Goal: Task Accomplishment & Management: Manage account settings

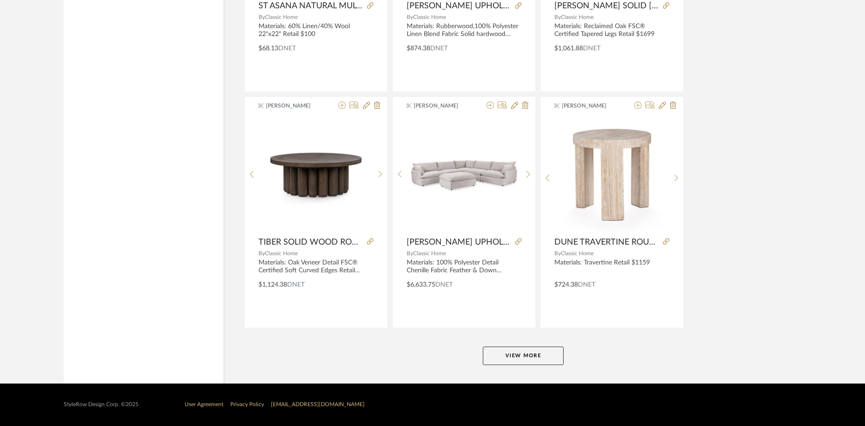
scroll to position [2703, 0]
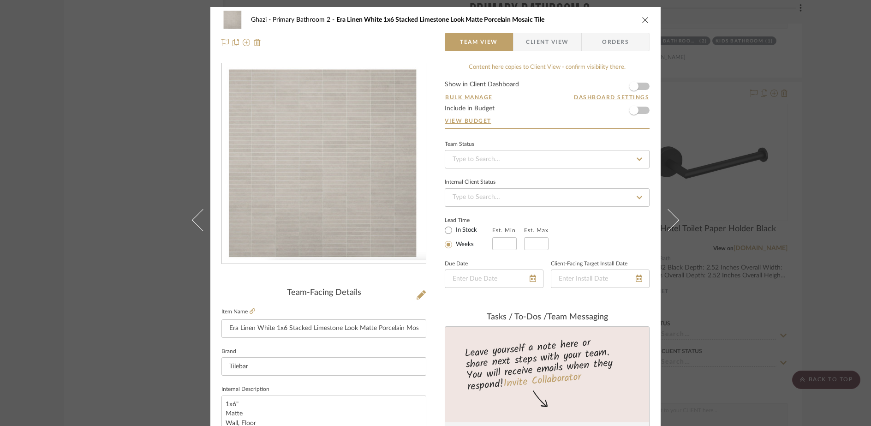
click at [642, 21] on icon "close" at bounding box center [645, 19] width 7 height 7
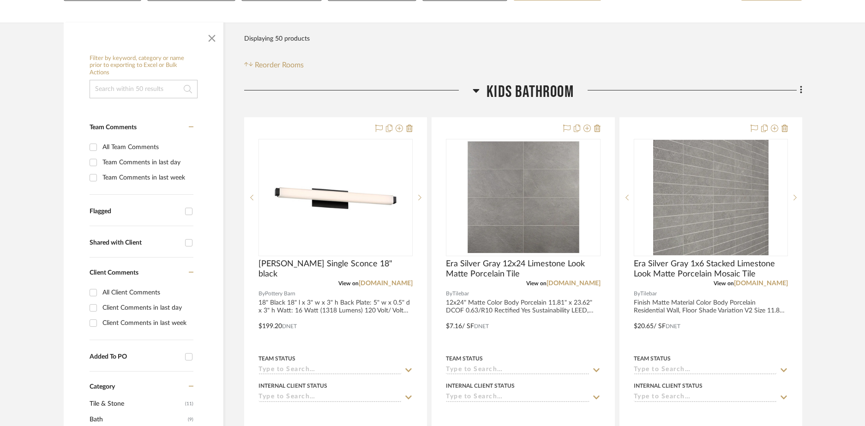
scroll to position [186, 0]
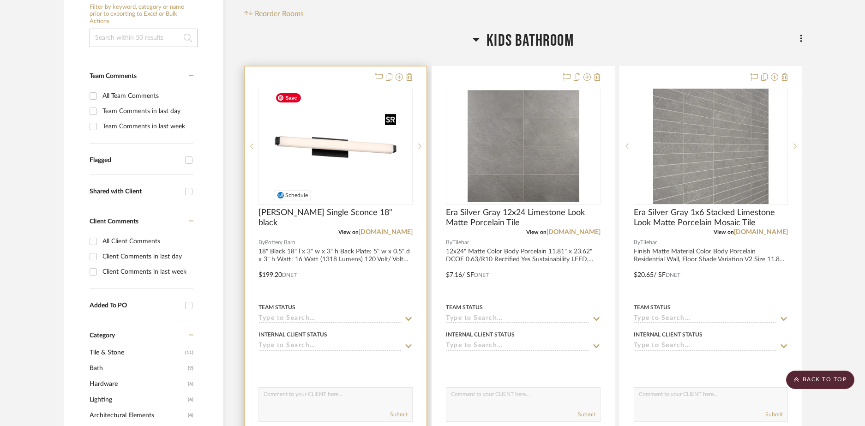
click at [338, 155] on img "0" at bounding box center [335, 146] width 128 height 115
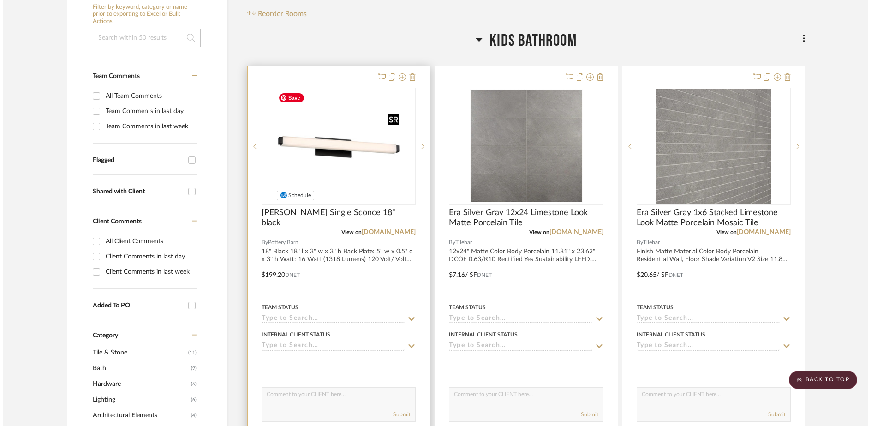
scroll to position [0, 0]
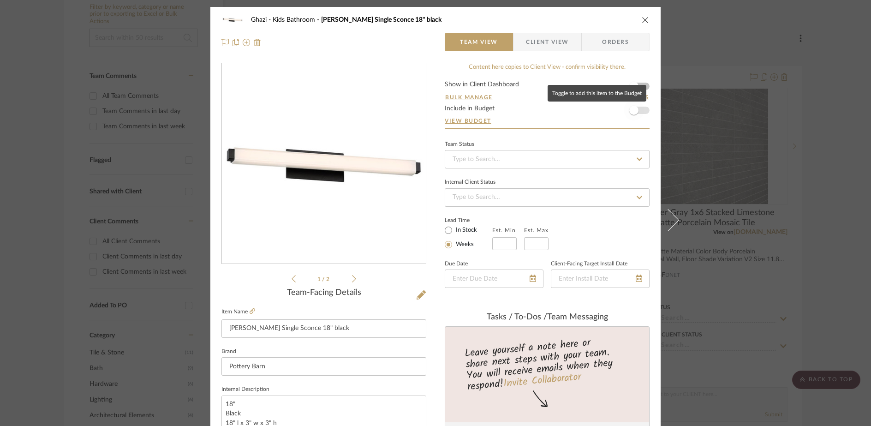
click at [634, 113] on span "button" at bounding box center [633, 110] width 9 height 9
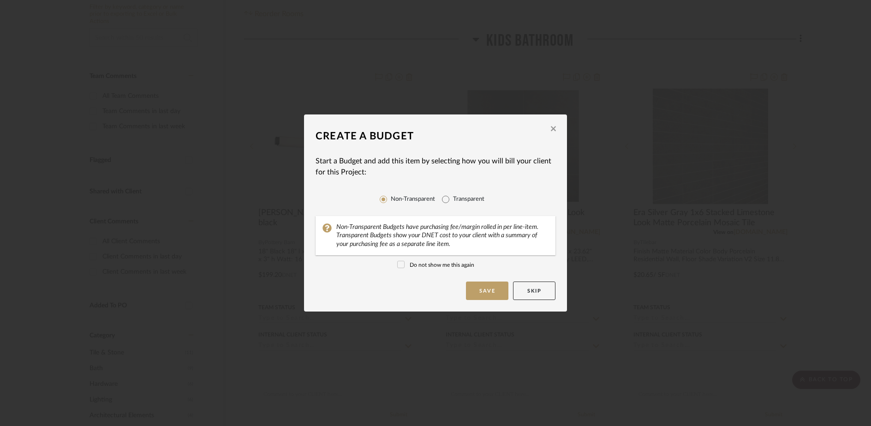
click at [433, 265] on label "Do not show me this again" at bounding box center [435, 265] width 77 height 8
click at [481, 291] on button "Save" at bounding box center [487, 290] width 42 height 18
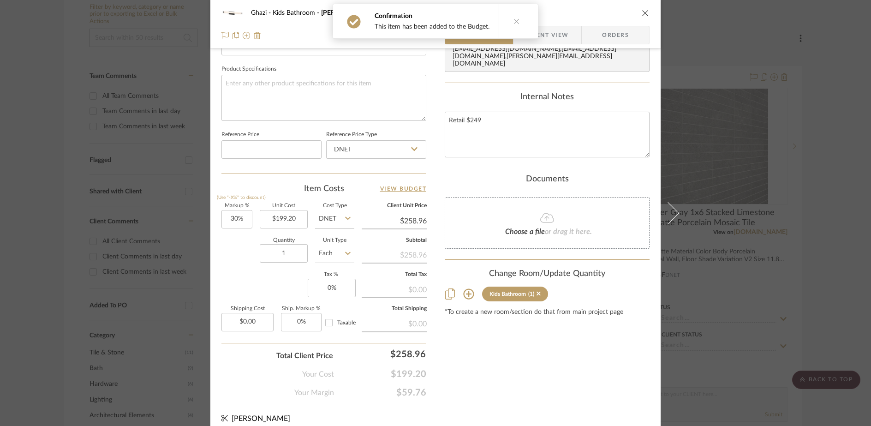
scroll to position [433, 0]
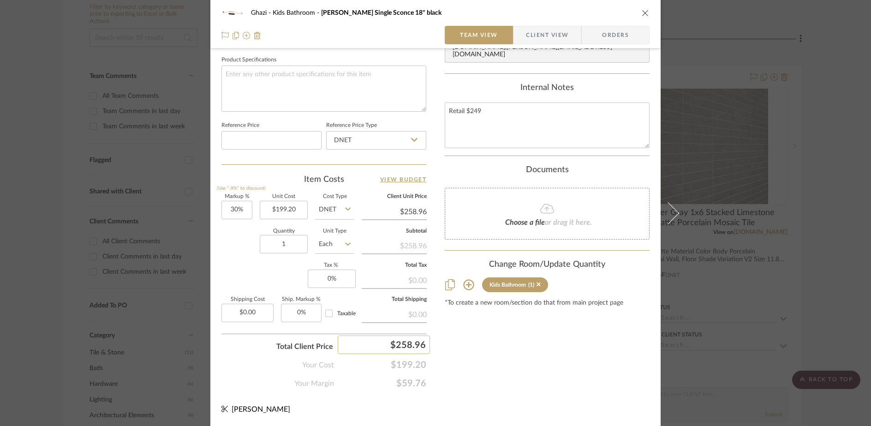
click at [410, 344] on div "$258.96" at bounding box center [384, 344] width 92 height 18
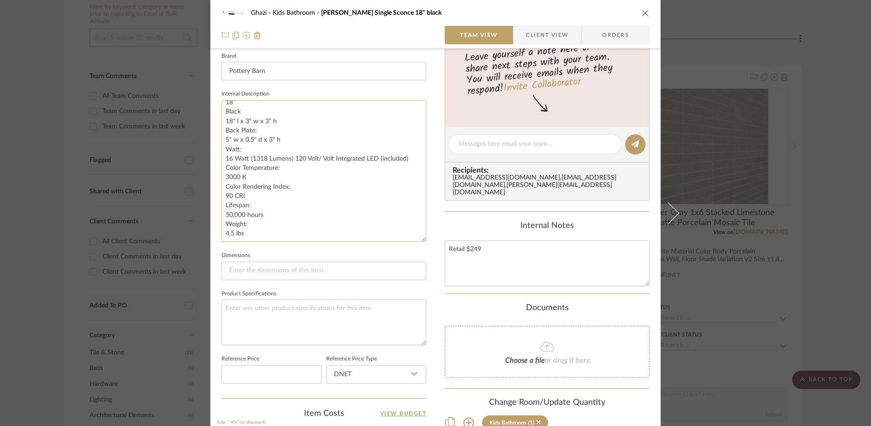
scroll to position [6, 0]
drag, startPoint x: 420, startPoint y: 143, endPoint x: 412, endPoint y: 240, distance: 97.2
click at [412, 240] on textarea "18" Black 18" l x 3" w x 3" h Back Plate: 5" w x 0.5" d x 3" h Watt: 16 Watt (1…" at bounding box center [323, 171] width 205 height 142
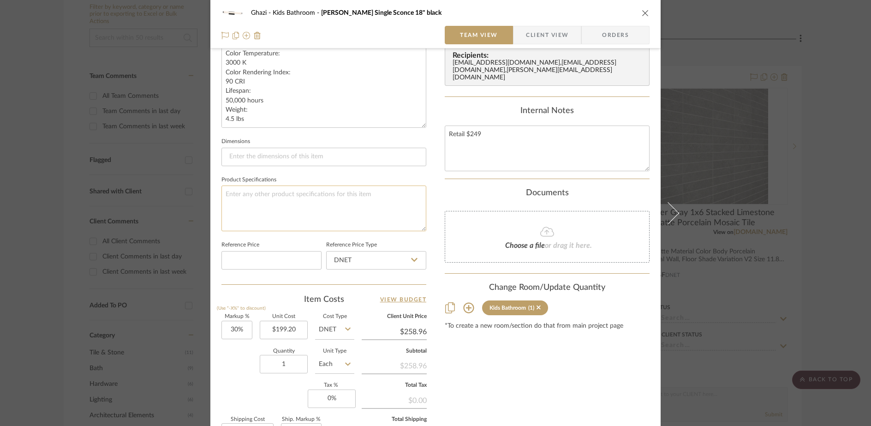
scroll to position [394, 0]
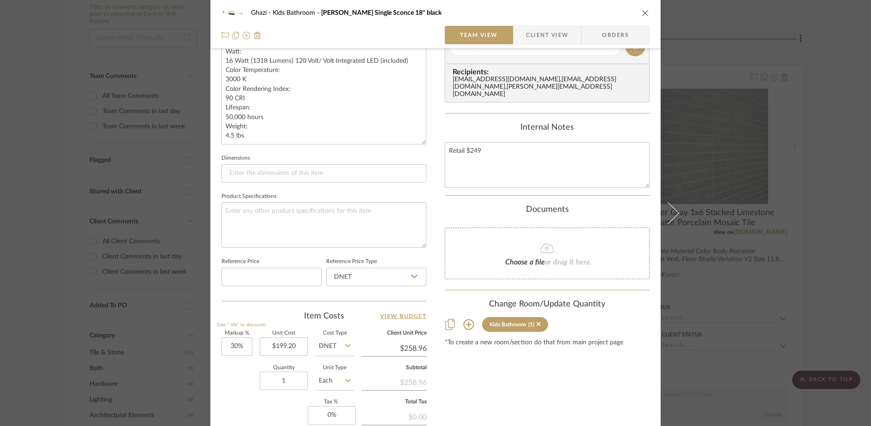
click at [417, 343] on input "$258.96" at bounding box center [394, 348] width 65 height 14
type input "249"
click at [490, 398] on div "Content here copies to Client View - confirm visibility there. Show in Client D…" at bounding box center [547, 97] width 205 height 856
type input "25%"
type input "$249.00"
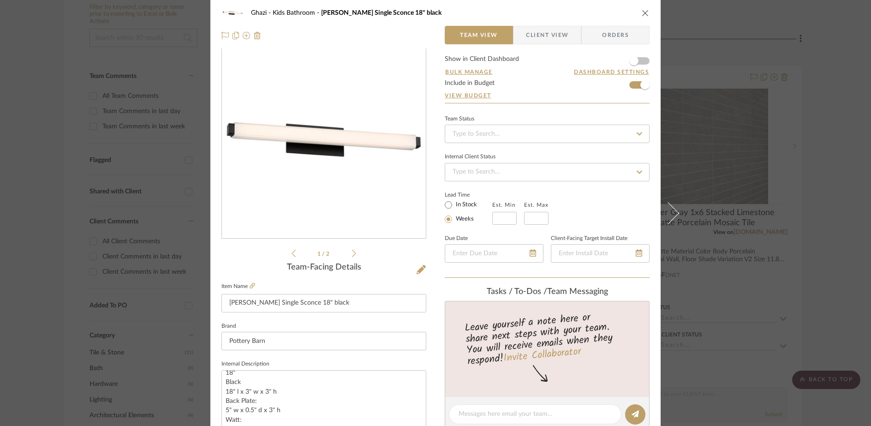
scroll to position [0, 0]
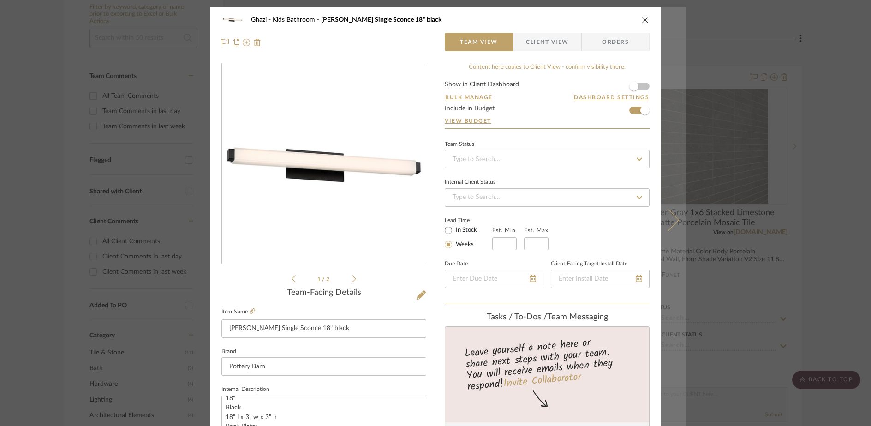
click at [665, 211] on icon at bounding box center [668, 220] width 22 height 22
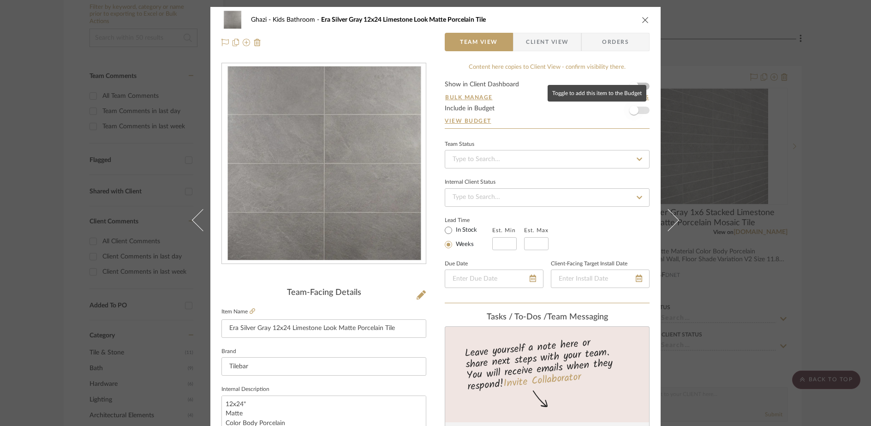
click at [636, 110] on span "button" at bounding box center [634, 110] width 20 height 20
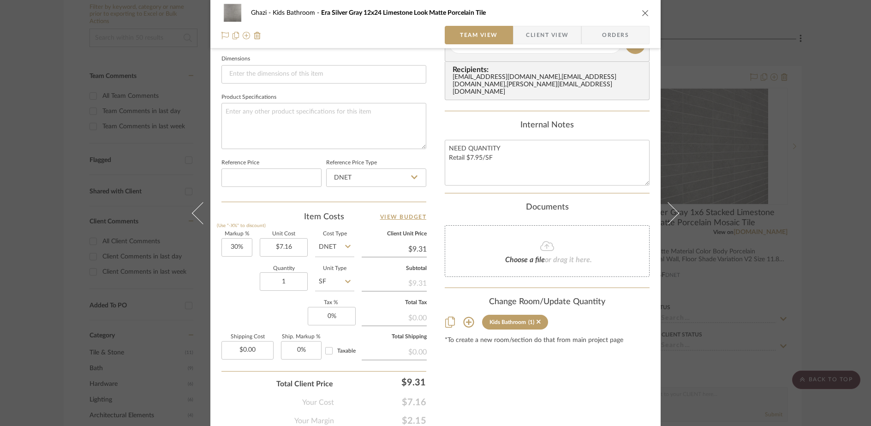
scroll to position [403, 0]
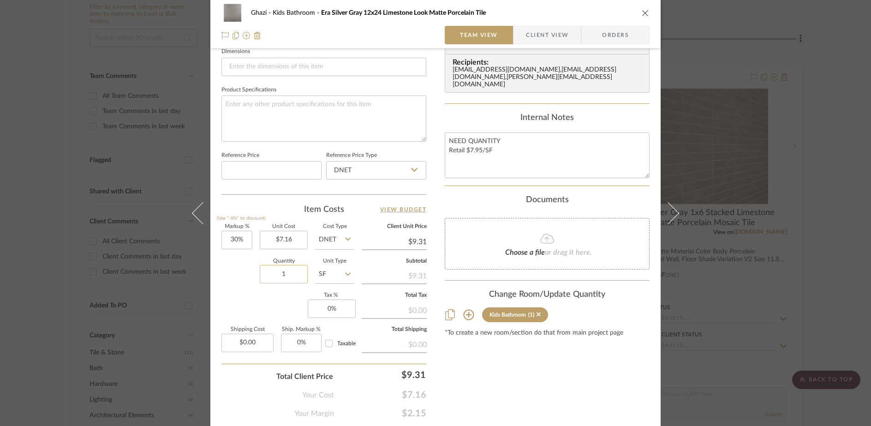
click at [293, 274] on input "1" at bounding box center [284, 274] width 48 height 18
type input "45"
click at [498, 385] on div "Content here copies to Client View - confirm visibility there. Show in Client D…" at bounding box center [547, 38] width 205 height 759
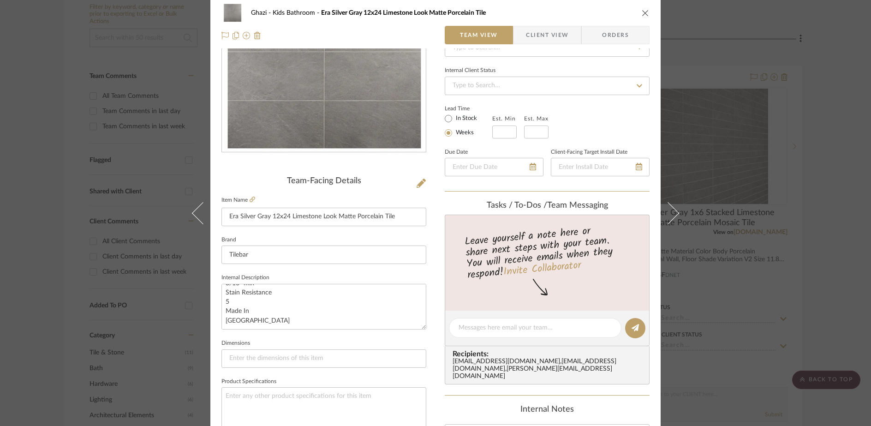
scroll to position [0, 0]
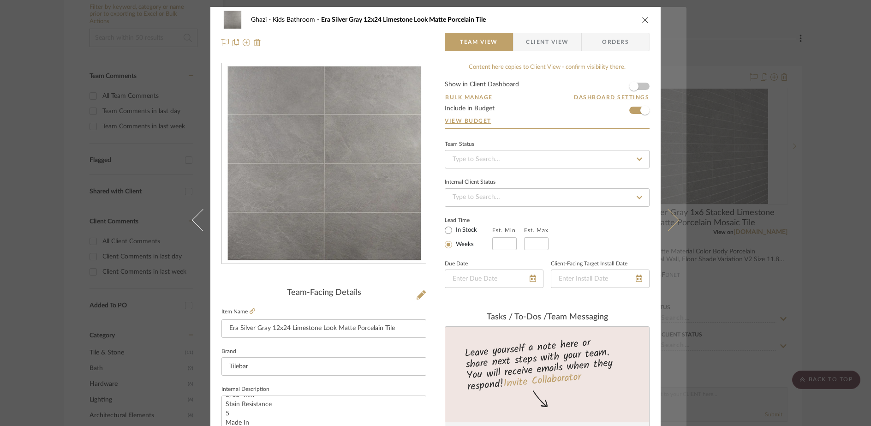
click at [671, 218] on icon at bounding box center [668, 220] width 22 height 22
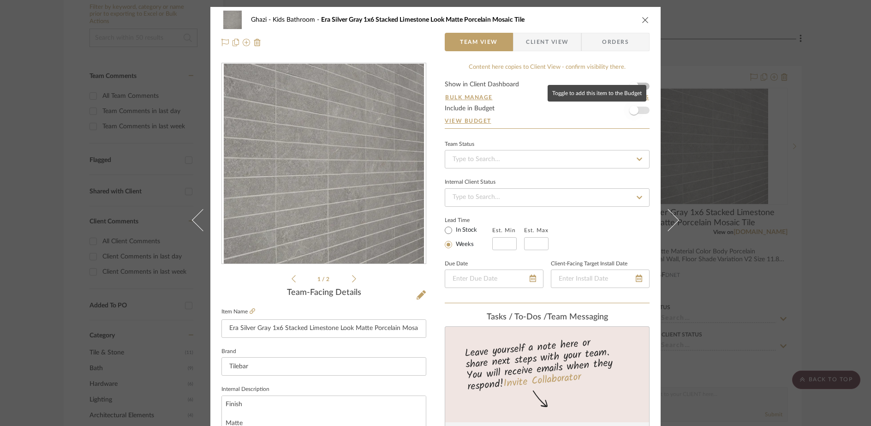
click at [633, 114] on span "button" at bounding box center [633, 110] width 9 height 9
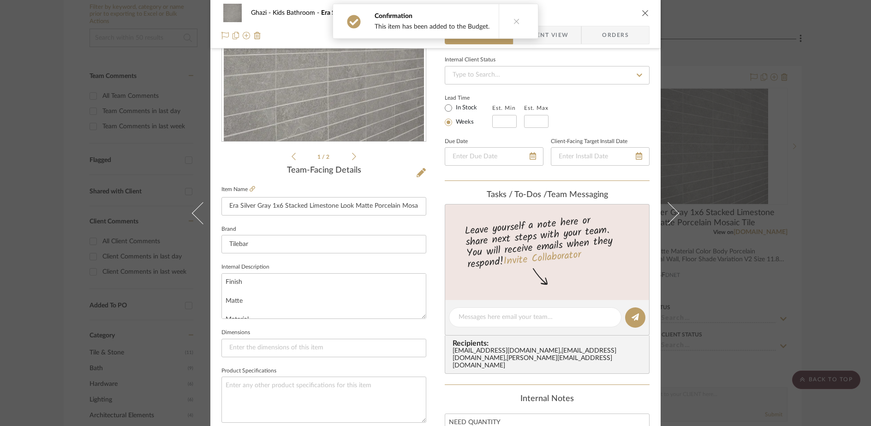
scroll to position [416, 0]
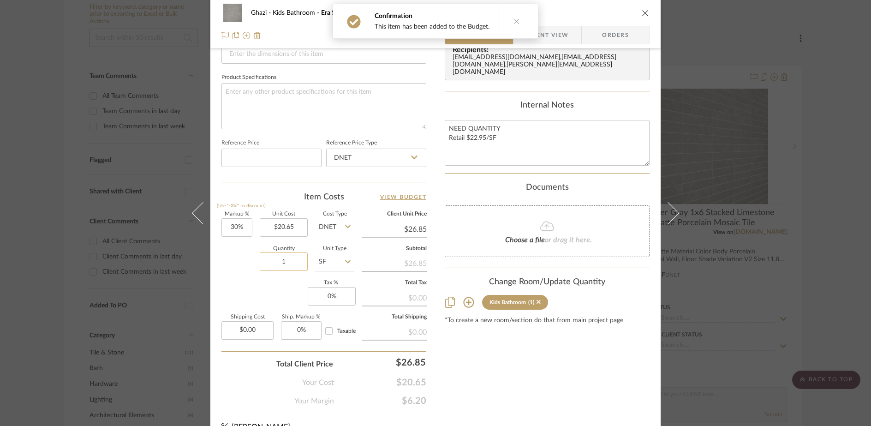
click at [293, 266] on input "1" at bounding box center [284, 261] width 48 height 18
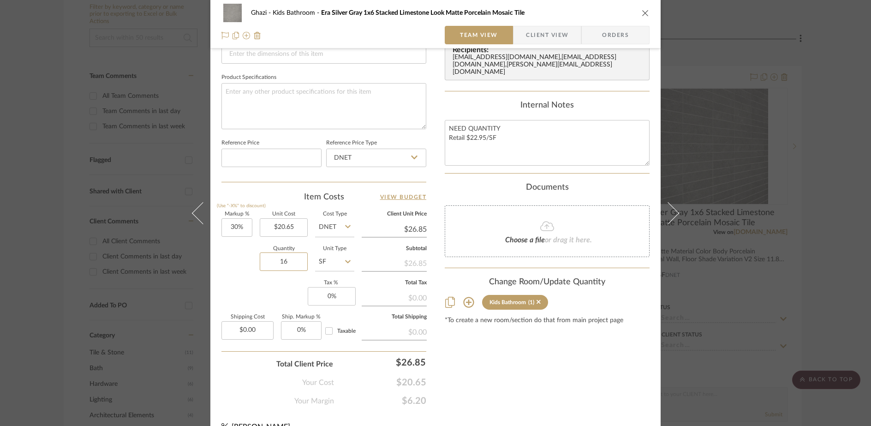
type input "16"
click at [505, 370] on div "Content here copies to Client View - confirm visibility there. Show in Client D…" at bounding box center [547, 26] width 205 height 759
click at [415, 228] on input "$26.85" at bounding box center [394, 229] width 65 height 14
click at [415, 228] on input "26.85" at bounding box center [394, 229] width 65 height 14
type input "22.95"
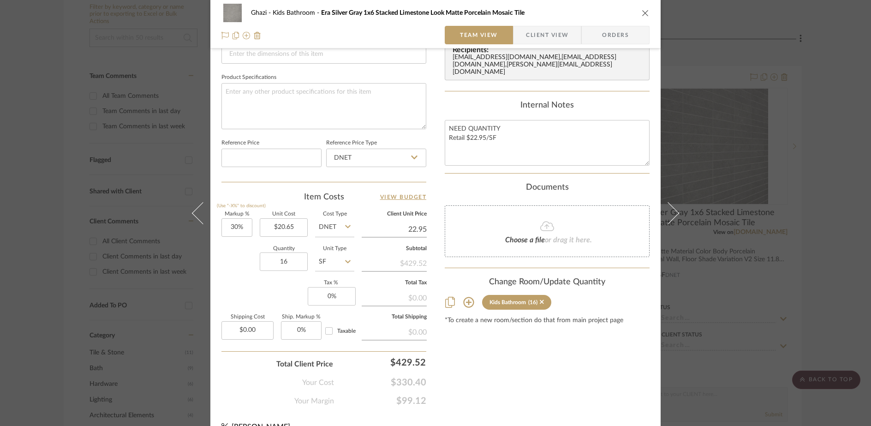
click at [504, 381] on div "Content here copies to Client View - confirm visibility there. Show in Client D…" at bounding box center [547, 26] width 205 height 759
type input "11.14%"
type input "$22.95"
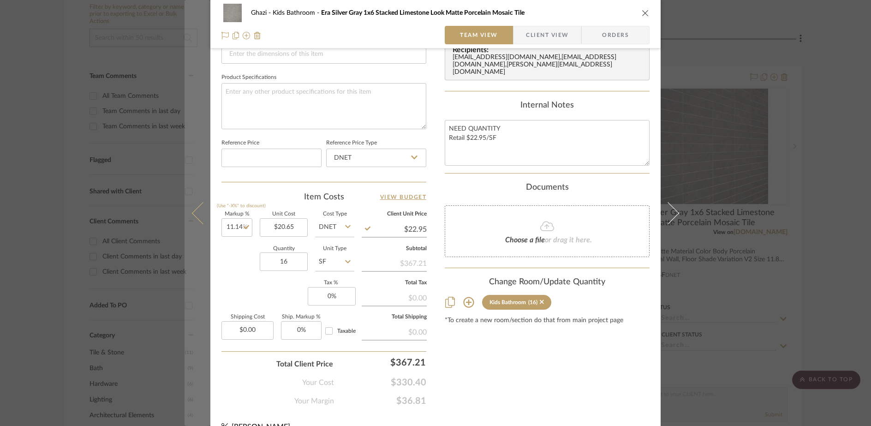
click at [196, 215] on icon at bounding box center [203, 213] width 22 height 22
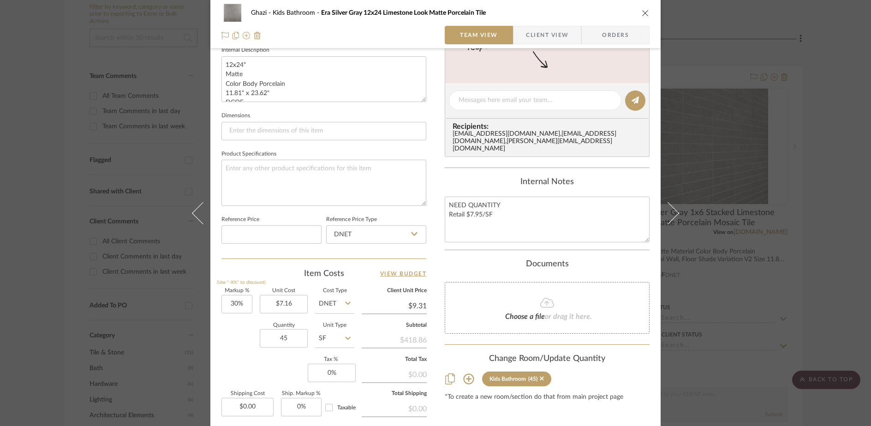
scroll to position [374, 0]
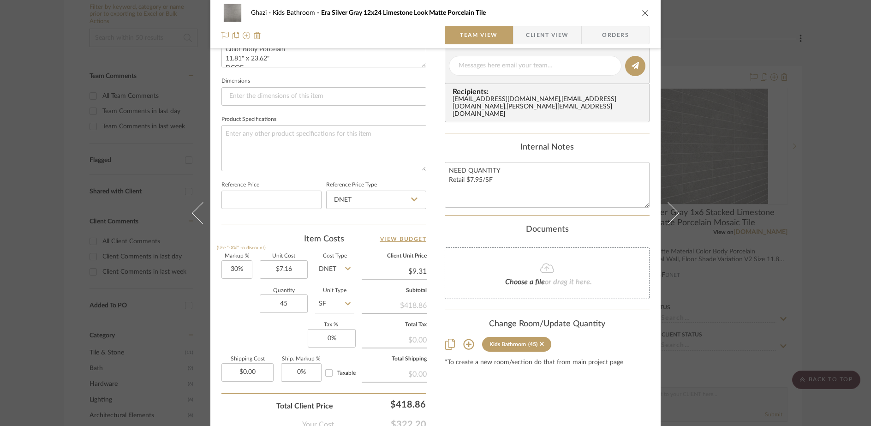
click at [408, 277] on input "$9.31" at bounding box center [394, 271] width 65 height 14
type input "7.95"
click at [534, 401] on div "Content here copies to Client View - confirm visibility there. Show in Client D…" at bounding box center [547, 68] width 205 height 759
type input "11.03%"
type input "$7.95"
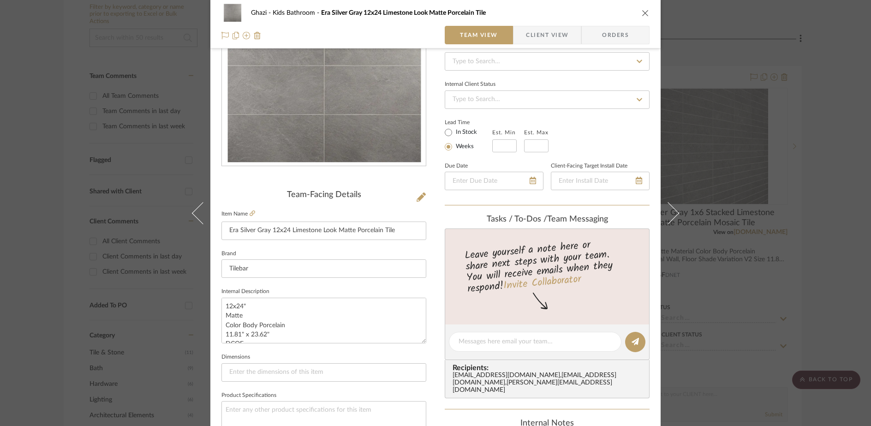
scroll to position [148, 0]
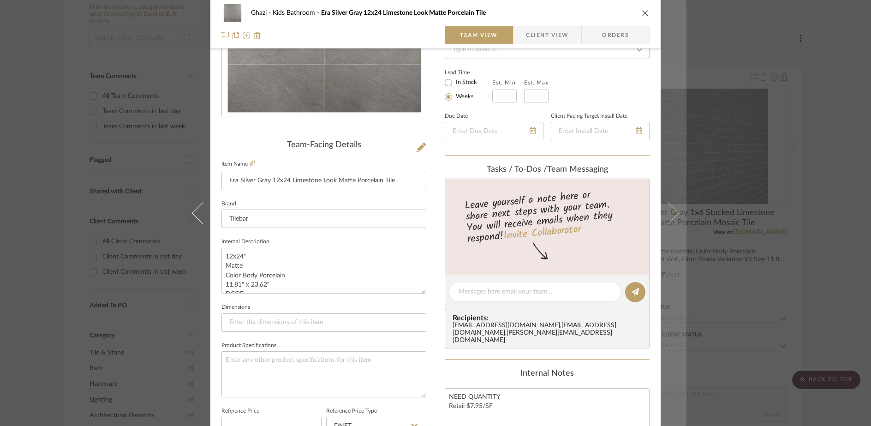
click at [668, 213] on icon at bounding box center [668, 213] width 22 height 22
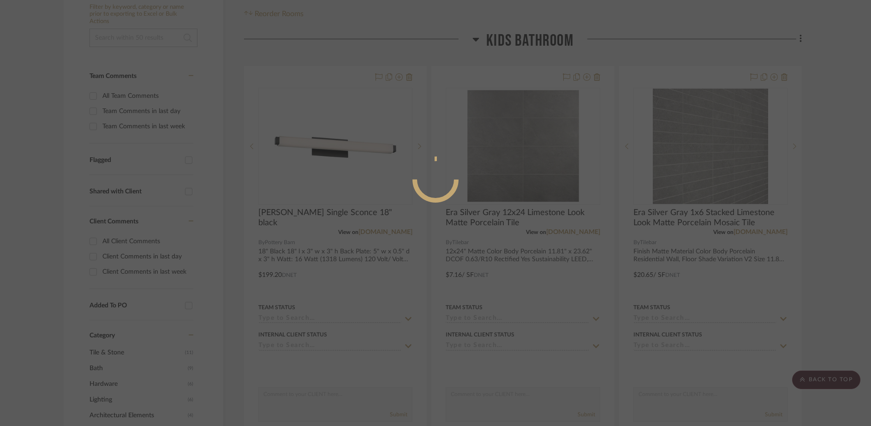
scroll to position [0, 0]
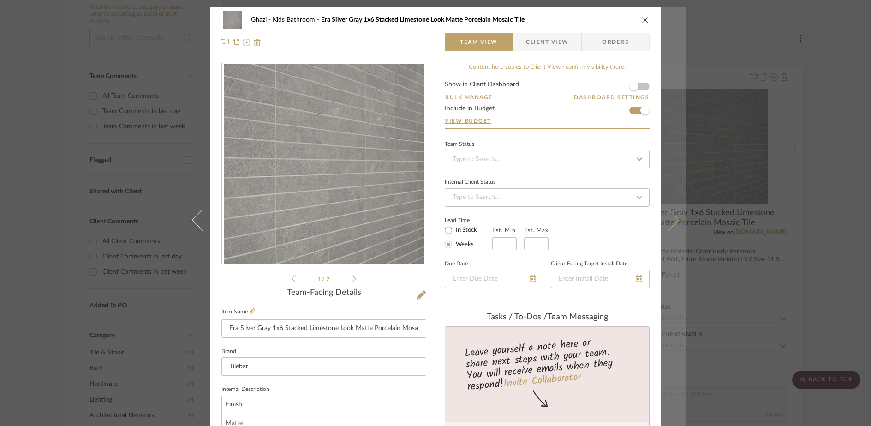
click at [669, 211] on button at bounding box center [674, 220] width 26 height 426
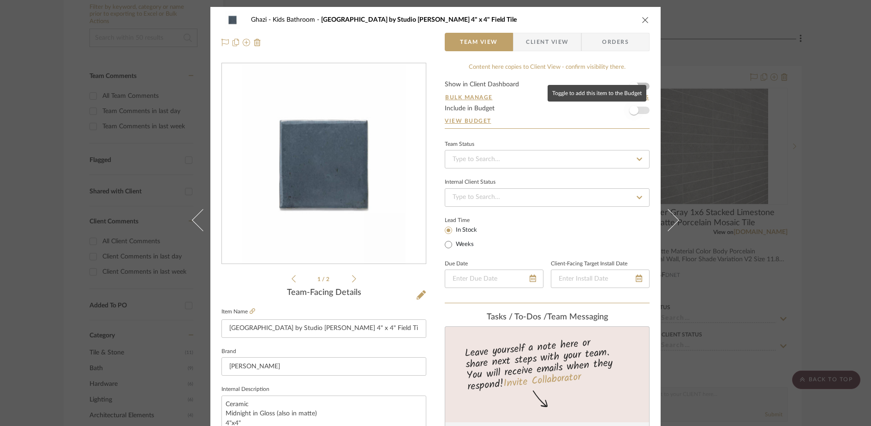
click at [638, 112] on span "button" at bounding box center [634, 110] width 20 height 20
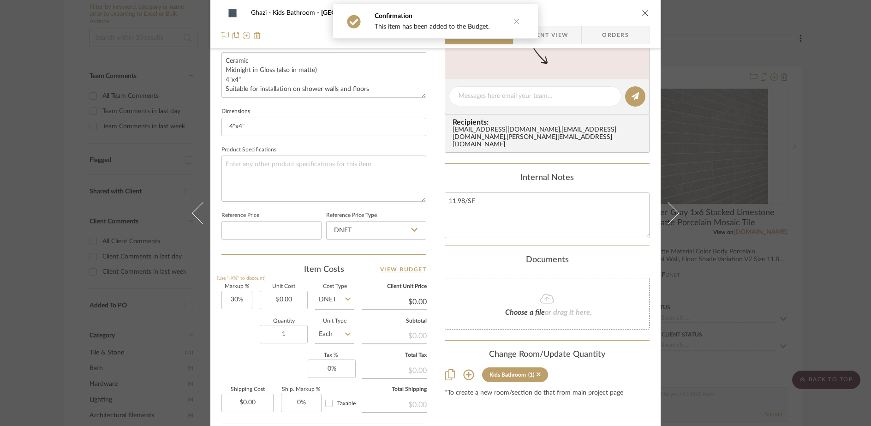
scroll to position [383, 0]
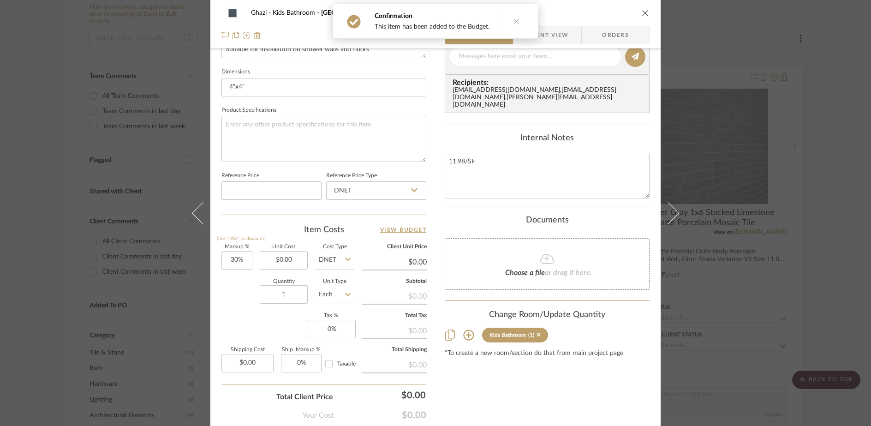
click at [410, 263] on input "$0.00" at bounding box center [394, 262] width 65 height 14
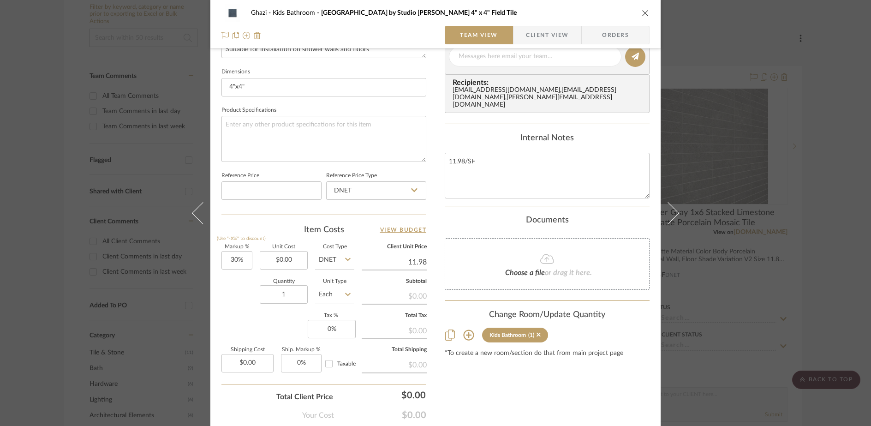
type input "11.98"
click at [534, 408] on div "Content here copies to Client View - confirm visibility there. Show in Client D…" at bounding box center [547, 59] width 205 height 759
type input "0%"
type input "$11.98"
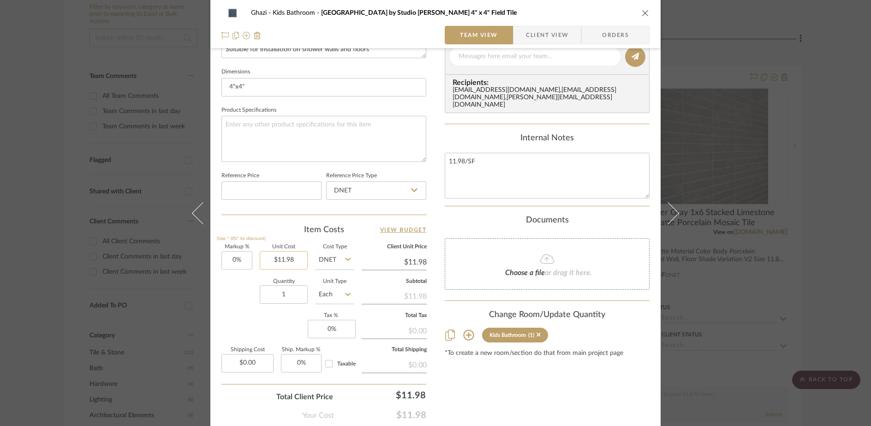
click at [289, 257] on input "$11.98" at bounding box center [284, 260] width 48 height 18
type input "$9.58"
click at [478, 388] on div "Content here copies to Client View - confirm visibility there. Show in Client D…" at bounding box center [547, 59] width 205 height 759
type input "$9.58"
click at [475, 173] on textarea "11.98/SF" at bounding box center [547, 176] width 205 height 46
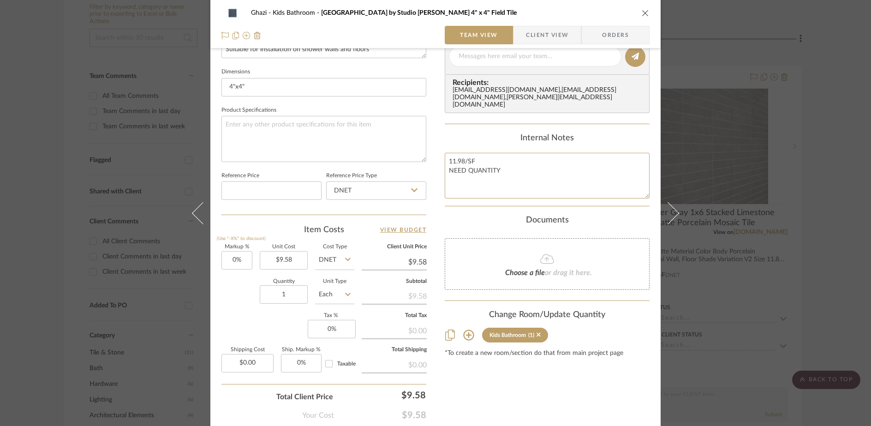
type textarea "11.98/SF NEED QUANTITY"
click at [327, 294] on input "Each" at bounding box center [334, 294] width 39 height 18
click at [352, 153] on div "SF" at bounding box center [369, 161] width 114 height 24
type input "SF"
click at [294, 288] on input "1" at bounding box center [284, 294] width 48 height 18
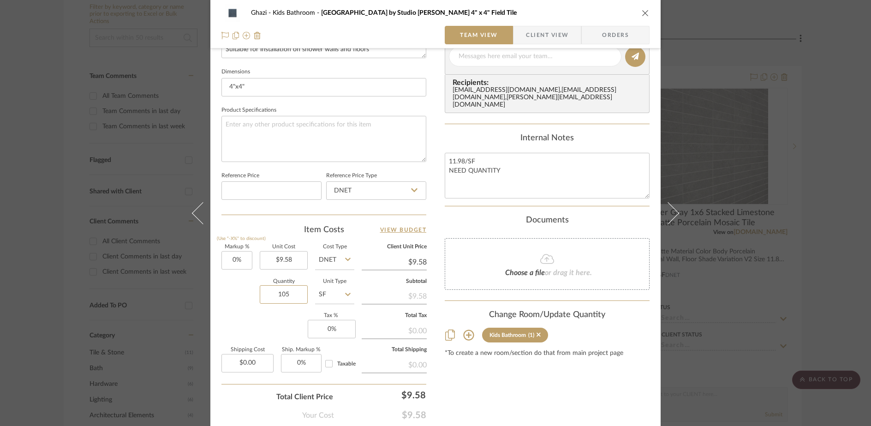
type input "105"
click at [496, 403] on div "Content here copies to Client View - confirm visibility there. Show in Client D…" at bounding box center [547, 59] width 205 height 759
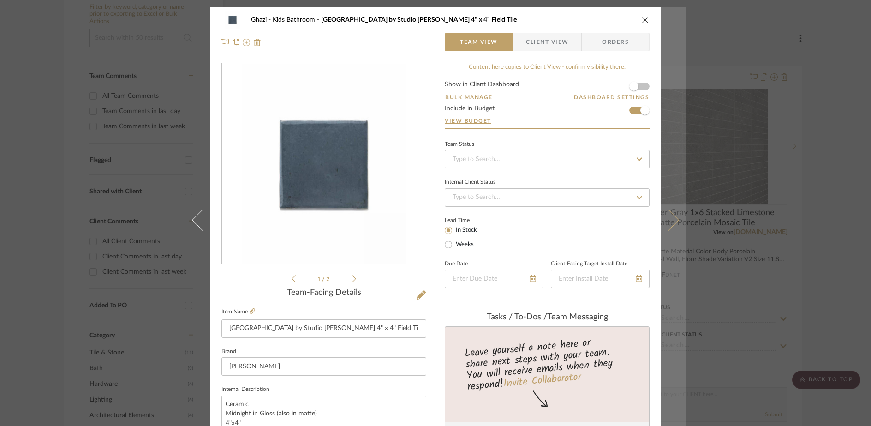
click at [667, 219] on icon at bounding box center [668, 220] width 22 height 22
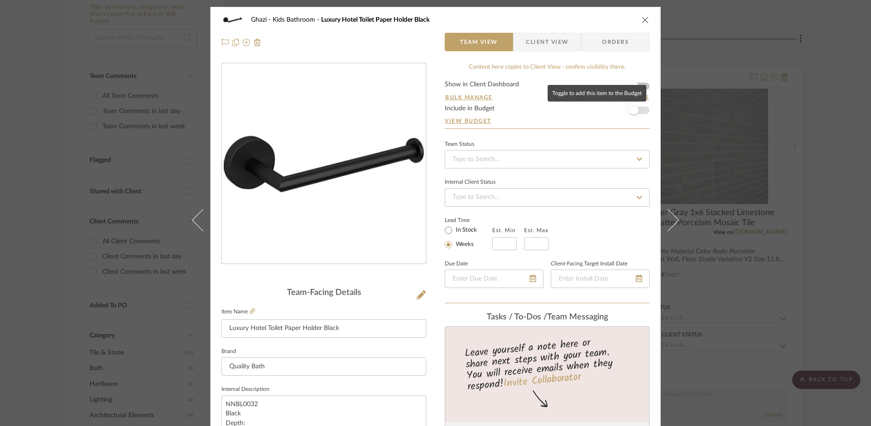
click at [640, 111] on span "button" at bounding box center [634, 110] width 20 height 20
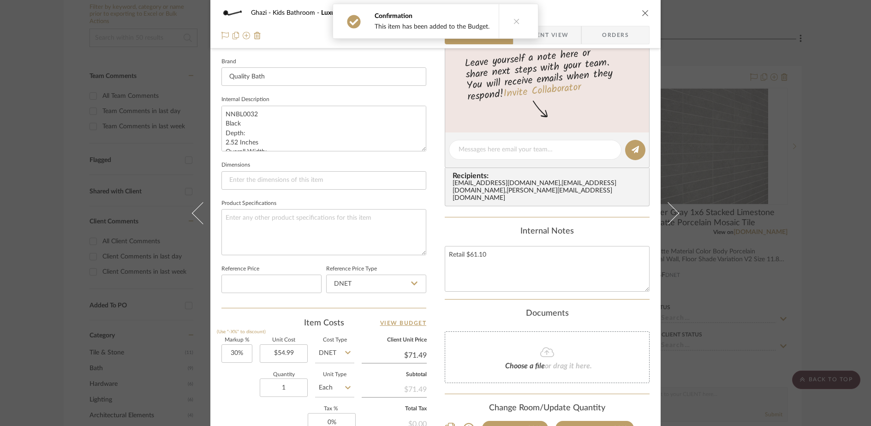
scroll to position [376, 0]
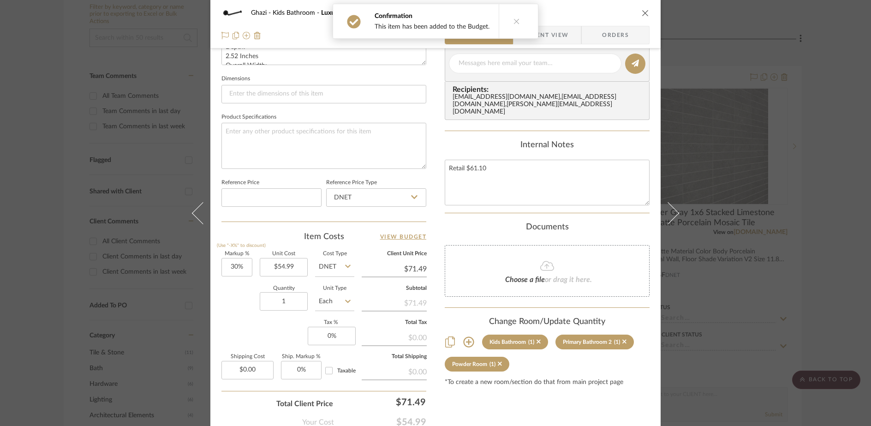
click at [413, 273] on input "$71.49" at bounding box center [394, 269] width 65 height 14
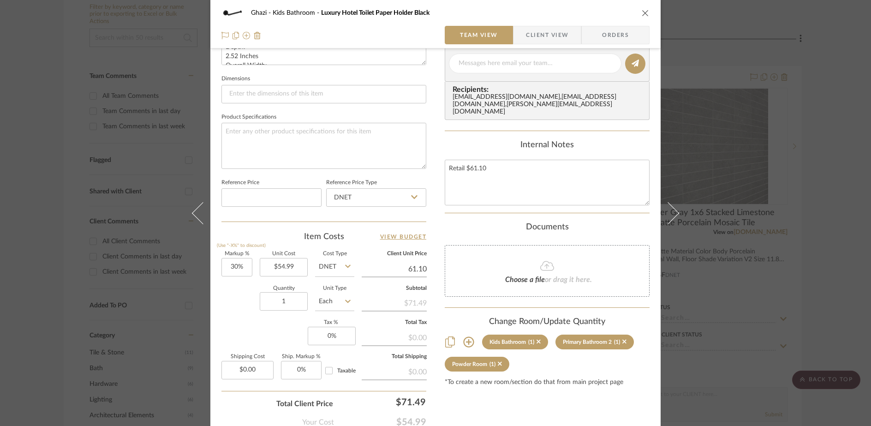
type input "61.10"
click at [602, 402] on div "Content here copies to Client View - confirm visibility there. Show in Client D…" at bounding box center [547, 66] width 205 height 759
type input "11.11%"
type input "$61.10"
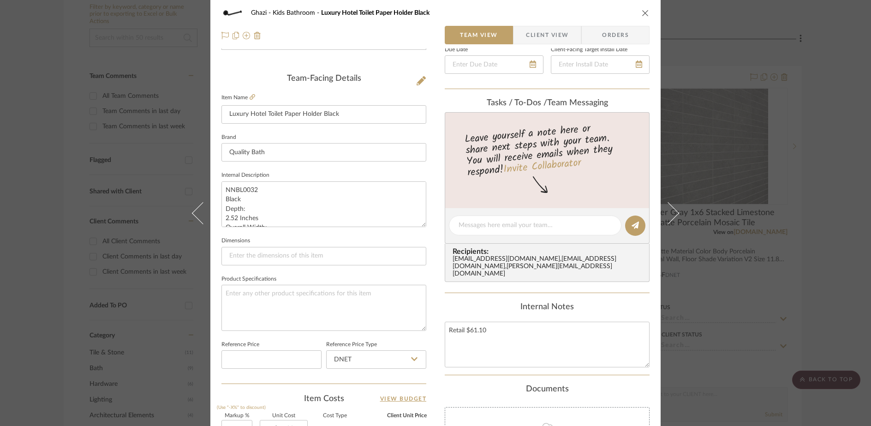
scroll to position [0, 0]
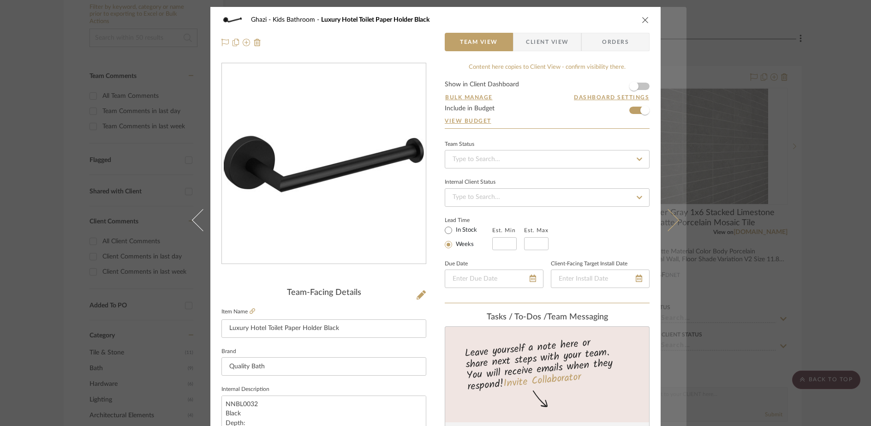
click at [672, 214] on button at bounding box center [674, 220] width 26 height 426
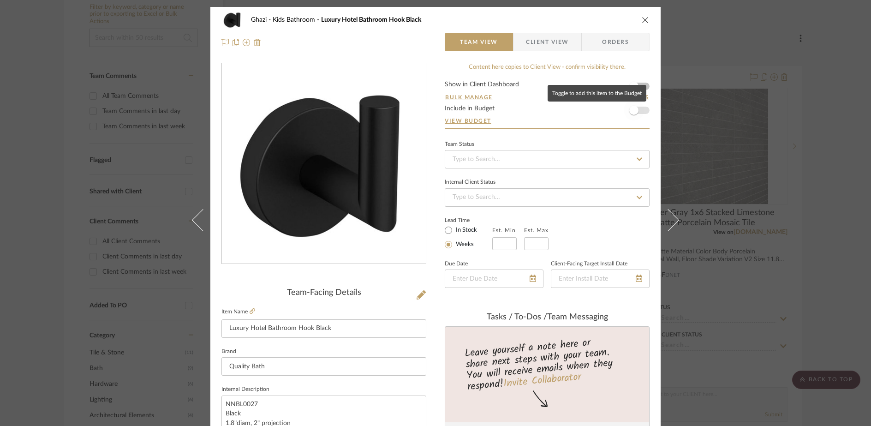
click at [637, 112] on span "button" at bounding box center [634, 110] width 20 height 20
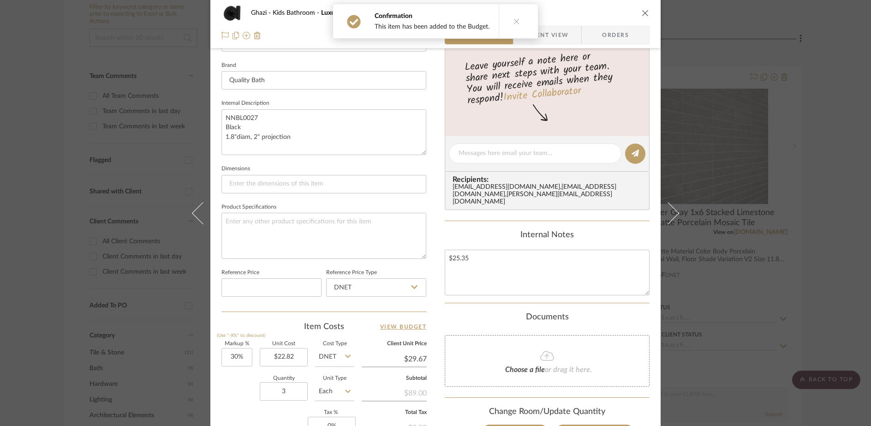
scroll to position [429, 0]
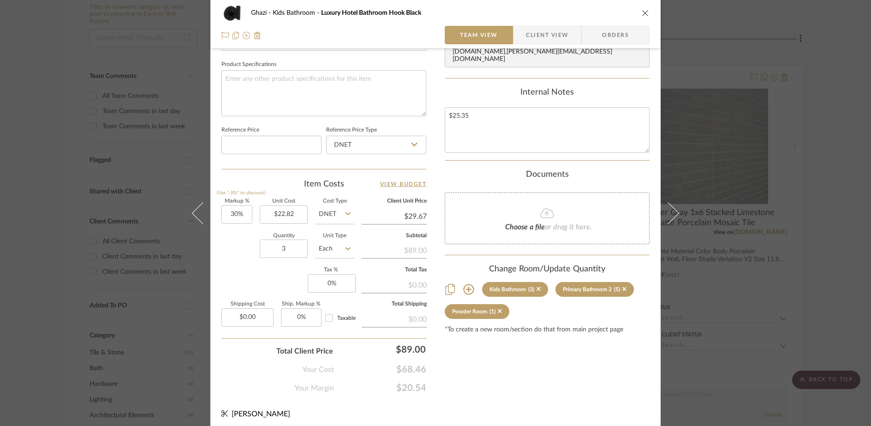
click at [415, 218] on input "$29.67" at bounding box center [394, 216] width 65 height 14
type input "25.35"
click at [415, 218] on input "25.35" at bounding box center [394, 216] width 65 height 14
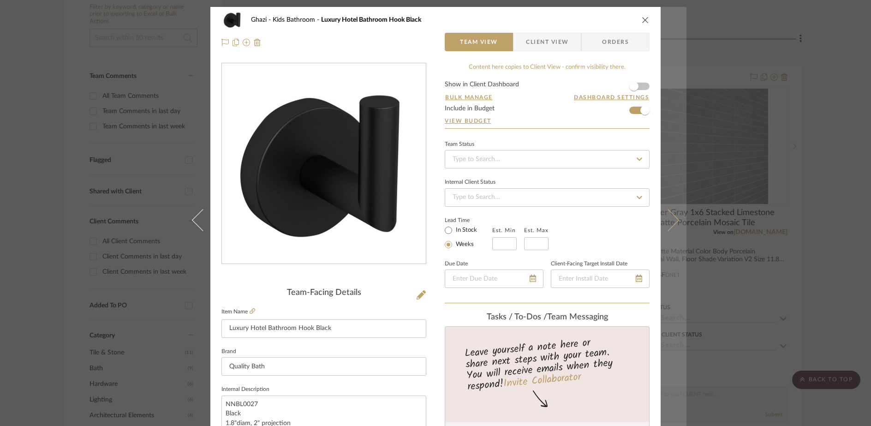
click at [669, 215] on icon at bounding box center [668, 220] width 22 height 22
type input "11.09%"
type input "$25.35"
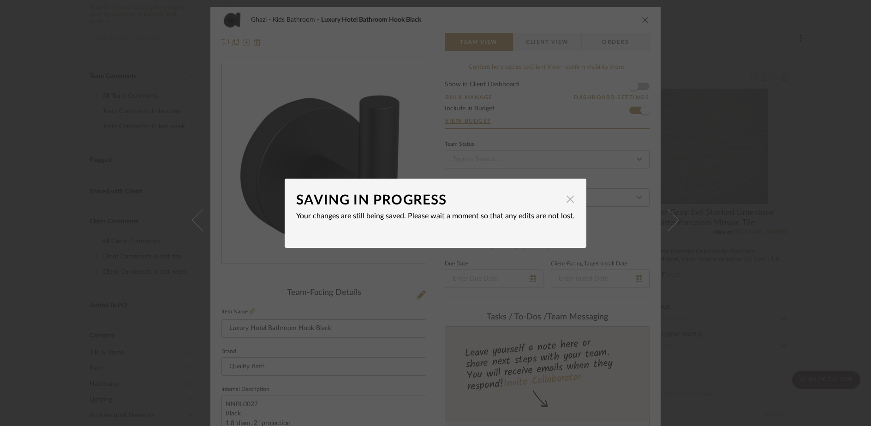
click at [571, 203] on span "button" at bounding box center [570, 199] width 18 height 18
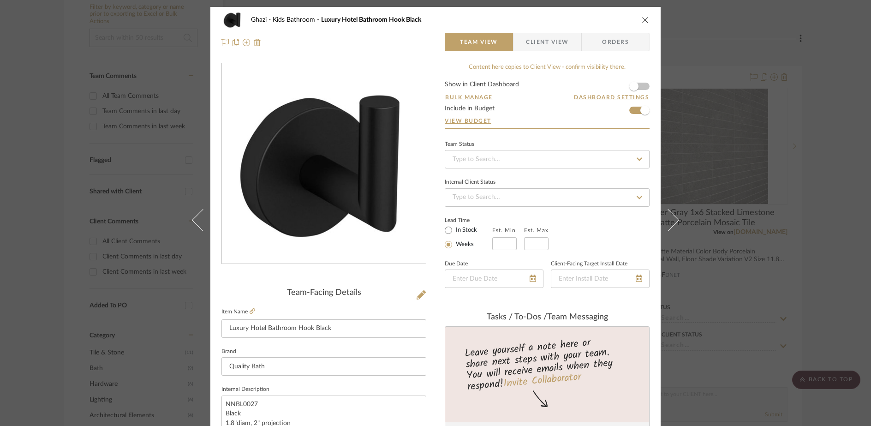
scroll to position [7, 0]
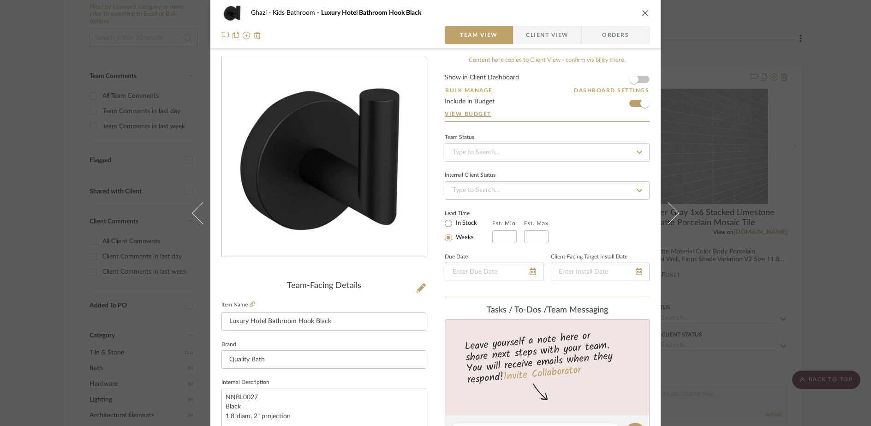
click at [631, 229] on div "Lead Time In Stock Weeks Est. Min Est. Max" at bounding box center [547, 225] width 205 height 36
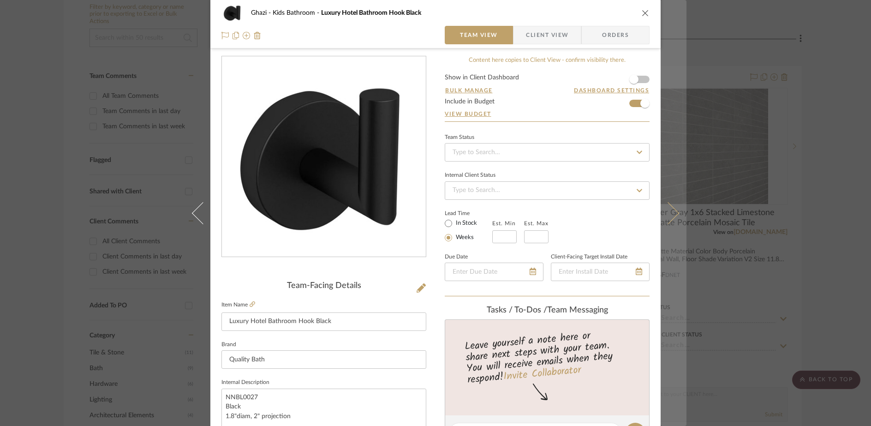
click at [671, 211] on icon at bounding box center [668, 213] width 22 height 22
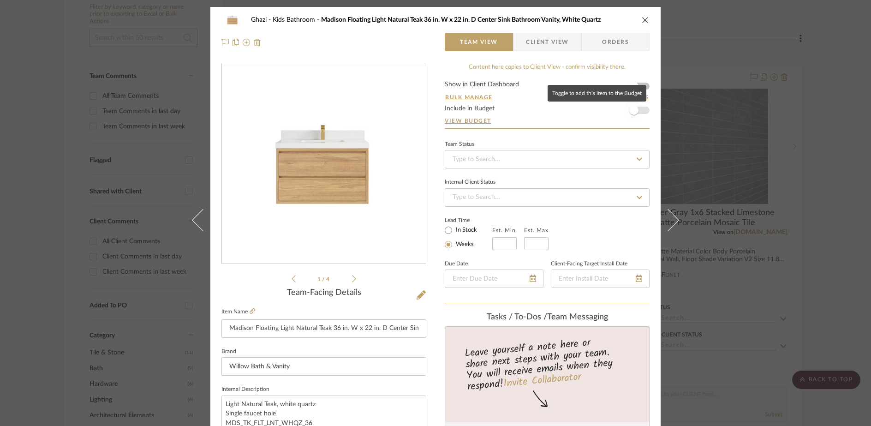
click at [639, 107] on span "button" at bounding box center [634, 110] width 20 height 20
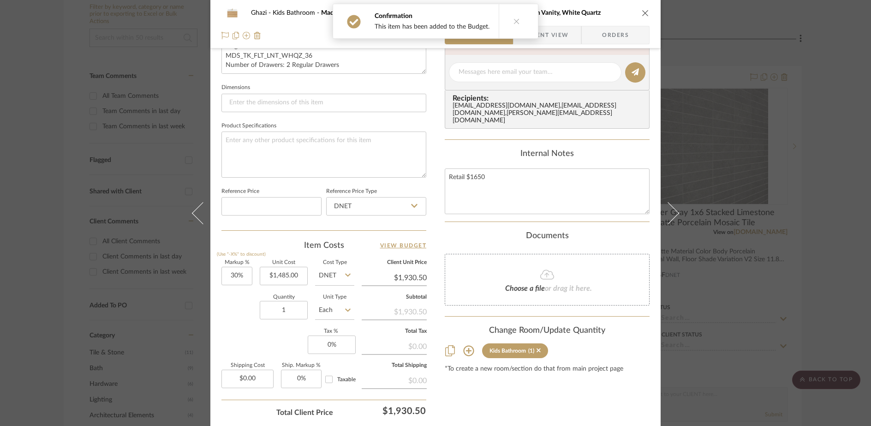
scroll to position [391, 0]
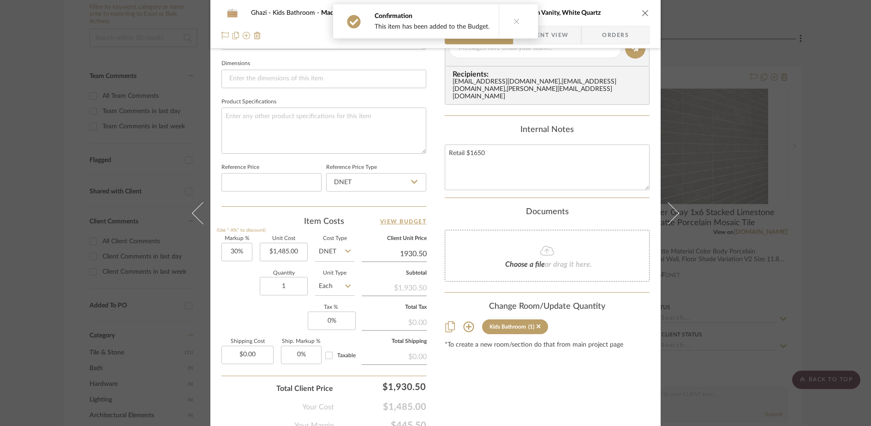
click at [409, 252] on input "1930.50" at bounding box center [394, 254] width 65 height 14
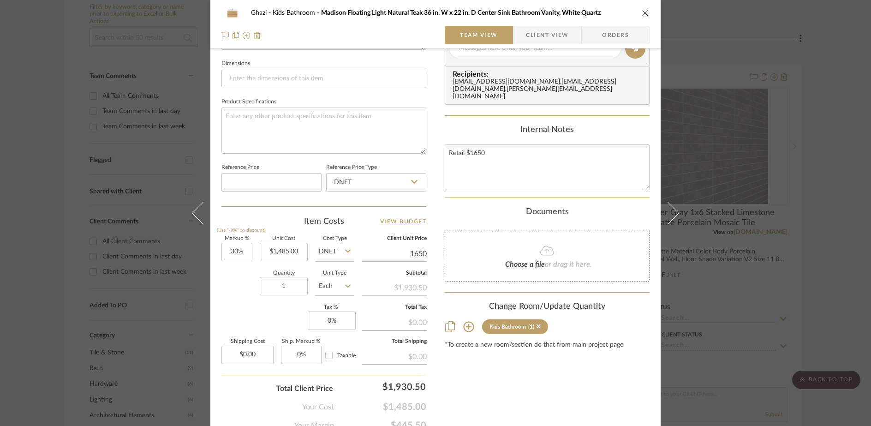
type input "1650"
type input "11.11%"
type input "$1,650.00"
click at [533, 371] on div "Content here copies to Client View - confirm visibility there. Show in Client D…" at bounding box center [547, 50] width 205 height 759
type input "$1,649.98"
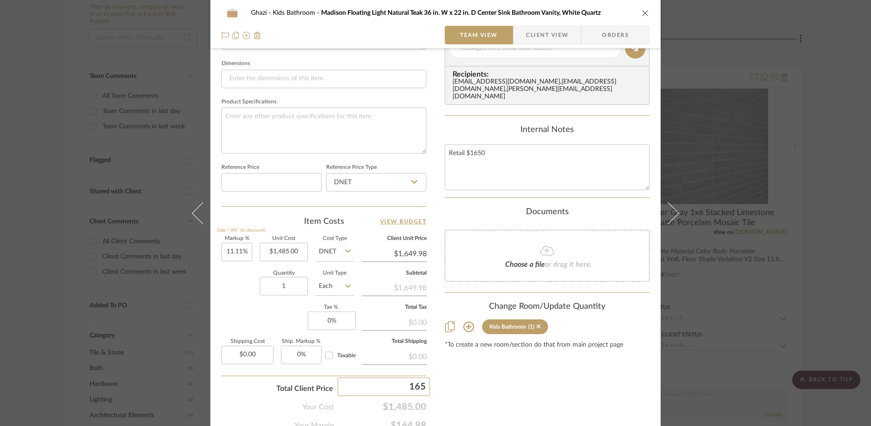
type input "1650"
click at [485, 416] on div "Content here copies to Client View - confirm visibility there. Show in Client D…" at bounding box center [547, 50] width 205 height 759
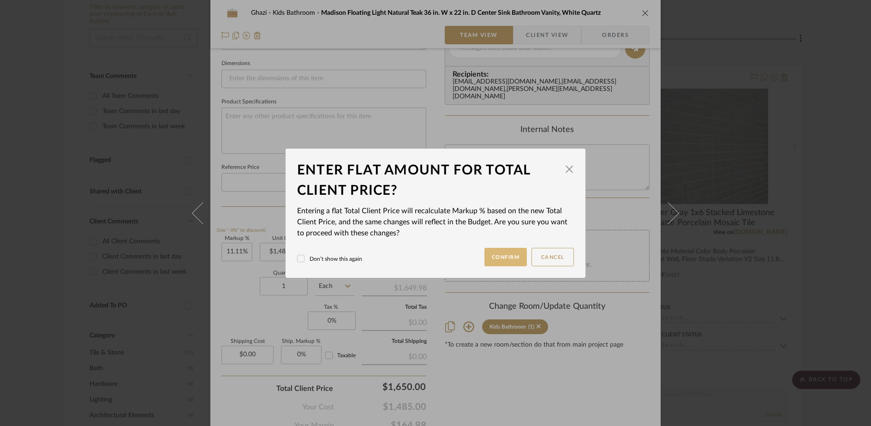
click at [514, 249] on button "Confirm" at bounding box center [505, 257] width 43 height 18
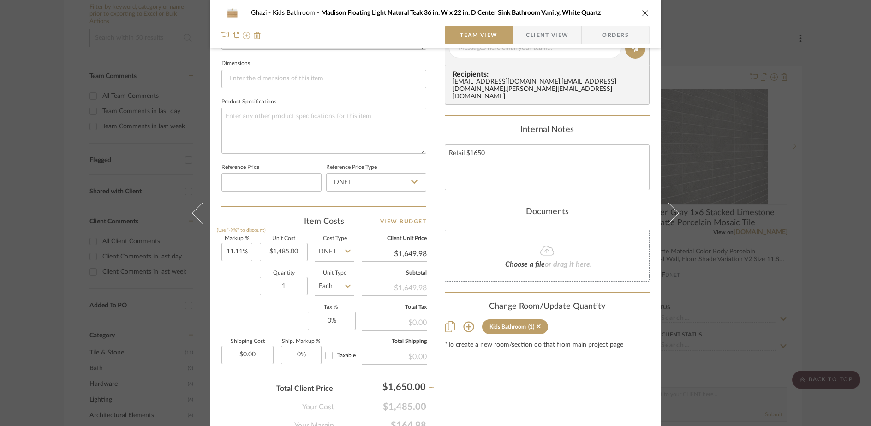
type input "$1,650.00"
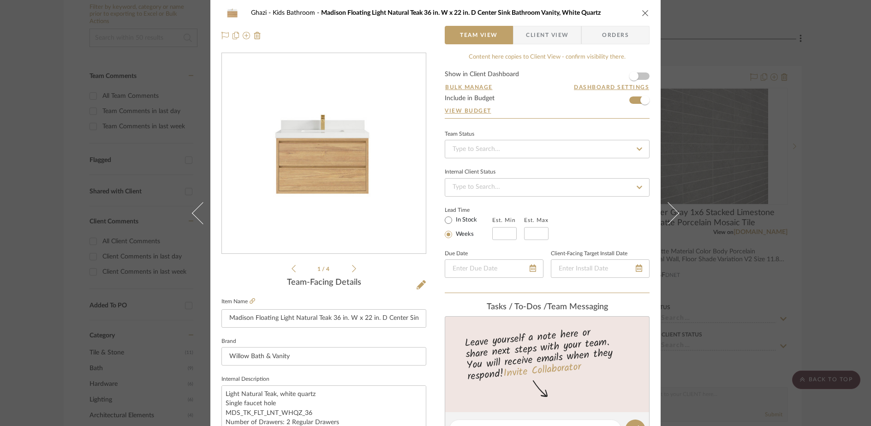
scroll to position [0, 0]
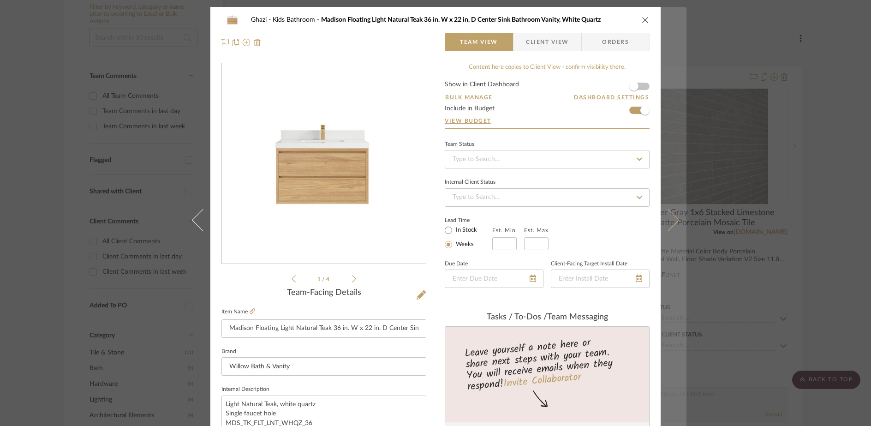
click at [679, 218] on button at bounding box center [674, 220] width 26 height 426
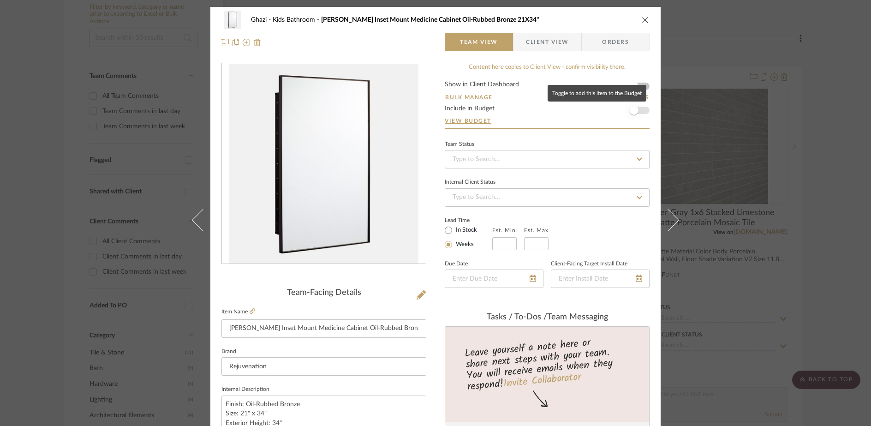
click at [638, 108] on span "button" at bounding box center [634, 110] width 20 height 20
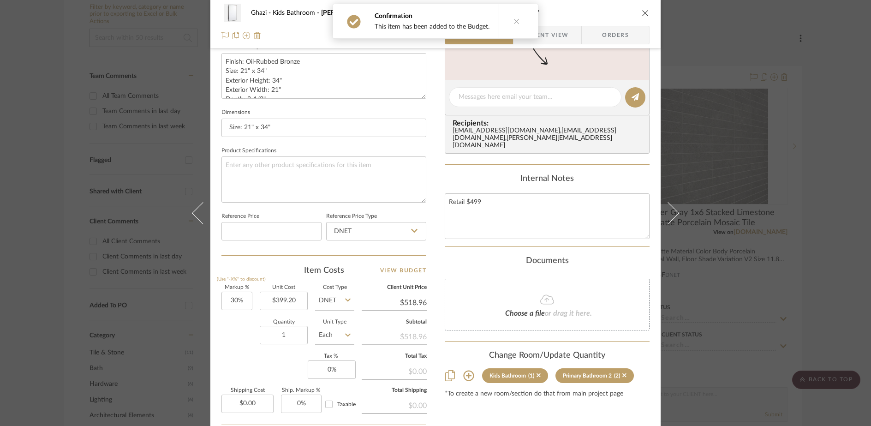
scroll to position [433, 0]
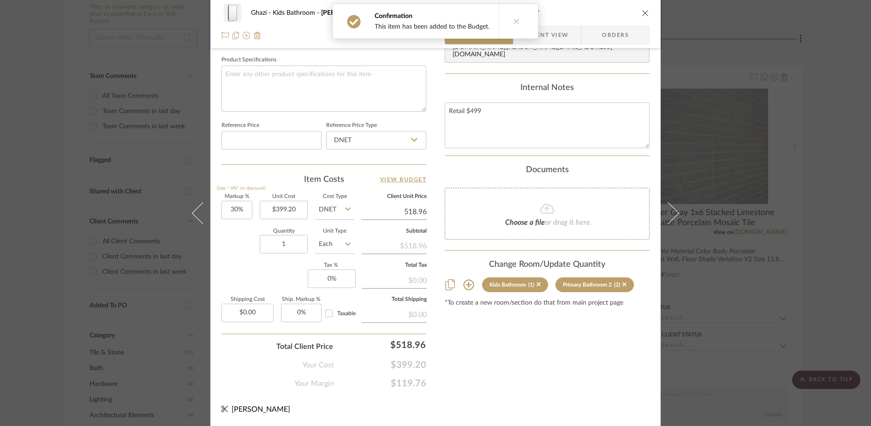
click at [413, 216] on input "518.96" at bounding box center [394, 212] width 65 height 14
type input "499"
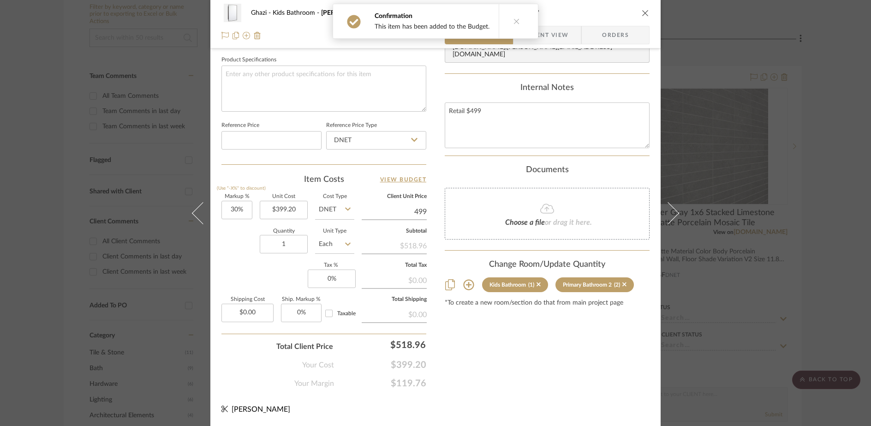
type input "25%"
type input "$499.00"
click at [535, 406] on div "Ghazi Kids Bathroom Barron Inset Mount Medicine Cabinet Oil-Rubbed Bronze 21X34…" at bounding box center [435, 0] width 450 height 852
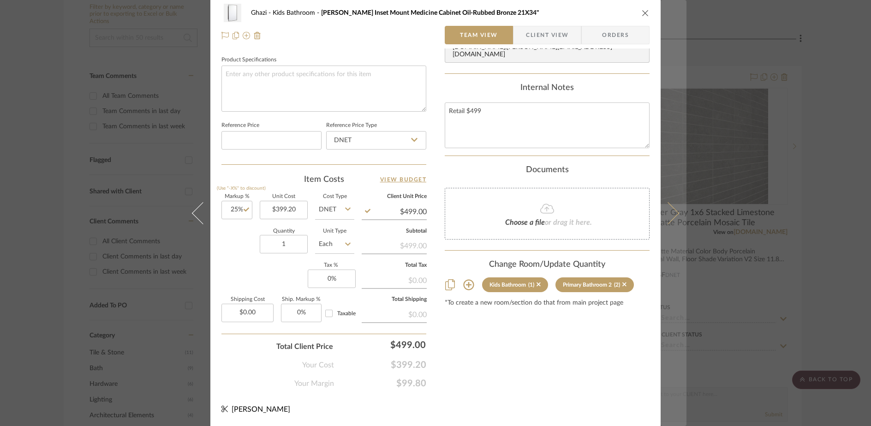
scroll to position [0, 0]
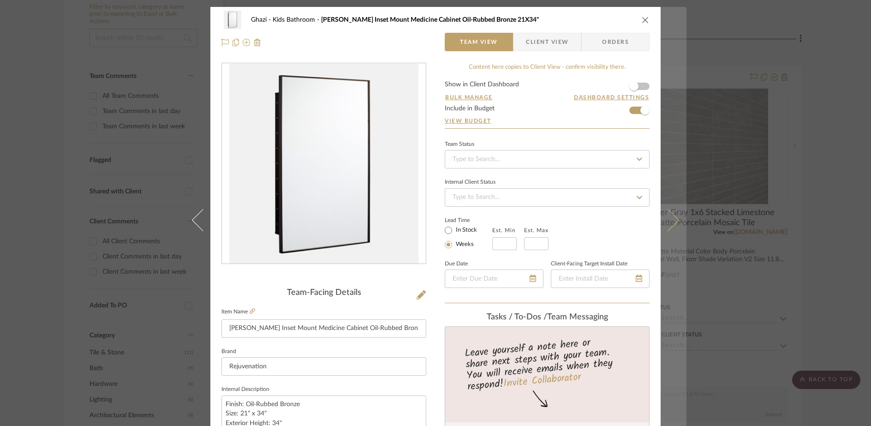
click at [667, 228] on icon at bounding box center [668, 220] width 22 height 22
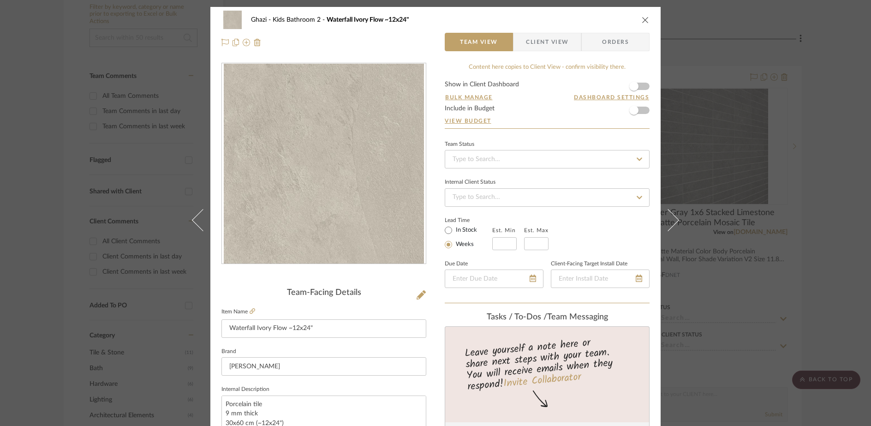
click at [642, 20] on icon "close" at bounding box center [645, 19] width 7 height 7
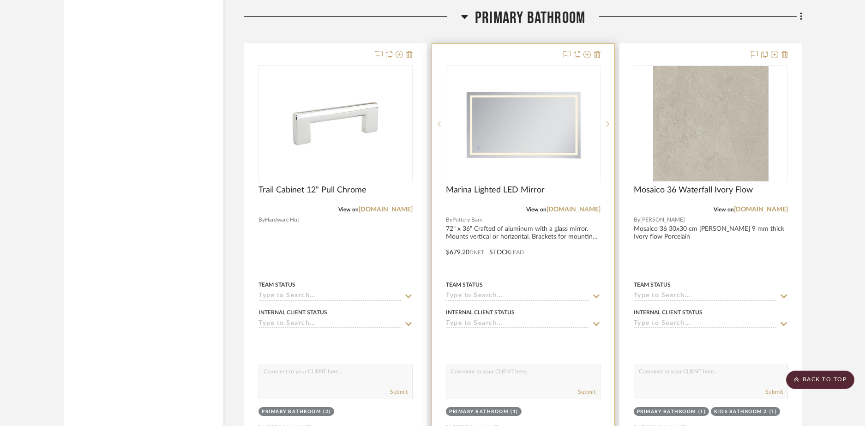
scroll to position [2828, 0]
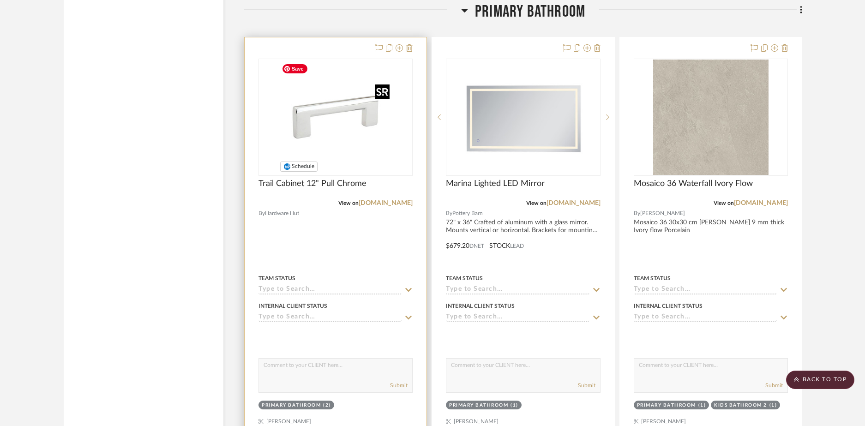
click at [352, 94] on img "0" at bounding box center [335, 117] width 115 height 115
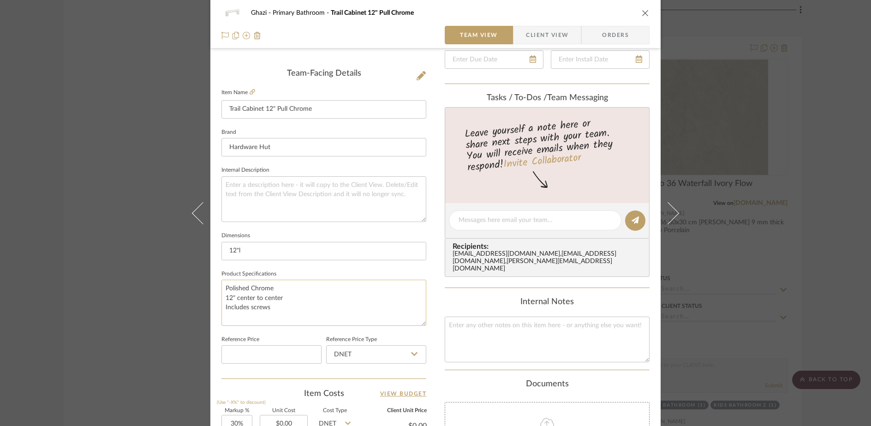
scroll to position [220, 0]
drag, startPoint x: 287, startPoint y: 308, endPoint x: 214, endPoint y: 274, distance: 80.5
click at [214, 273] on div "Ghazi Primary Bathroom Trail Cabinet 12" Pull Chrome Team View Client View Orde…" at bounding box center [435, 213] width 450 height 852
click at [287, 193] on textarea at bounding box center [323, 198] width 205 height 46
paste textarea "Polished Chrome 12" center to center Includes screws"
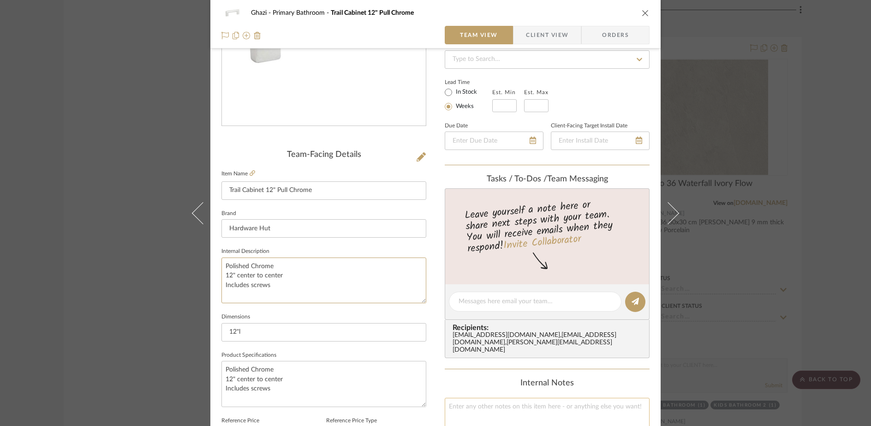
scroll to position [115, 0]
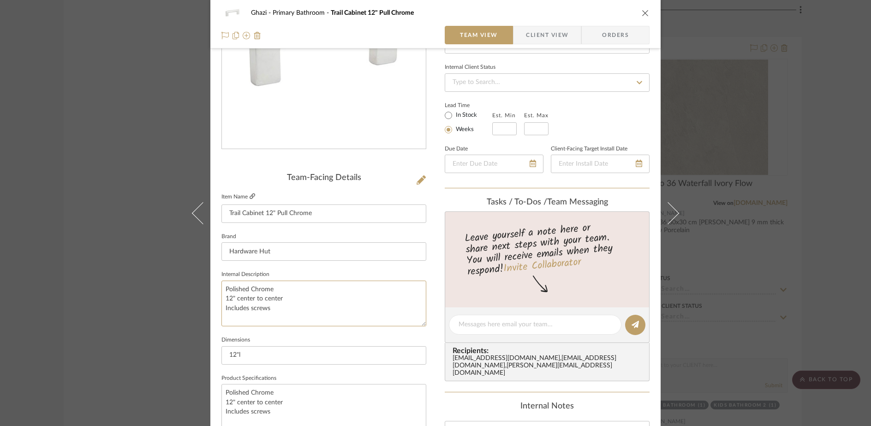
type textarea "Polished Chrome 12" center to center Includes screws"
click at [250, 197] on icon at bounding box center [253, 196] width 6 height 6
click at [297, 415] on textarea "Polished Chrome 12" center to center Includes screws" at bounding box center [323, 407] width 205 height 46
paste textarea "Center to Center: 12" Length: 12-3/4" Width: 1/2" Projection: 1-3/8""
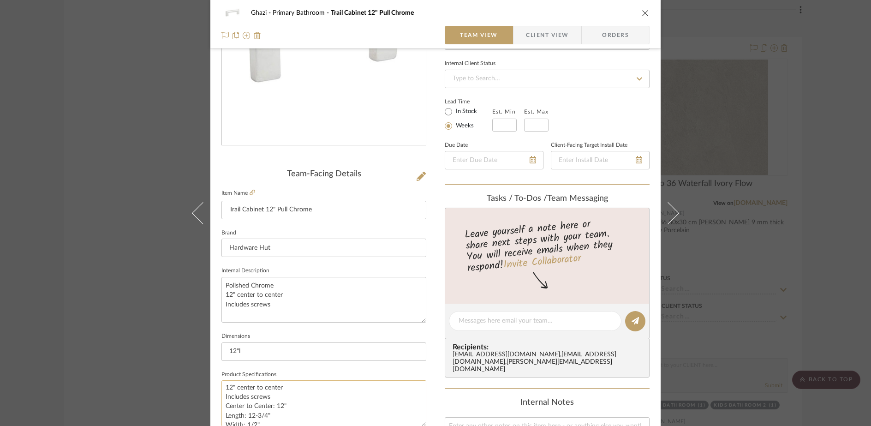
scroll to position [23, 0]
type textarea "Polished Chrome 12" center to center Includes screws Center to Center: 12" Leng…"
click at [418, 177] on icon at bounding box center [421, 176] width 9 height 9
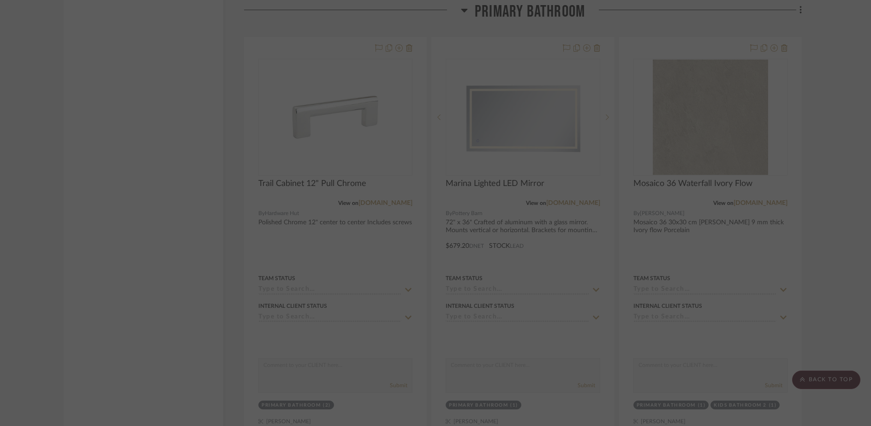
scroll to position [0, 0]
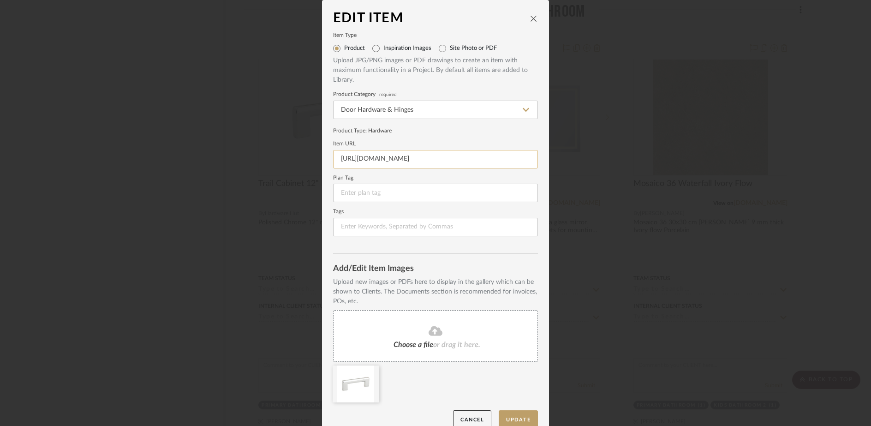
click at [434, 162] on input "https://www.emtek.com/all-products/cabinet-hardware/cabinet-pulls/trail/?443=37…" at bounding box center [435, 159] width 205 height 18
paste input "sandiegohardware.com/products/trail-pull?srsltid=AfmBOoo83LtqMYfI3nPbTx5NgDhp_N…"
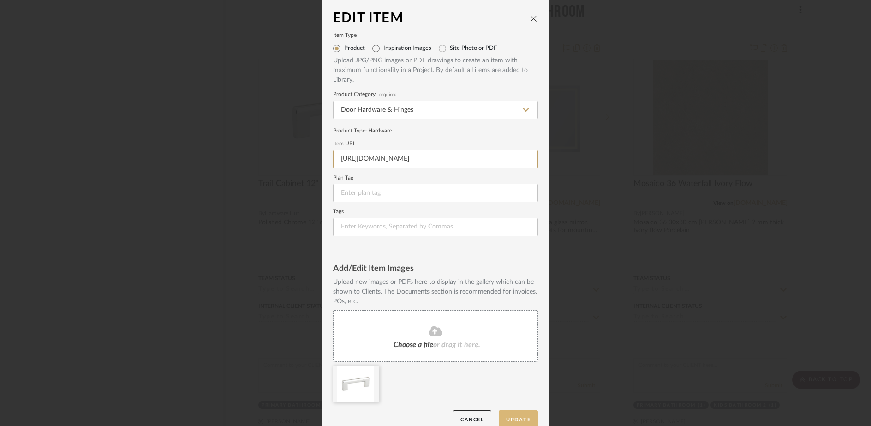
type input "https://sandiegohardware.com/products/trail-pull?srsltid=AfmBOoo83LtqMYfI3nPbTx…"
click at [507, 419] on button "Update" at bounding box center [518, 419] width 39 height 19
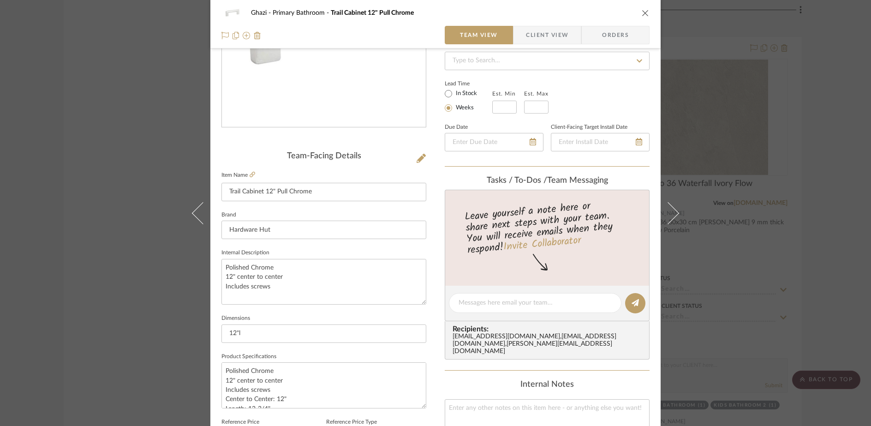
scroll to position [284, 0]
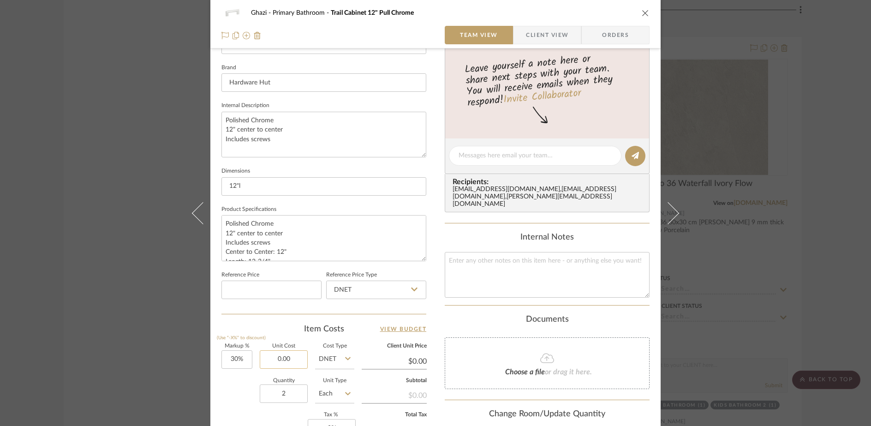
click at [281, 363] on input "0.00" at bounding box center [284, 359] width 48 height 18
type input "$0.00"
click at [489, 277] on textarea at bounding box center [547, 275] width 205 height 46
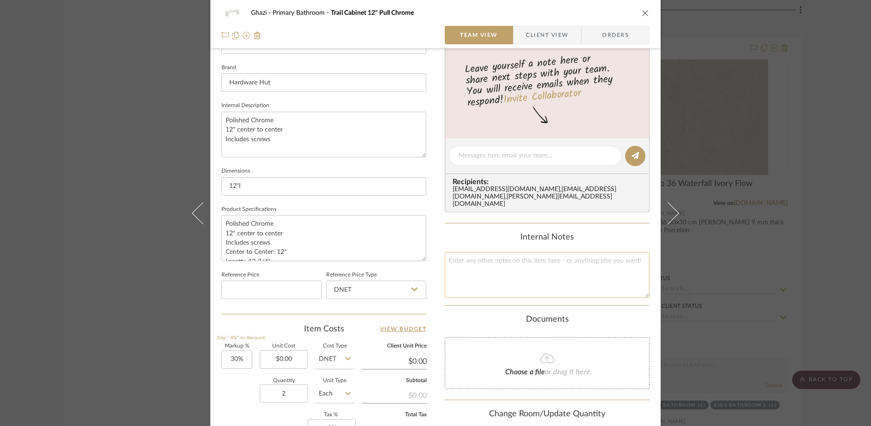
type textarea "T"
type textarea "Retail $53"
type input "0.00"
click at [277, 364] on input "0.00" at bounding box center [284, 359] width 48 height 18
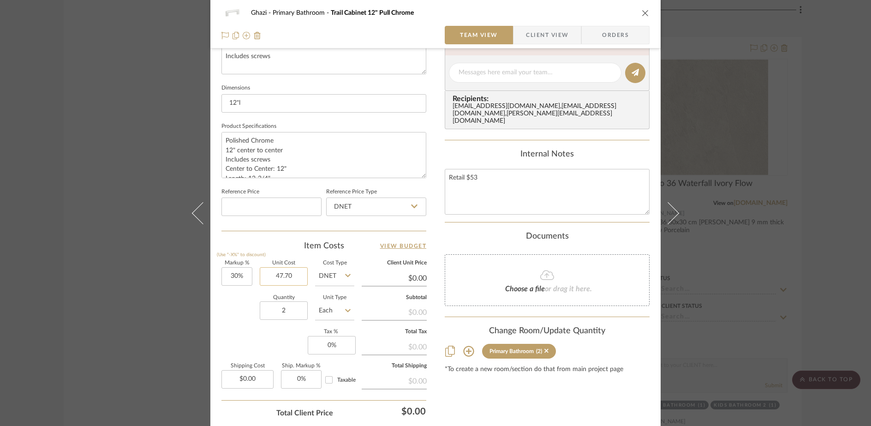
scroll to position [396, 0]
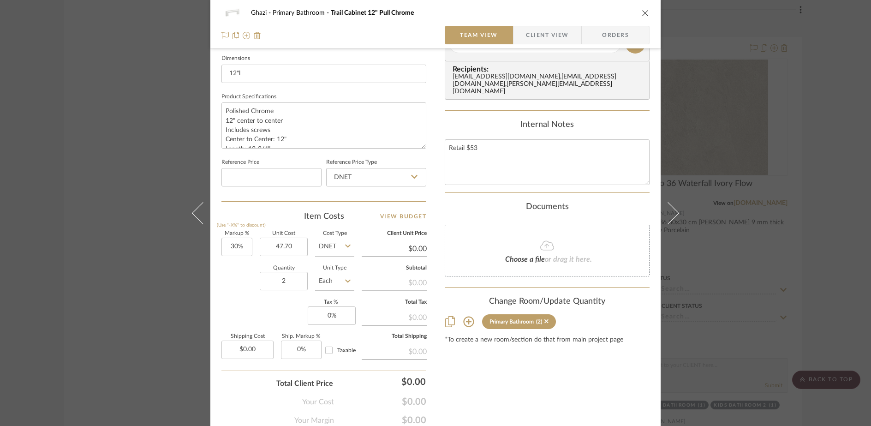
click at [416, 243] on input "$0.00" at bounding box center [394, 249] width 65 height 14
type input "$47.70"
type input "0.00"
type input "53"
click at [484, 400] on div "Content here copies to Client View - confirm visibility there. Show in Client D…" at bounding box center [547, 45] width 205 height 759
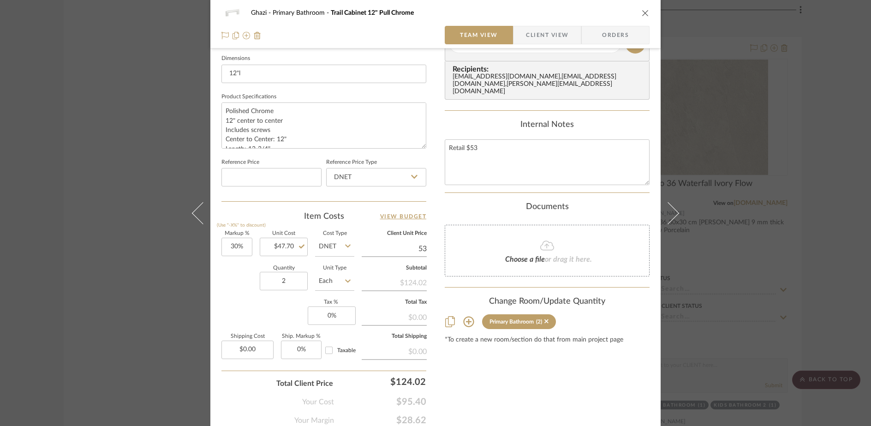
type input "11.11%"
type input "$53.00"
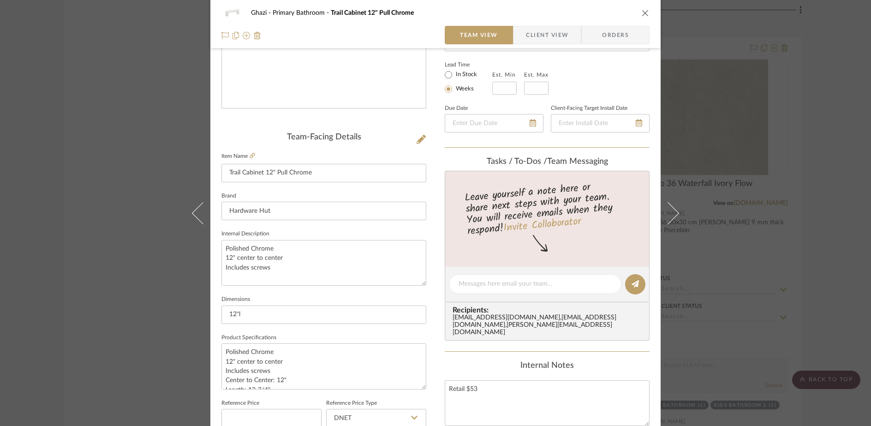
scroll to position [0, 0]
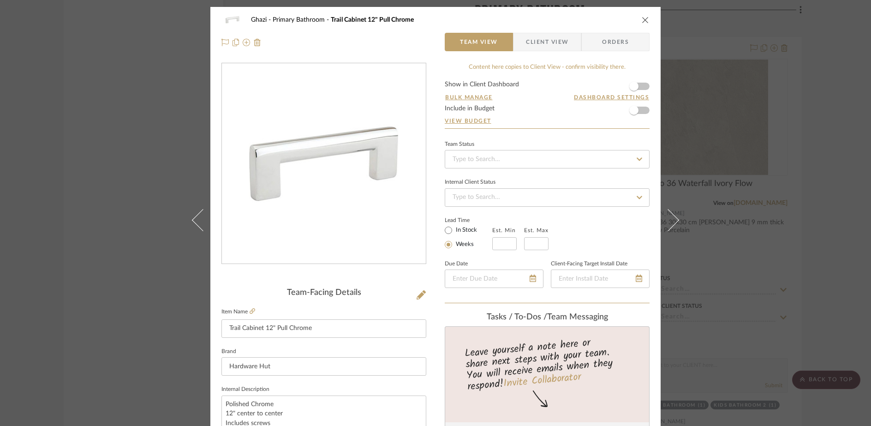
click at [642, 114] on form "Show in Client Dashboard Bulk Manage Dashboard Settings Include in Budget View …" at bounding box center [547, 104] width 205 height 47
click at [635, 109] on span "button" at bounding box center [634, 110] width 20 height 20
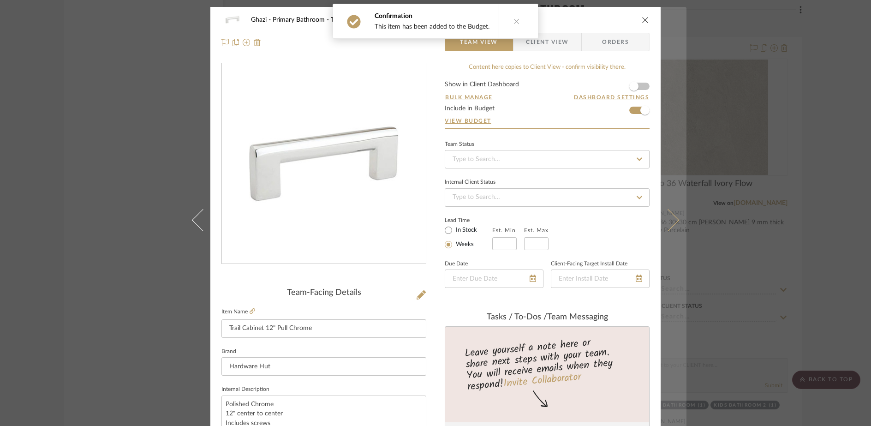
click at [676, 222] on button at bounding box center [674, 220] width 26 height 426
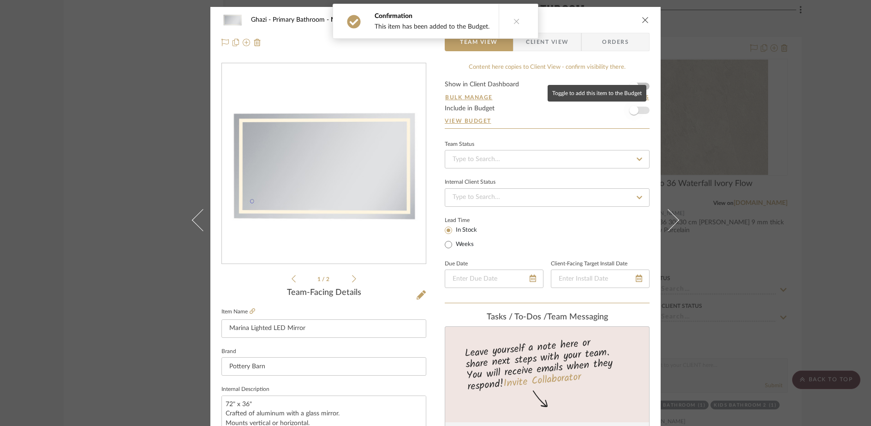
click at [635, 112] on span "button" at bounding box center [634, 110] width 20 height 20
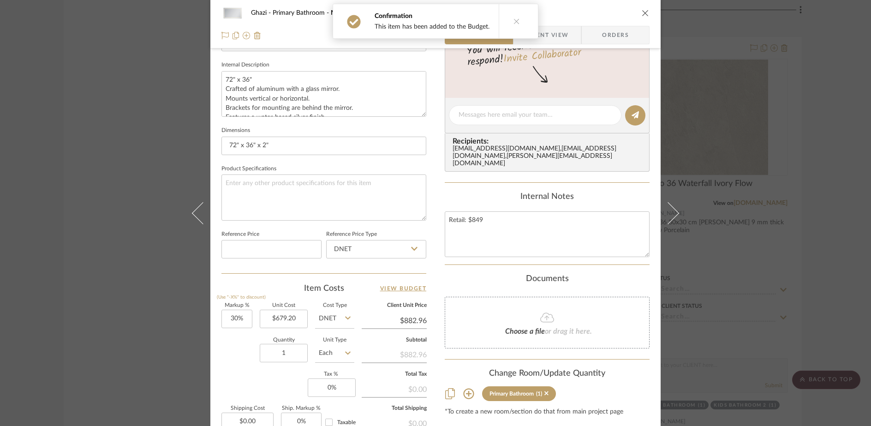
scroll to position [387, 0]
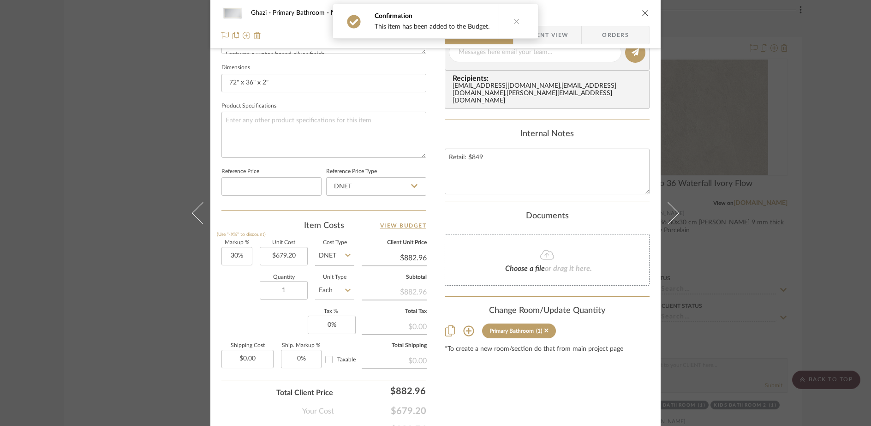
click at [408, 259] on input "$882.96" at bounding box center [394, 258] width 65 height 14
click at [530, 400] on div "Content here copies to Client View - confirm visibility there. Show in Client D…" at bounding box center [547, 55] width 205 height 759
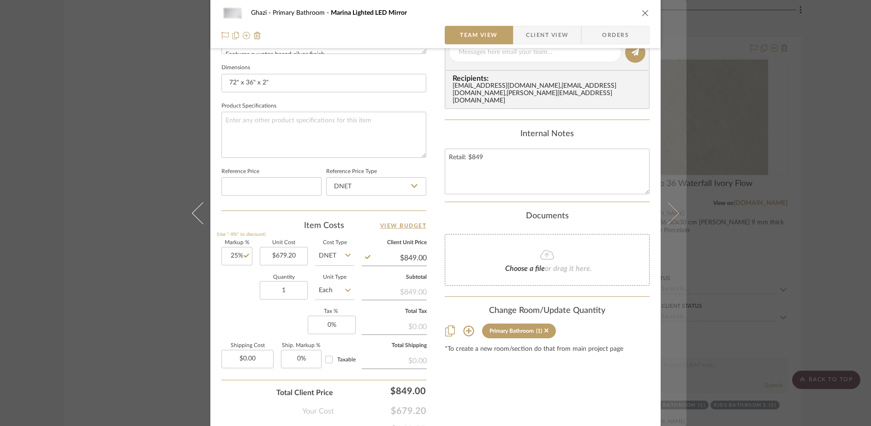
click at [669, 214] on icon at bounding box center [668, 213] width 22 height 22
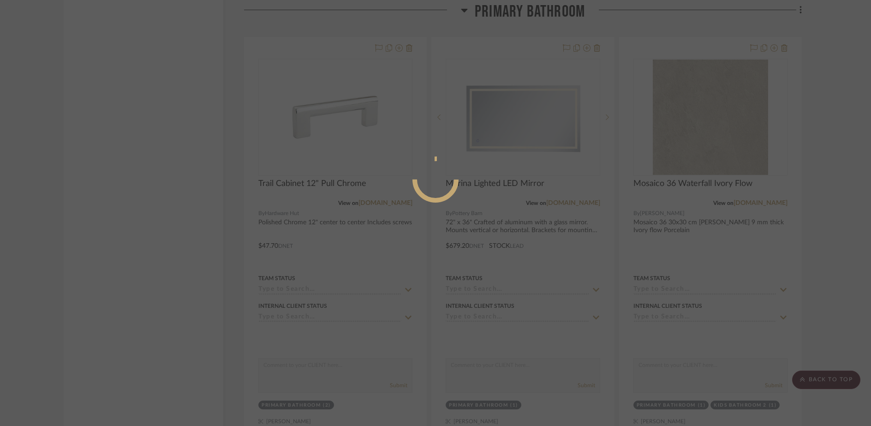
scroll to position [0, 0]
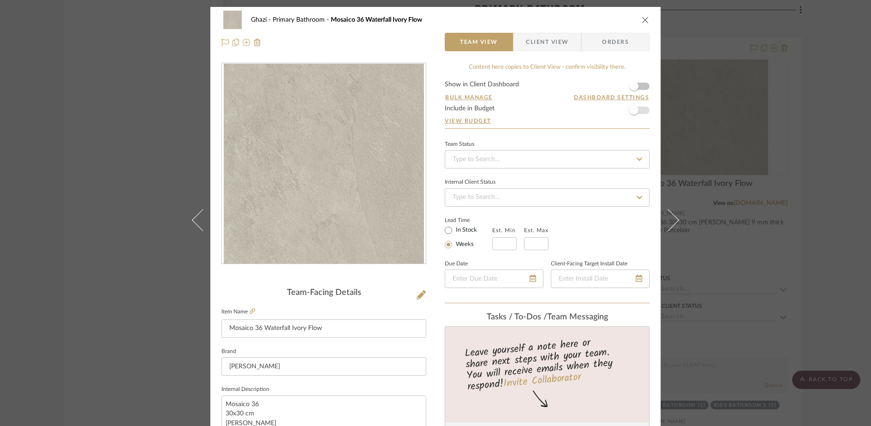
click at [636, 114] on span "button" at bounding box center [634, 110] width 20 height 20
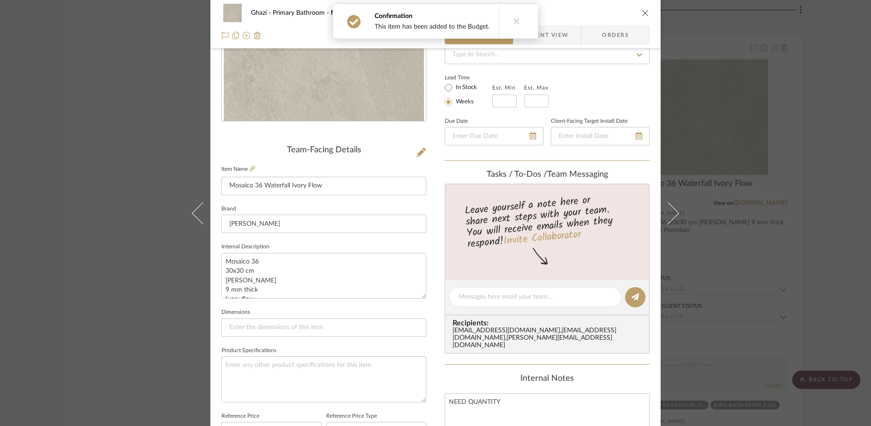
scroll to position [162, 0]
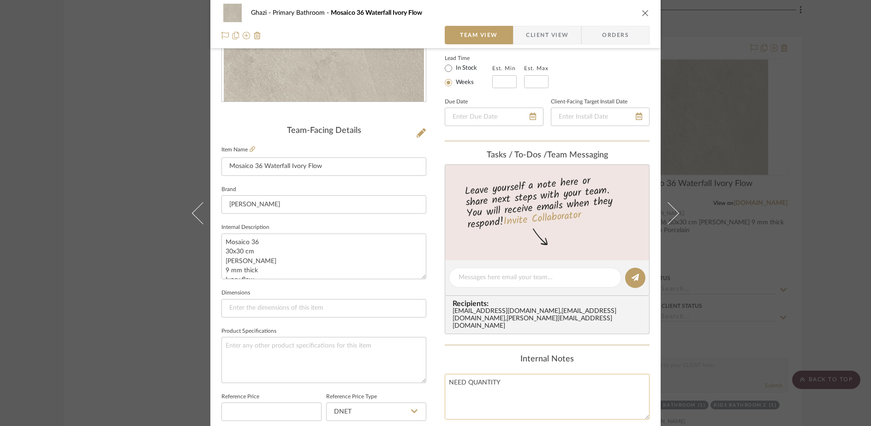
click at [533, 382] on textarea "NEED QUANTITY" at bounding box center [547, 397] width 205 height 46
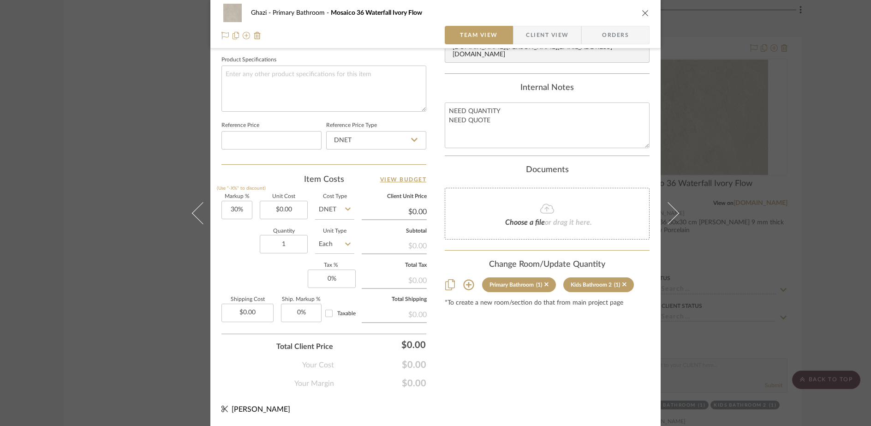
click at [412, 210] on input "$0.00" at bounding box center [394, 212] width 65 height 14
click at [366, 211] on input "11" at bounding box center [394, 212] width 65 height 14
click at [449, 356] on div "Content here copies to Client View - confirm visibility there. Show in Client D…" at bounding box center [547, 9] width 205 height 759
click at [329, 247] on input "Each" at bounding box center [334, 244] width 39 height 18
click at [332, 291] on div "SF" at bounding box center [369, 291] width 114 height 24
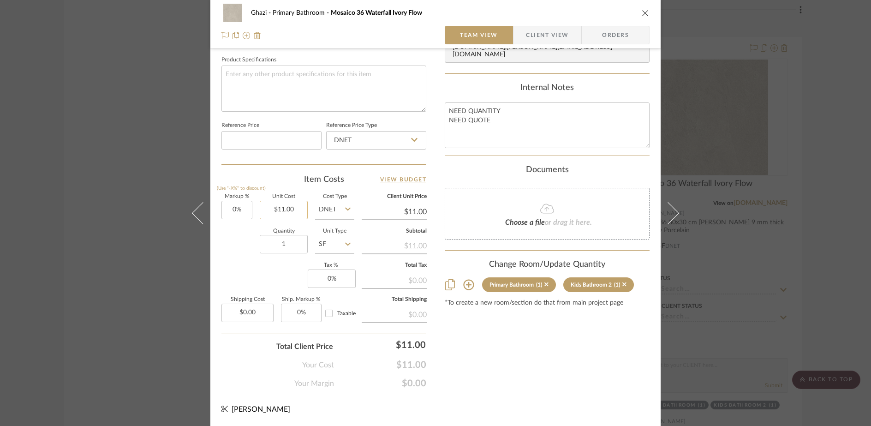
click at [288, 209] on input "$11.00" at bounding box center [284, 210] width 48 height 18
click at [526, 398] on div "Ghazi Primary Bathroom Mosaico 36 Waterfall Ivory Flow Team View Client View Or…" at bounding box center [435, 0] width 450 height 852
click at [414, 212] on input "$9.90" at bounding box center [394, 212] width 65 height 14
click at [285, 247] on input "1" at bounding box center [284, 244] width 48 height 18
click at [518, 378] on div "Content here copies to Client View - confirm visibility there. Show in Client D…" at bounding box center [547, 9] width 205 height 759
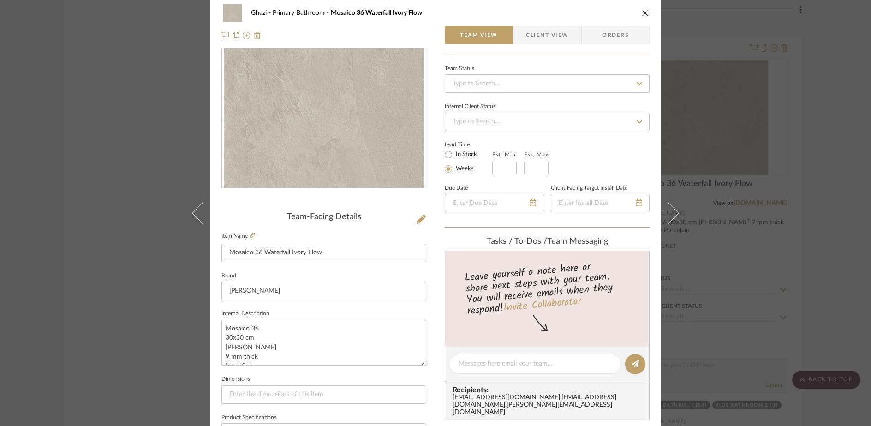
scroll to position [0, 0]
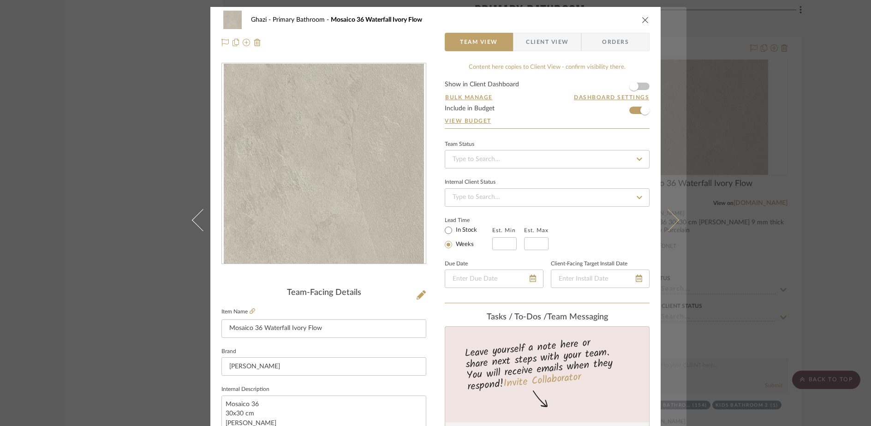
click at [671, 216] on icon at bounding box center [668, 220] width 22 height 22
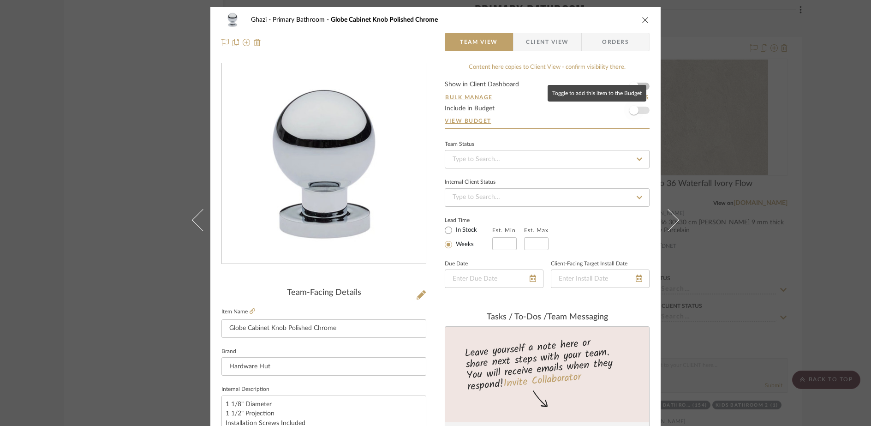
click at [633, 113] on span "button" at bounding box center [633, 110] width 9 height 9
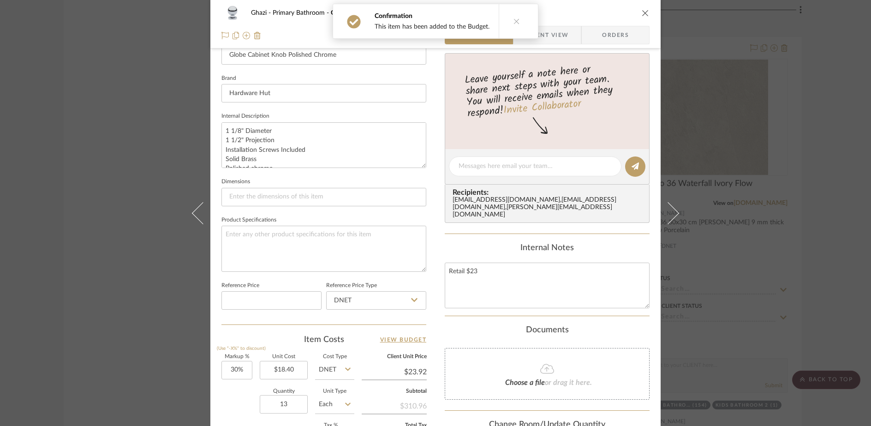
scroll to position [358, 0]
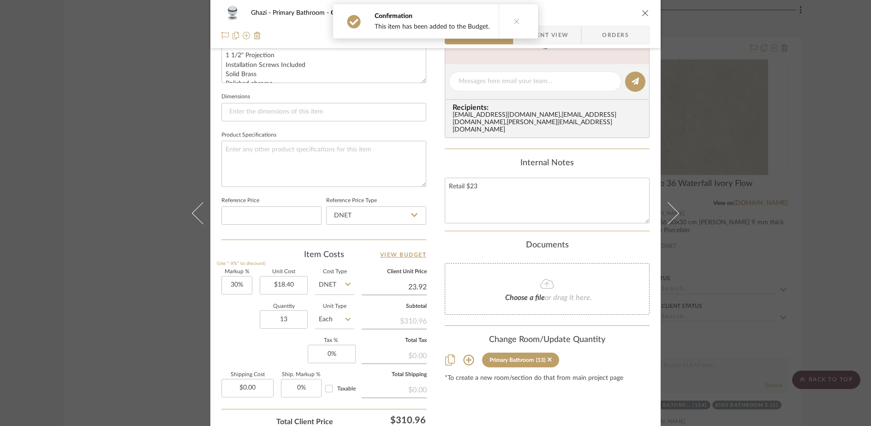
click at [420, 289] on input "23.92" at bounding box center [394, 287] width 65 height 14
click at [421, 288] on input "23.92" at bounding box center [394, 287] width 65 height 14
click at [422, 288] on input "23.92" at bounding box center [394, 287] width 65 height 14
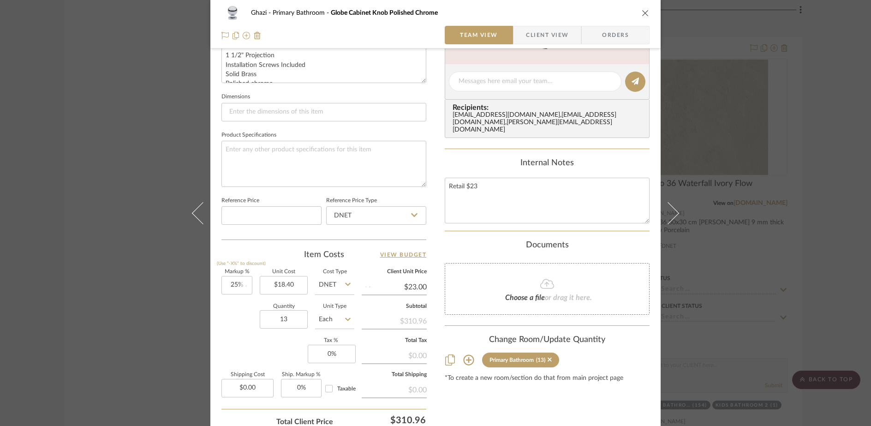
click at [490, 415] on div "Content here copies to Client View - confirm visibility there. Show in Client D…" at bounding box center [547, 84] width 205 height 759
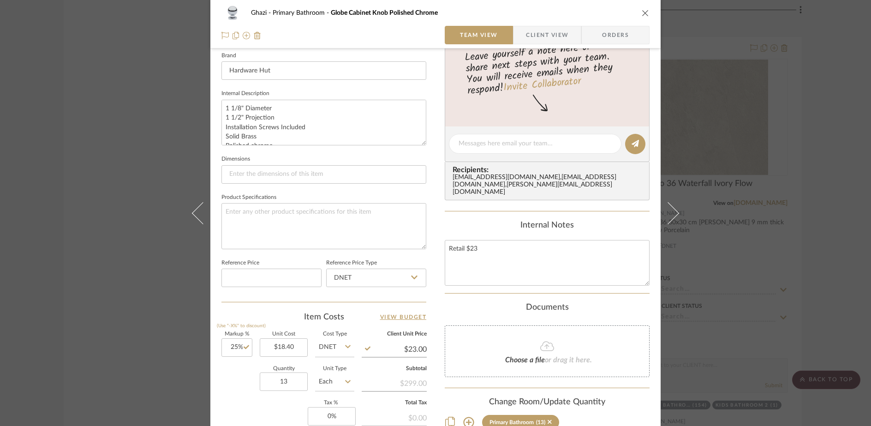
scroll to position [0, 0]
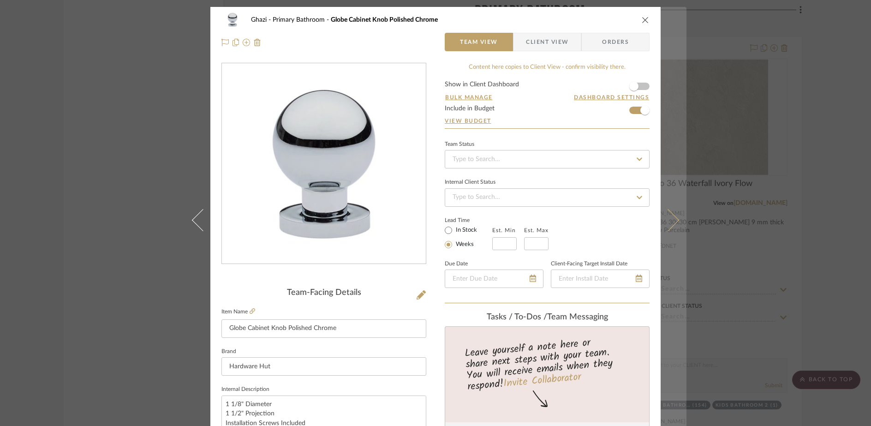
click at [669, 219] on icon at bounding box center [668, 220] width 22 height 22
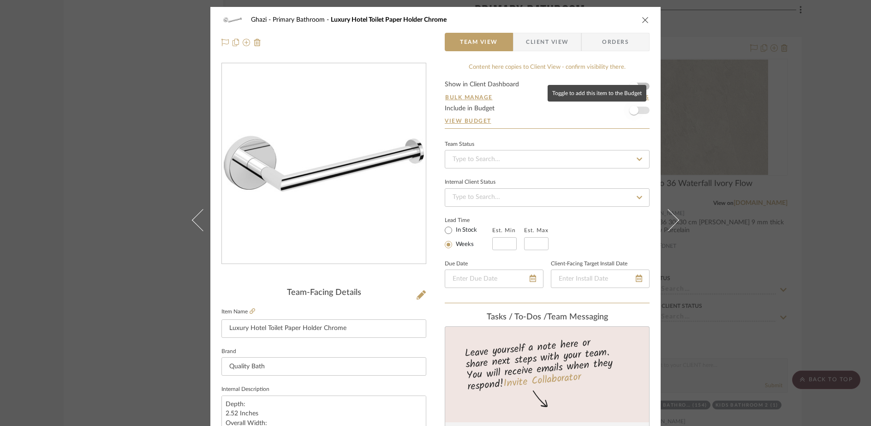
click at [637, 110] on span "button" at bounding box center [634, 110] width 20 height 20
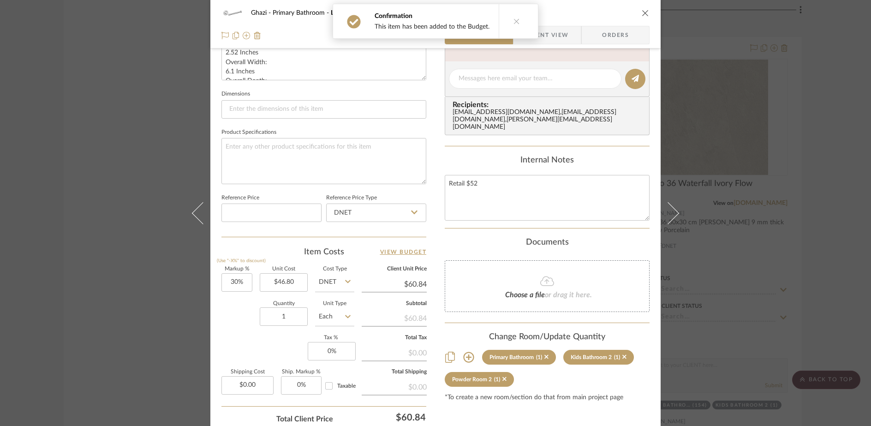
scroll to position [433, 0]
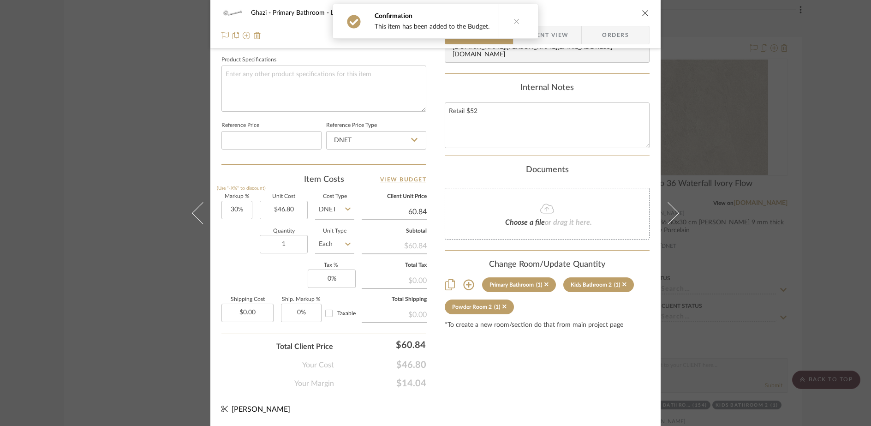
click at [412, 217] on input "60.84" at bounding box center [394, 212] width 65 height 14
click at [543, 408] on div "Ghazi Primary Bathroom Luxury Hotel Toilet Paper Holder Chrome Team View Client…" at bounding box center [435, 0] width 450 height 852
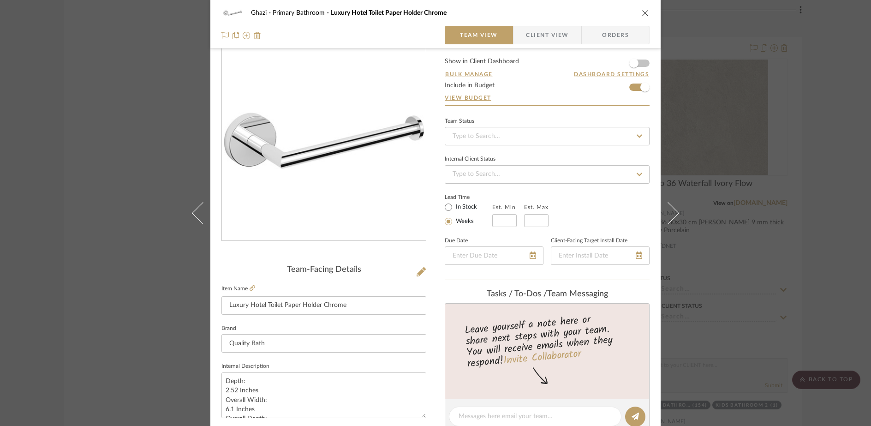
scroll to position [230, 0]
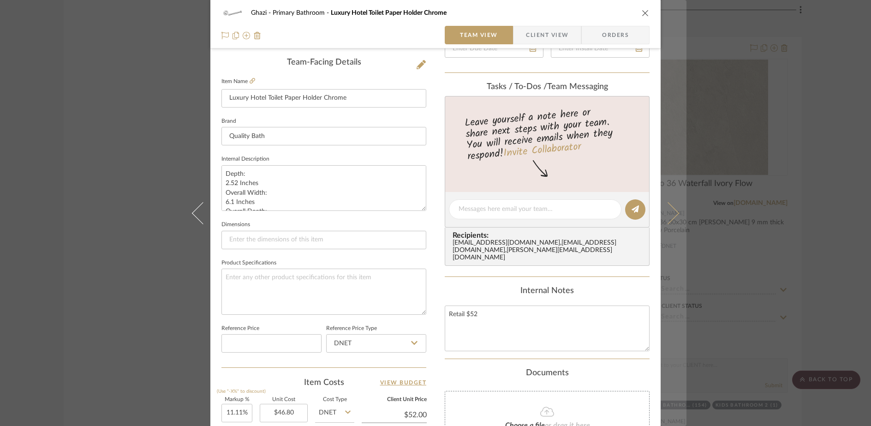
click at [675, 215] on button at bounding box center [674, 213] width 26 height 426
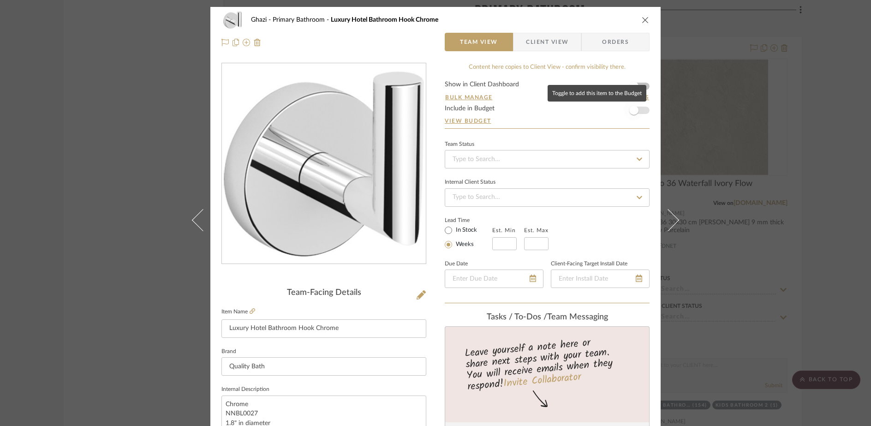
click at [632, 110] on span "button" at bounding box center [633, 110] width 9 height 9
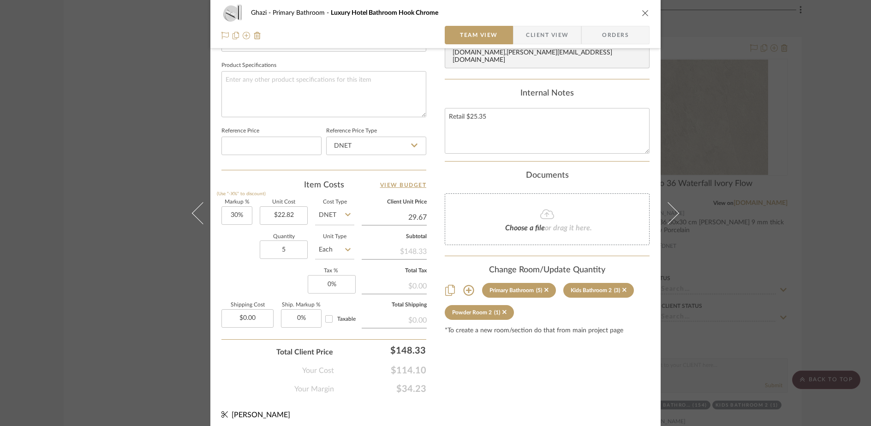
click at [412, 216] on input "29.67" at bounding box center [394, 217] width 65 height 14
click at [525, 391] on div "Content here copies to Client View - confirm visibility there. Show in Client D…" at bounding box center [547, 14] width 205 height 759
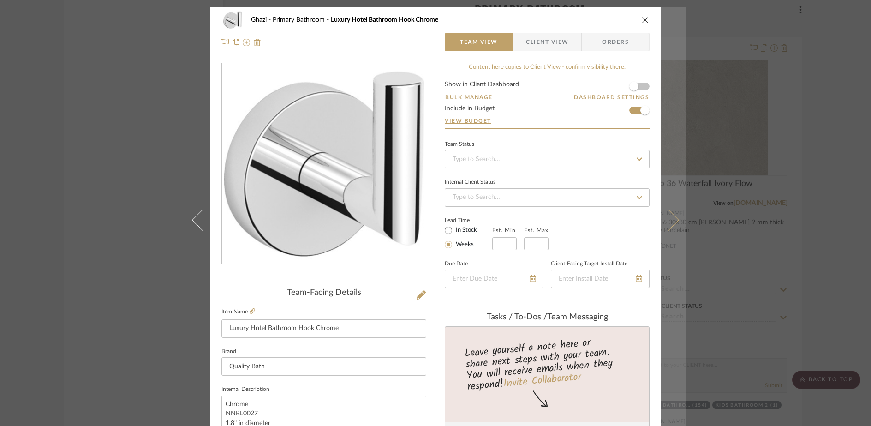
click at [672, 225] on button at bounding box center [674, 220] width 26 height 426
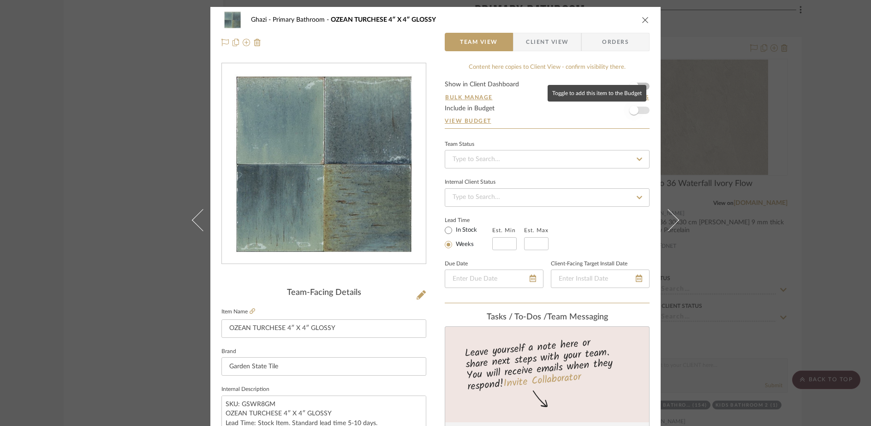
click at [637, 109] on span "button" at bounding box center [634, 110] width 20 height 20
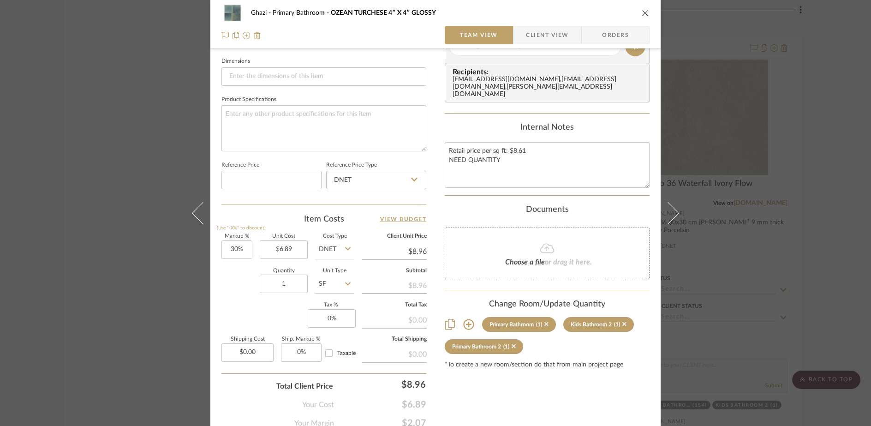
scroll to position [398, 0]
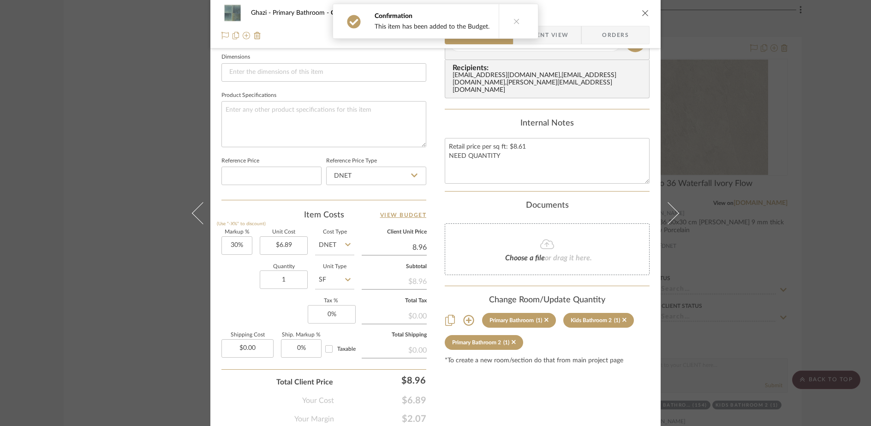
click at [419, 245] on input "8.96" at bounding box center [394, 247] width 65 height 14
click at [420, 246] on input "8.96" at bounding box center [394, 247] width 65 height 14
click at [422, 248] on input "8.96" at bounding box center [394, 247] width 65 height 14
click at [505, 149] on textarea "Retail price per sq ft: $8.61 NEED QUANTITY" at bounding box center [547, 161] width 205 height 46
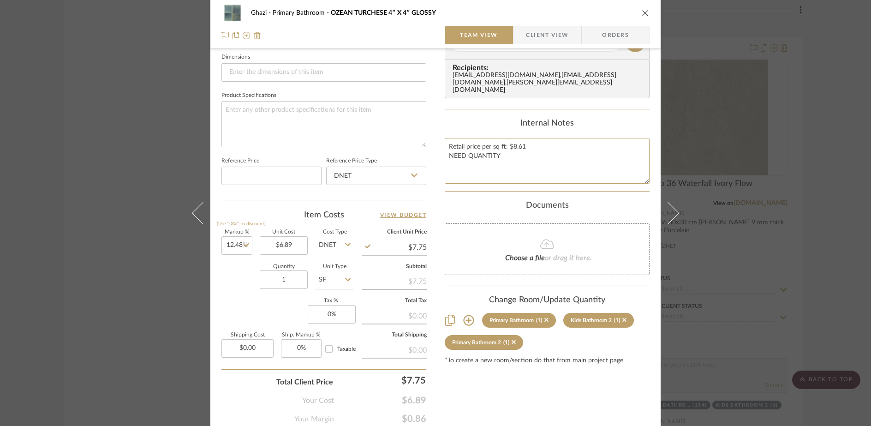
drag, startPoint x: 540, startPoint y: 148, endPoint x: 440, endPoint y: 140, distance: 100.4
click at [440, 140] on div "Ghazi Primary Bathroom OZEAN TURCHESE 4″ X 4″ GLOSSY Team View Client View Orde…" at bounding box center [435, 35] width 450 height 852
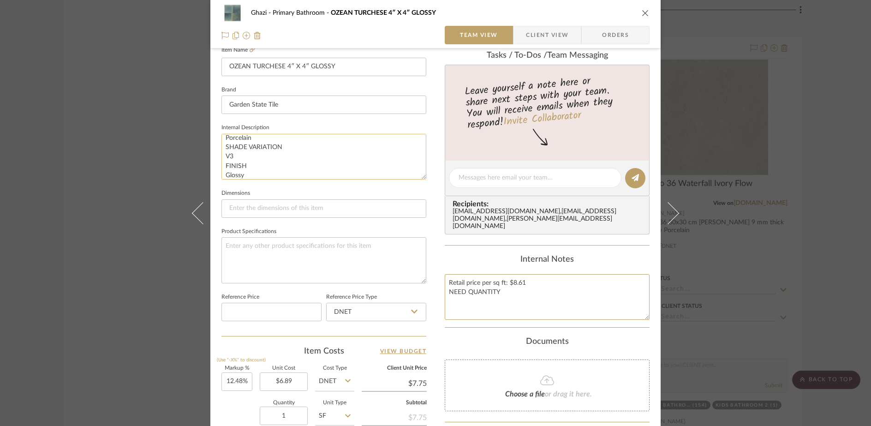
scroll to position [103, 0]
click at [265, 172] on textarea "SKU: GSWR8GM OZEAN TURCHESE 4″ X 4″ GLOSSY Lead Time: Stock Item. Standard lead…" at bounding box center [323, 157] width 205 height 46
paste textarea "Retail price per sq ft: $8.61"
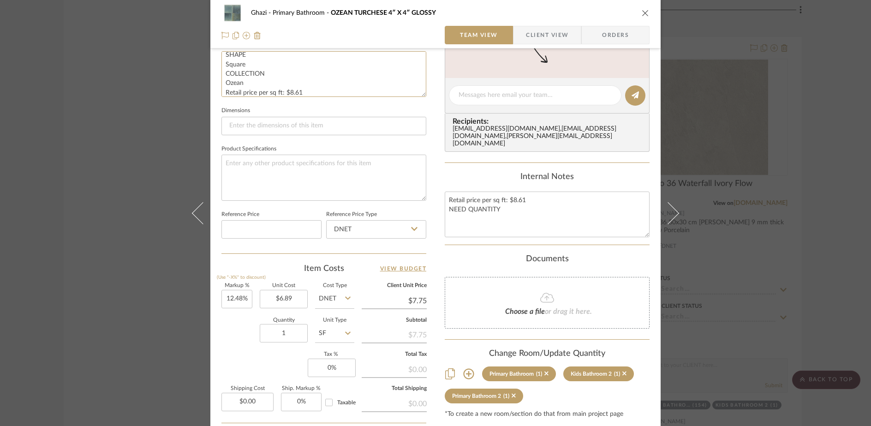
scroll to position [395, 0]
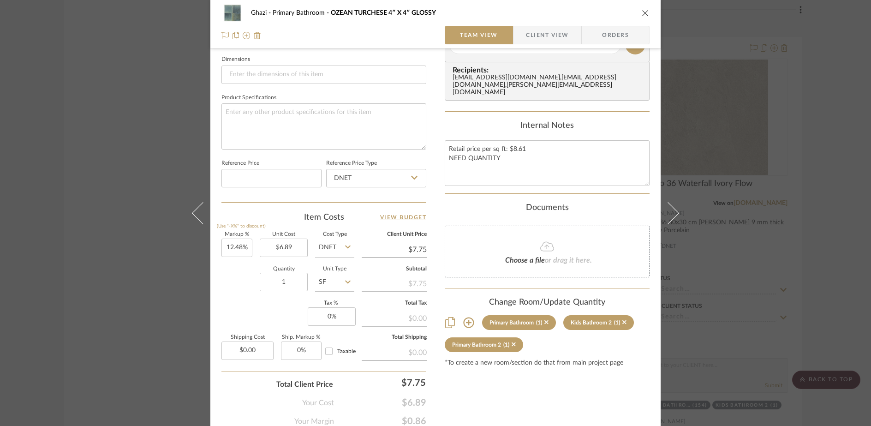
click at [559, 403] on div "Content here copies to Client View - confirm visibility there. Show in Client D…" at bounding box center [547, 46] width 205 height 759
click at [292, 285] on input "1" at bounding box center [284, 282] width 48 height 18
click at [623, 209] on div "Documents" at bounding box center [547, 208] width 205 height 10
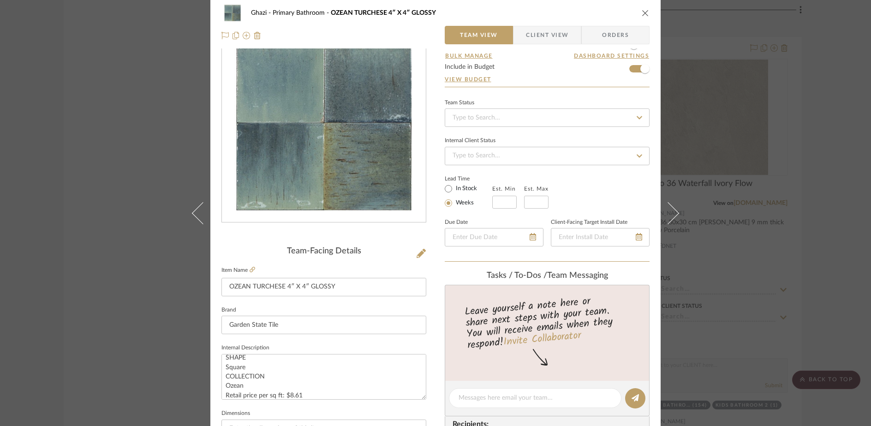
scroll to position [0, 0]
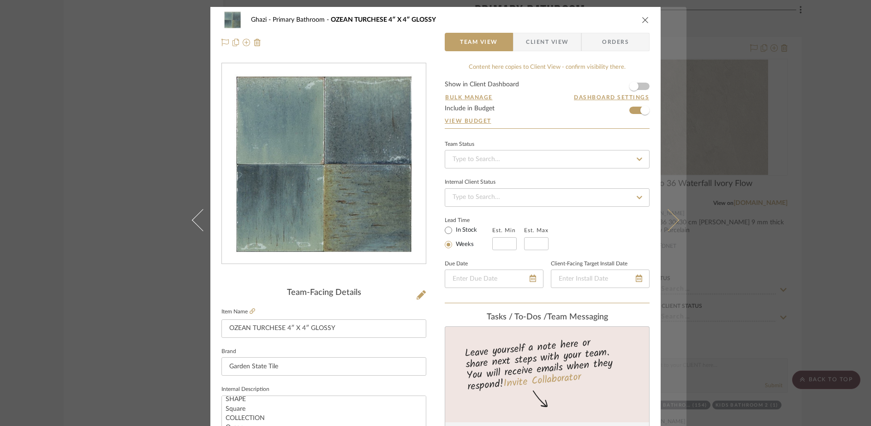
click at [670, 213] on button at bounding box center [674, 220] width 26 height 426
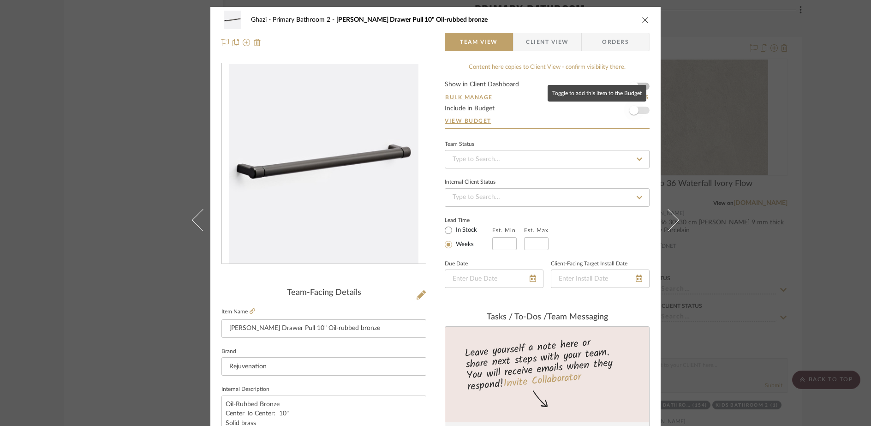
click at [639, 114] on span "button" at bounding box center [634, 110] width 20 height 20
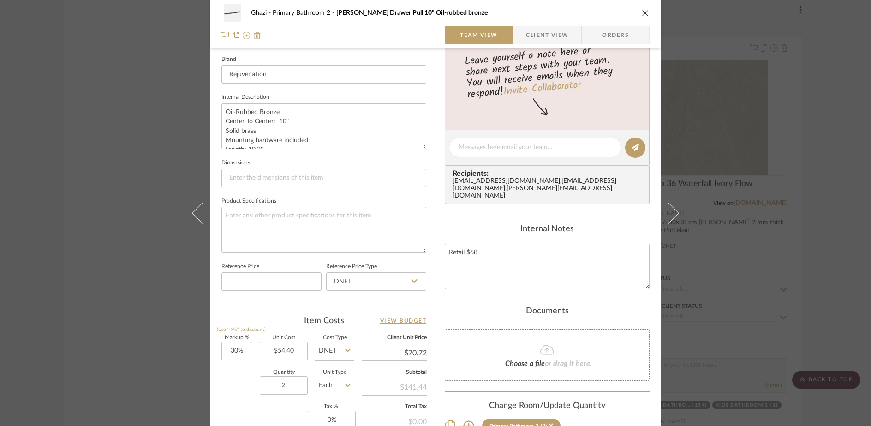
scroll to position [388, 0]
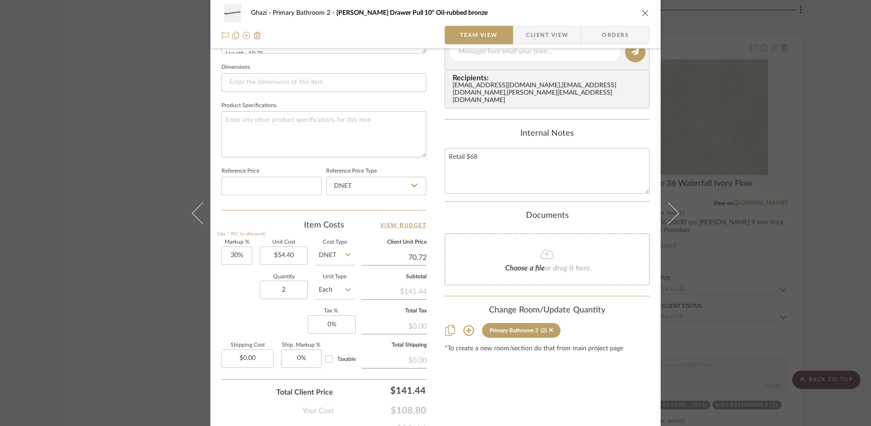
click at [416, 259] on input "70.72" at bounding box center [394, 258] width 65 height 14
click at [510, 382] on div "Content here copies to Client View - confirm visibility there. Show in Client D…" at bounding box center [547, 54] width 205 height 759
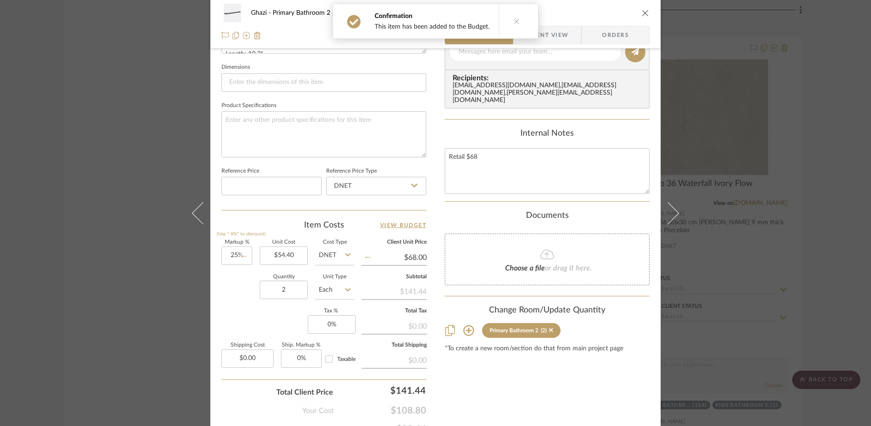
click at [505, 409] on div "Content here copies to Client View - confirm visibility there. Show in Client D…" at bounding box center [547, 54] width 205 height 759
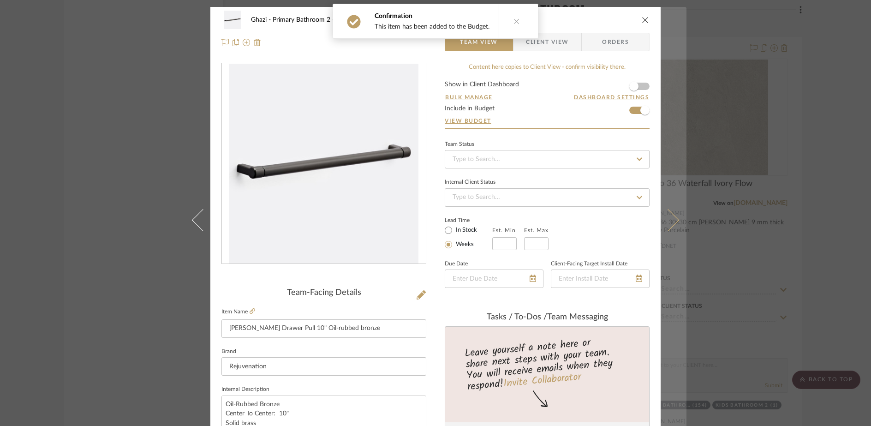
click at [673, 220] on icon at bounding box center [668, 220] width 22 height 22
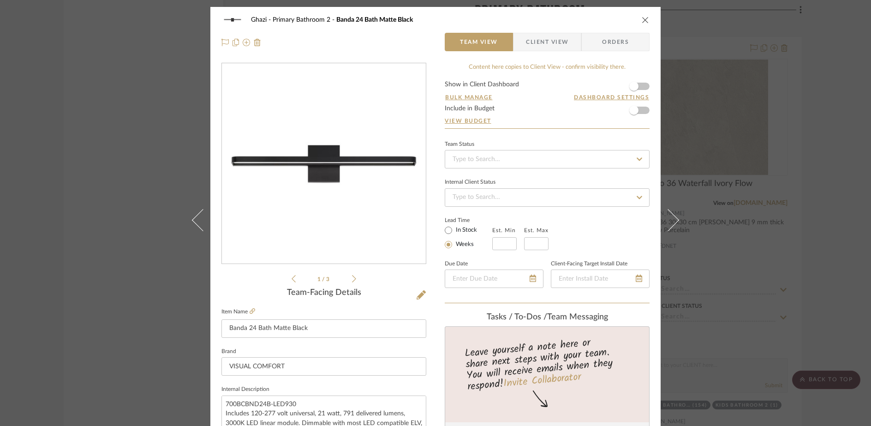
click at [642, 20] on icon "close" at bounding box center [645, 19] width 7 height 7
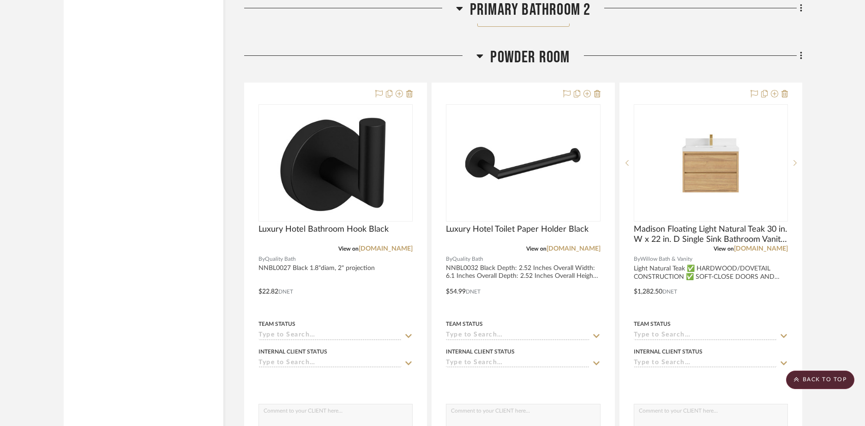
scroll to position [5398, 0]
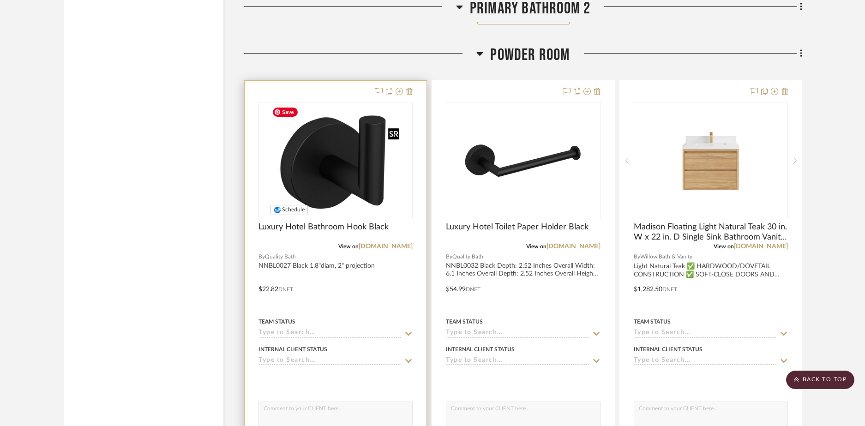
click at [0, 0] on img at bounding box center [0, 0] width 0 height 0
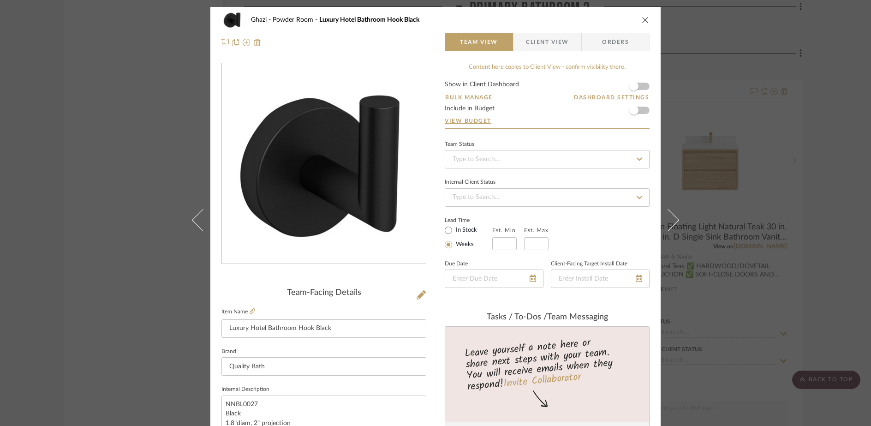
scroll to position [5, 0]
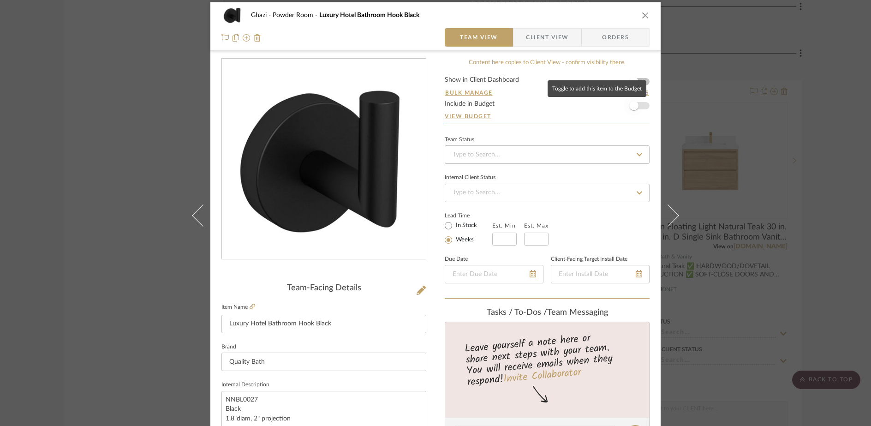
click at [635, 104] on span "button" at bounding box center [634, 106] width 20 height 20
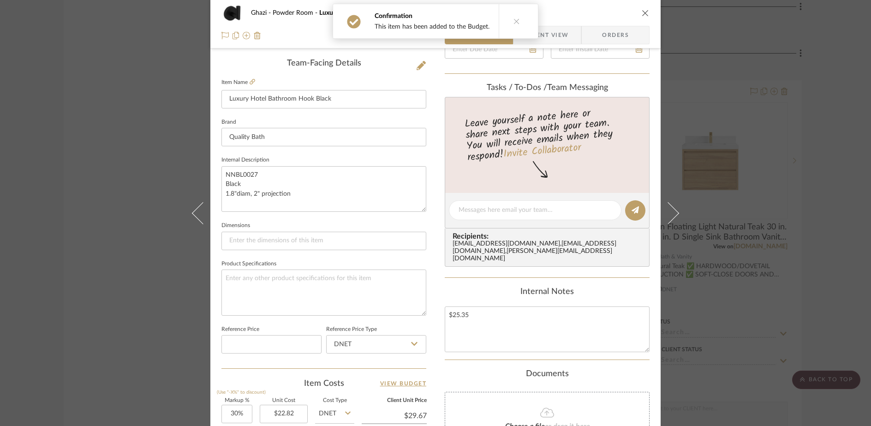
scroll to position [323, 0]
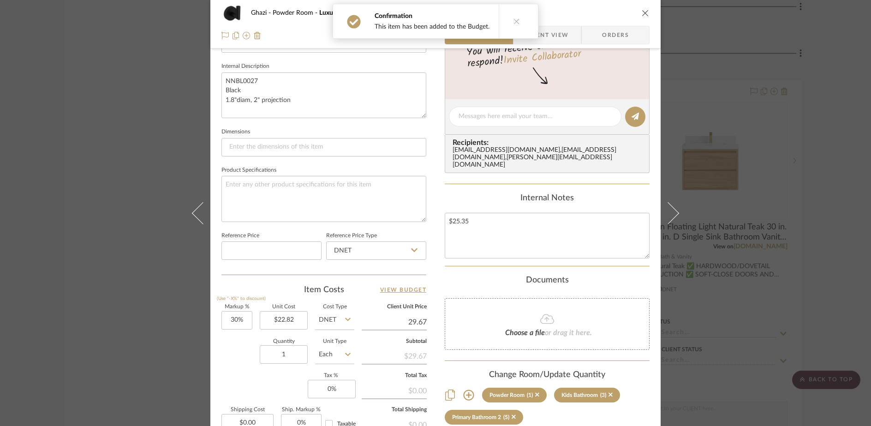
click at [406, 323] on input "29.67" at bounding box center [394, 322] width 65 height 14
click at [466, 278] on div "Documents" at bounding box center [547, 280] width 205 height 10
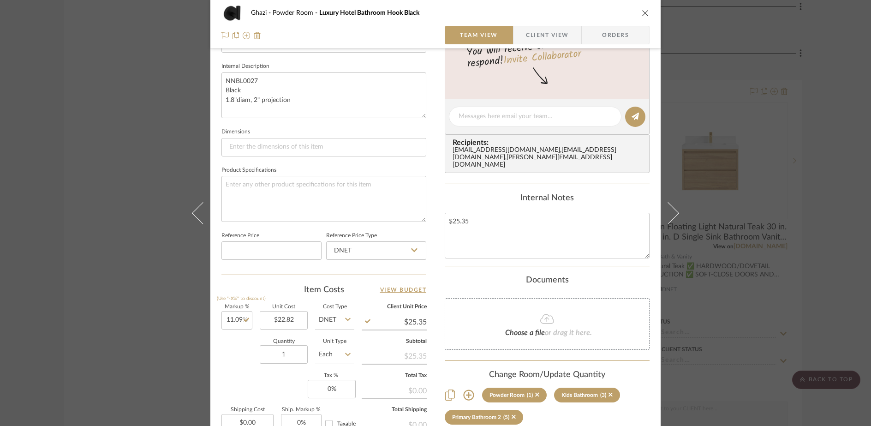
scroll to position [433, 0]
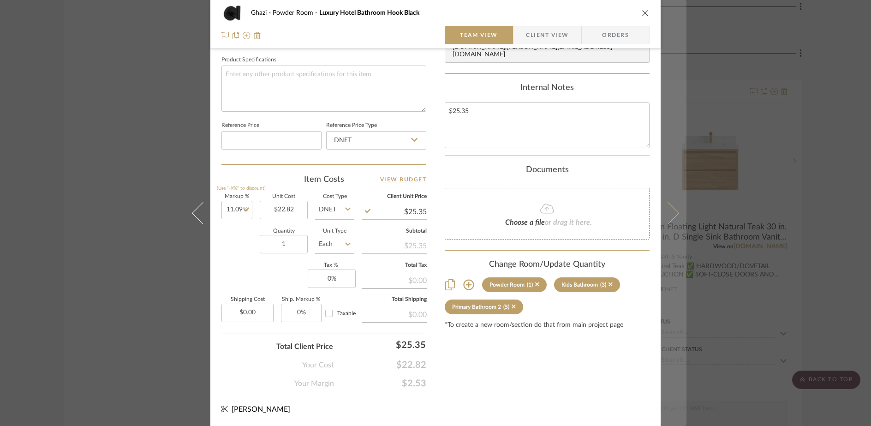
click at [674, 214] on icon at bounding box center [668, 213] width 22 height 22
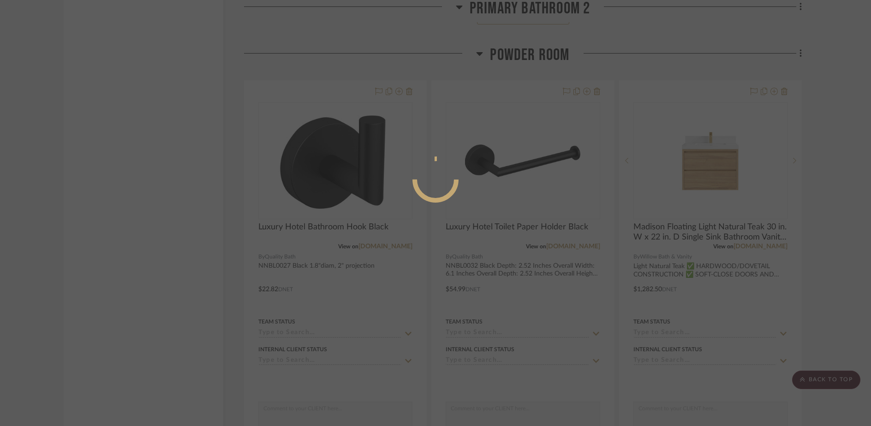
scroll to position [0, 0]
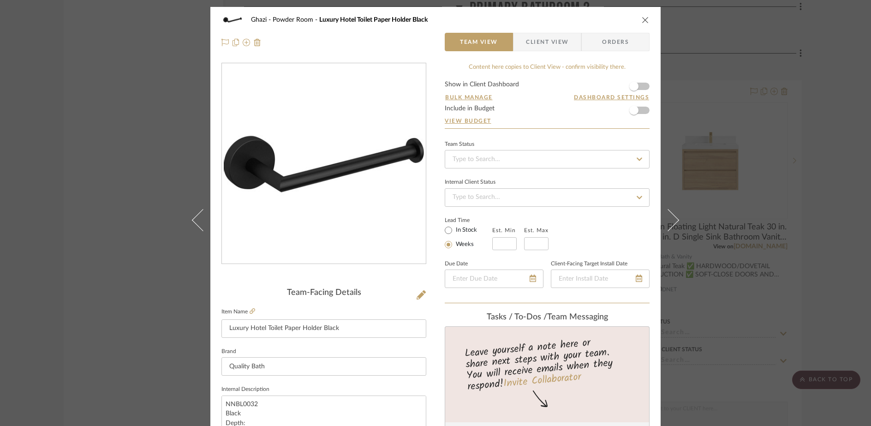
click at [642, 111] on form "Show in Client Dashboard Bulk Manage Dashboard Settings Include in Budget View …" at bounding box center [547, 104] width 205 height 47
click at [635, 110] on span "button" at bounding box center [633, 110] width 9 height 9
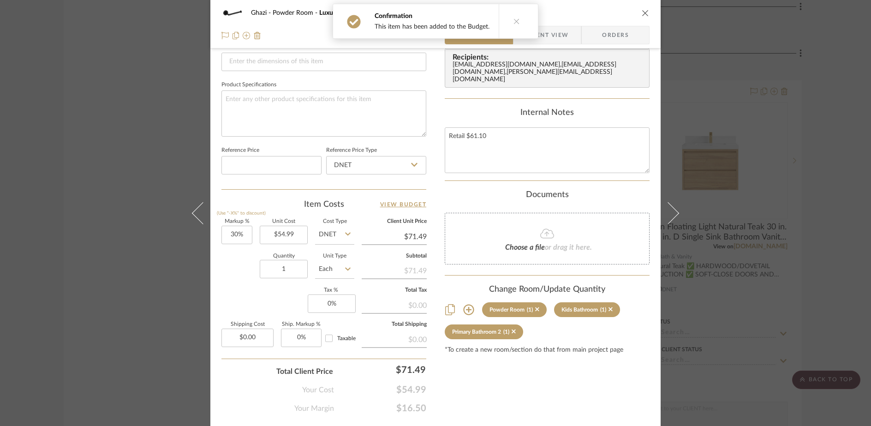
scroll to position [433, 0]
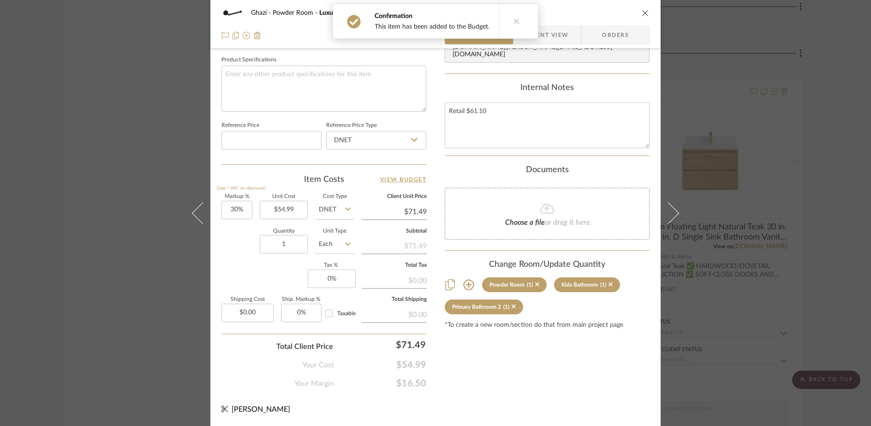
click at [408, 214] on input "$71.49" at bounding box center [394, 212] width 65 height 14
click at [542, 373] on div "Content here copies to Client View - confirm visibility there. Show in Client D…" at bounding box center [547, 9] width 205 height 759
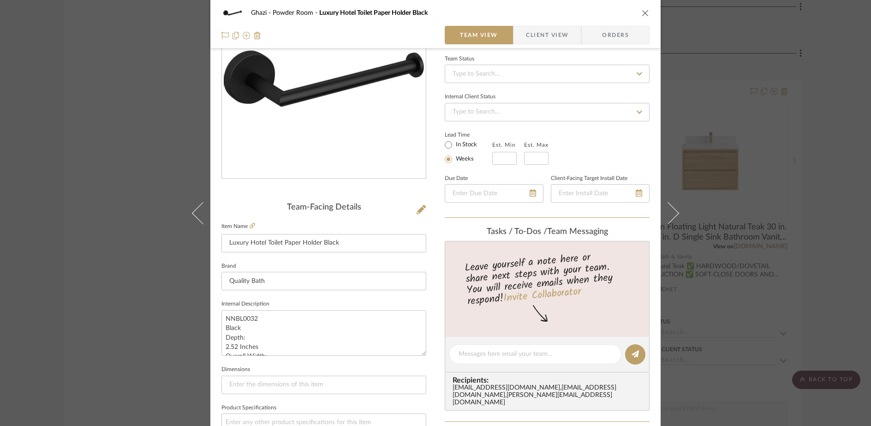
scroll to position [0, 0]
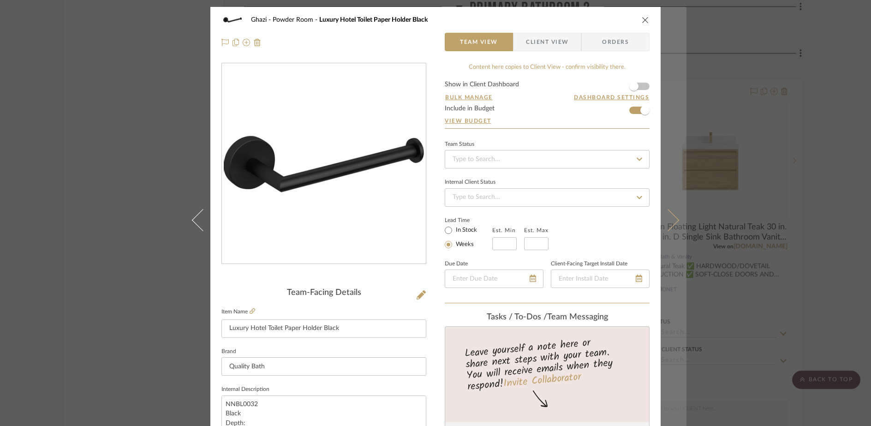
click at [675, 222] on button at bounding box center [674, 220] width 26 height 426
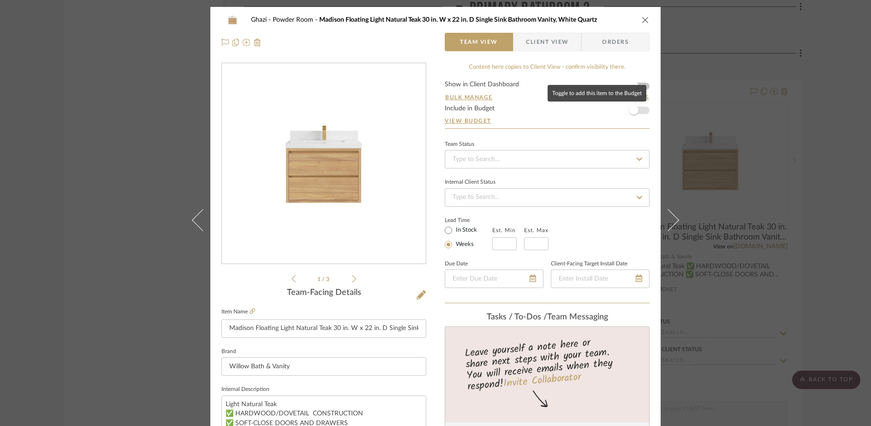
click at [638, 108] on span "button" at bounding box center [634, 110] width 20 height 20
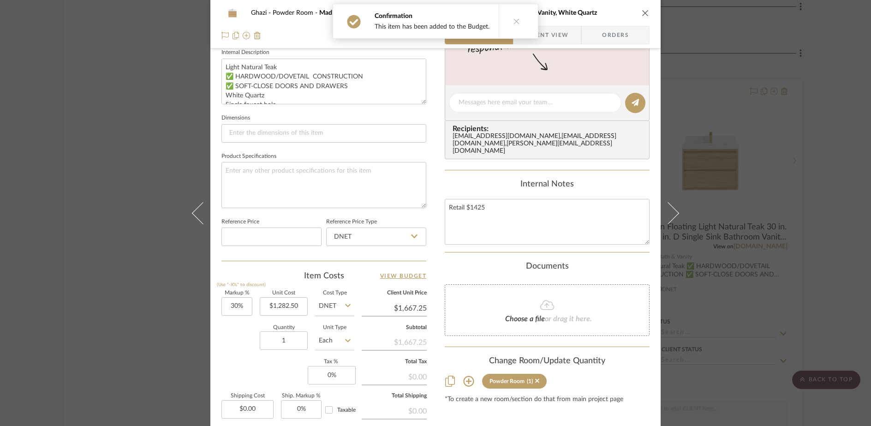
scroll to position [433, 0]
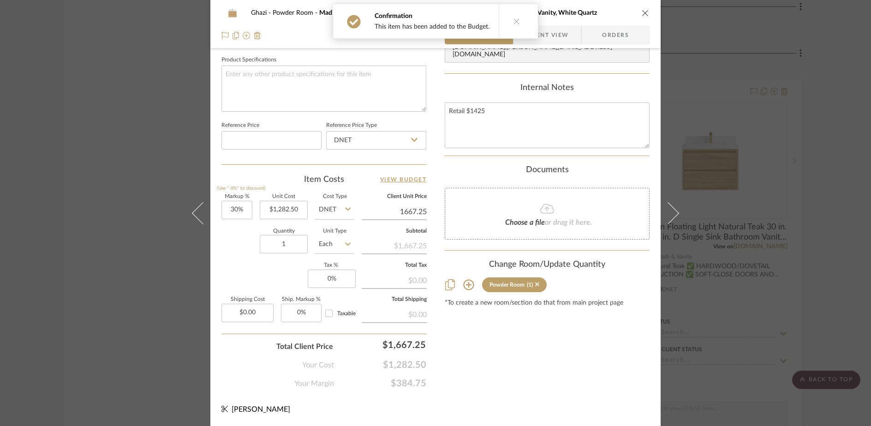
click at [408, 210] on input "1667.25" at bounding box center [394, 212] width 65 height 14
click at [549, 382] on div "Content here copies to Client View - confirm visibility there. Show in Client D…" at bounding box center [547, 9] width 205 height 759
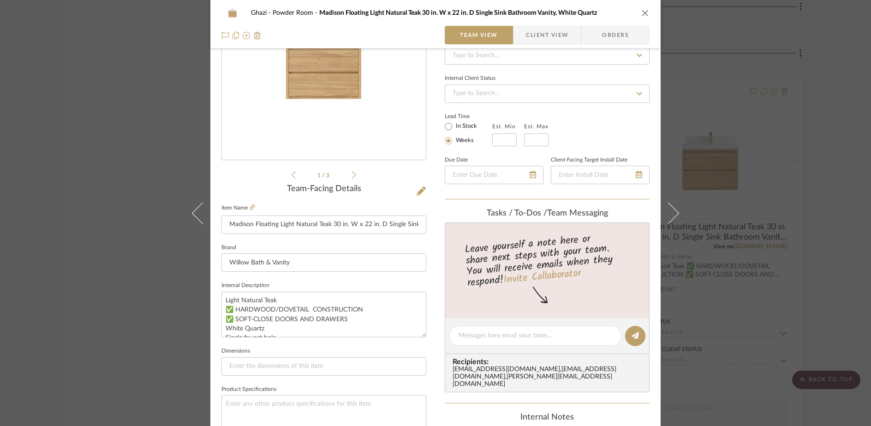
scroll to position [52, 0]
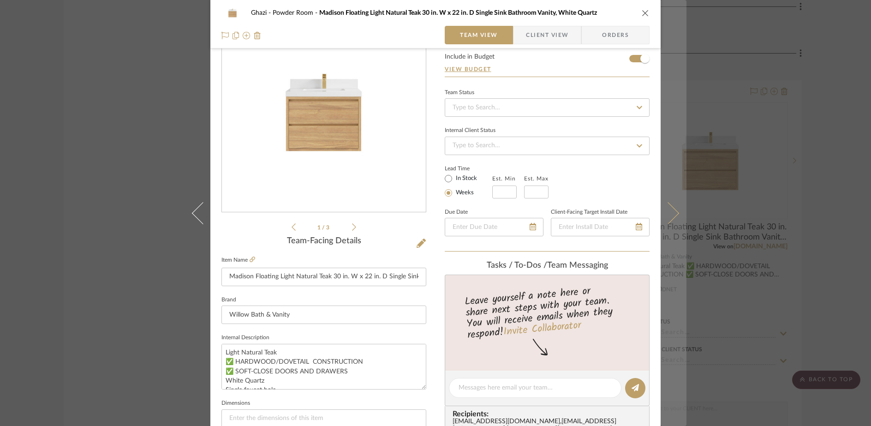
click at [670, 212] on icon at bounding box center [668, 213] width 22 height 22
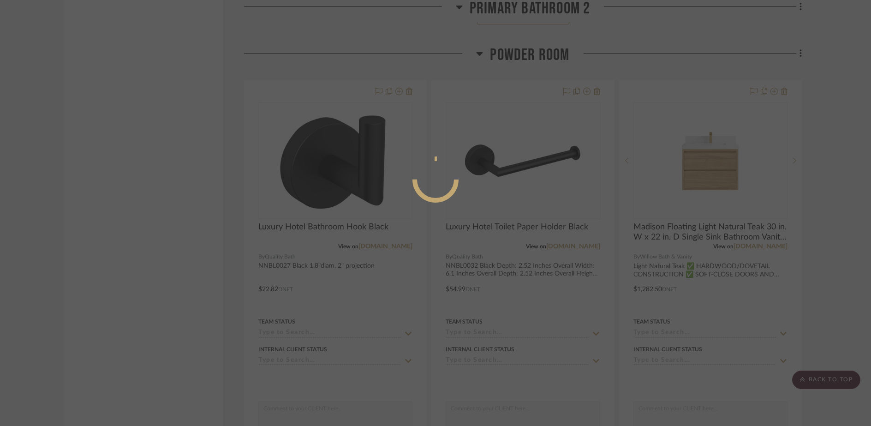
scroll to position [0, 0]
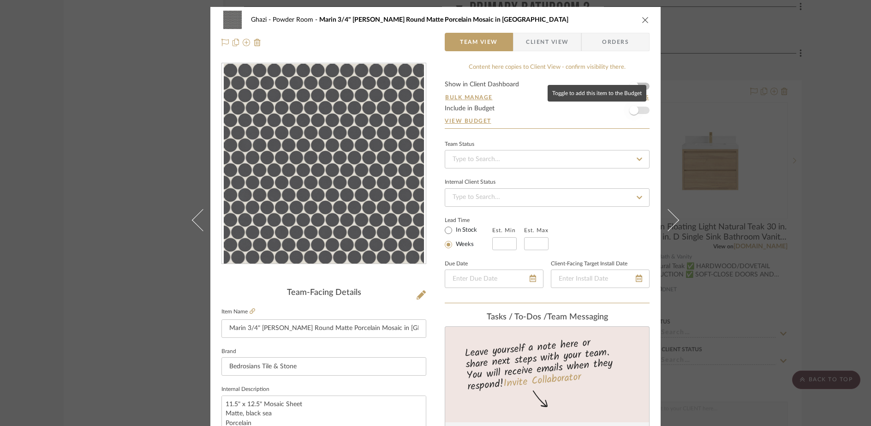
click at [635, 107] on span "button" at bounding box center [634, 110] width 20 height 20
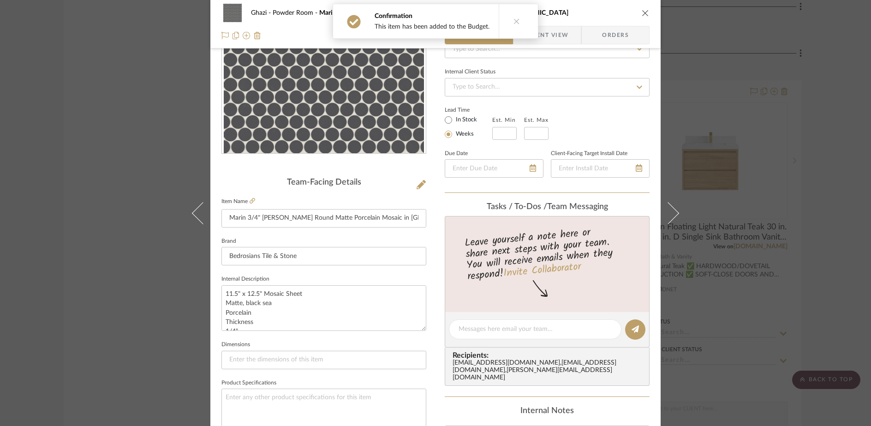
scroll to position [27, 0]
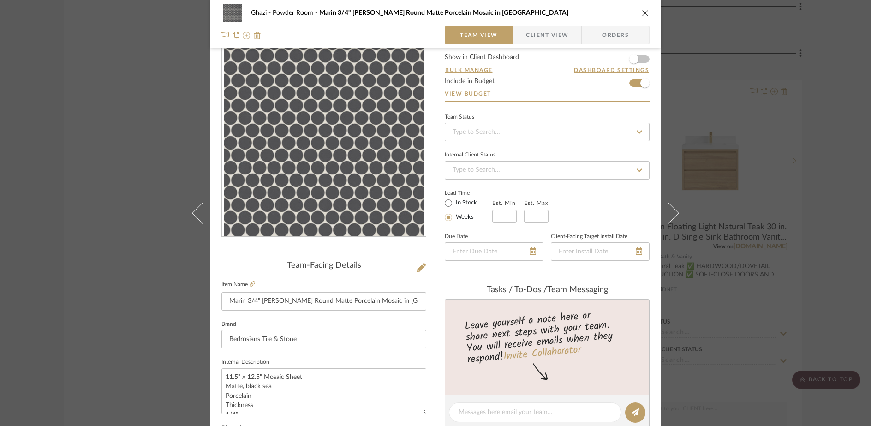
click at [246, 282] on label "Item Name" at bounding box center [238, 285] width 34 height 8
click at [250, 282] on icon at bounding box center [253, 284] width 6 height 6
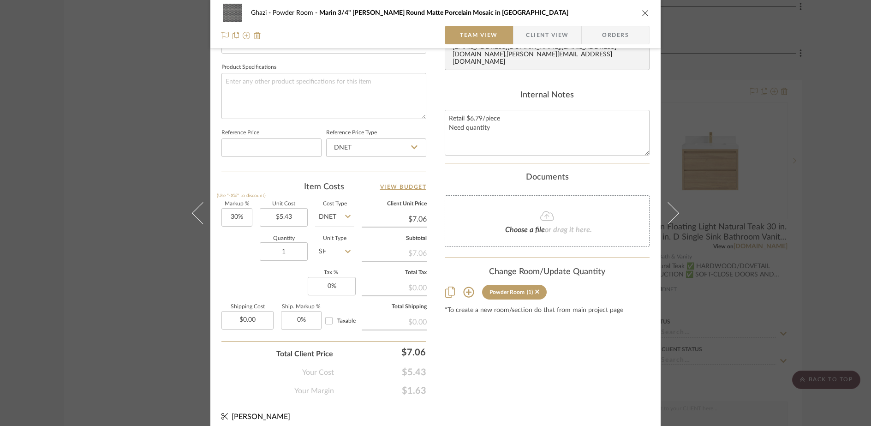
click at [416, 226] on sr-operation-status-container "$7.06" at bounding box center [394, 219] width 65 height 18
click at [415, 218] on input "7.06" at bounding box center [394, 219] width 65 height 14
click at [505, 353] on div "Content here copies to Client View - confirm visibility there. Show in Client D…" at bounding box center [547, 16] width 205 height 759
click at [293, 253] on input "1" at bounding box center [284, 251] width 48 height 18
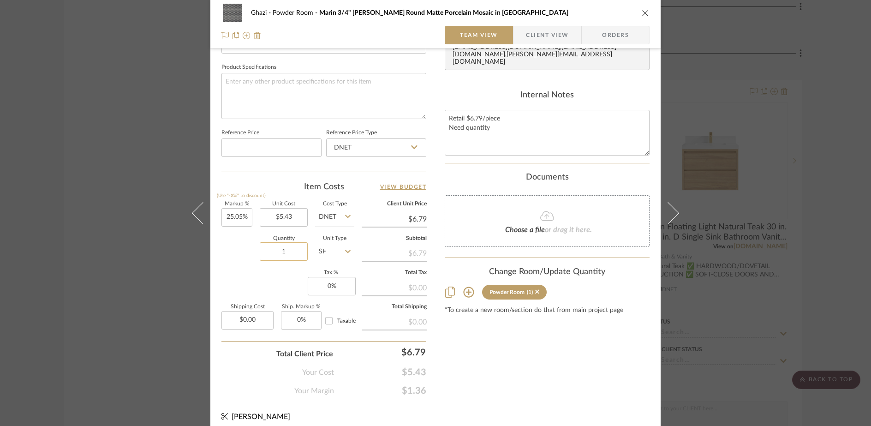
click at [293, 253] on input "1" at bounding box center [284, 251] width 48 height 18
click at [534, 352] on div "Content here copies to Client View - confirm visibility there. Show in Client D…" at bounding box center [547, 16] width 205 height 759
click at [319, 251] on input "SF" at bounding box center [334, 251] width 39 height 18
click at [330, 275] on span "Each" at bounding box center [329, 274] width 14 height 6
click at [511, 374] on div "Content here copies to Client View - confirm visibility there. Show in Client D…" at bounding box center [547, 16] width 205 height 759
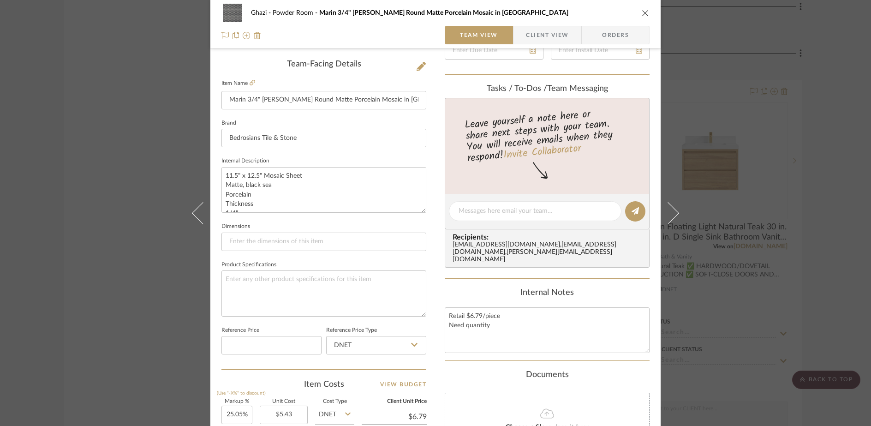
scroll to position [0, 0]
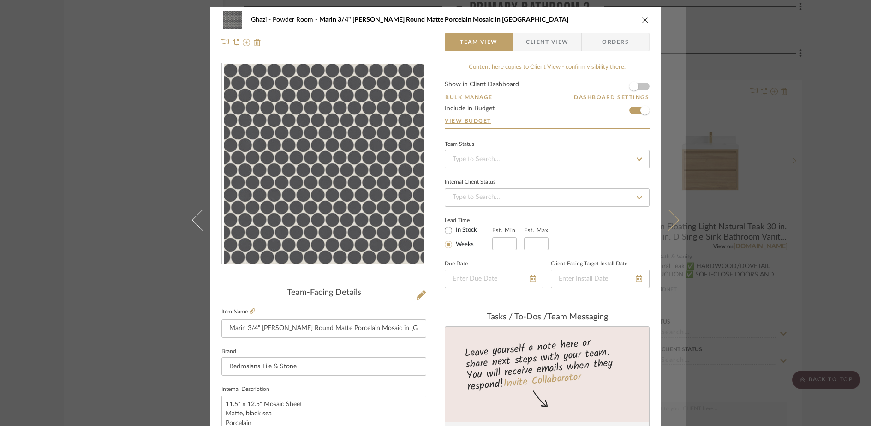
click at [671, 217] on icon at bounding box center [668, 220] width 22 height 22
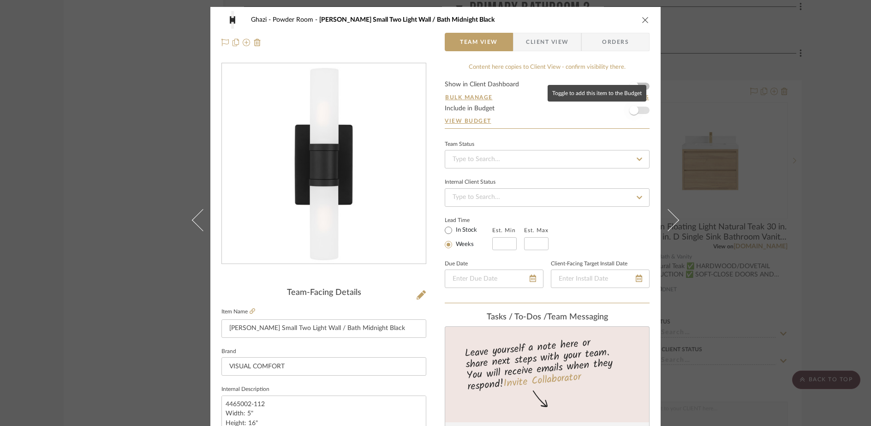
click at [632, 111] on span "button" at bounding box center [633, 110] width 9 height 9
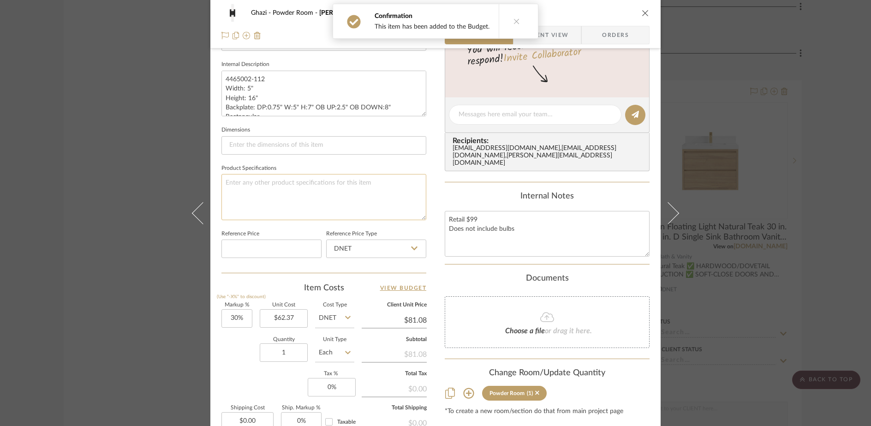
scroll to position [367, 0]
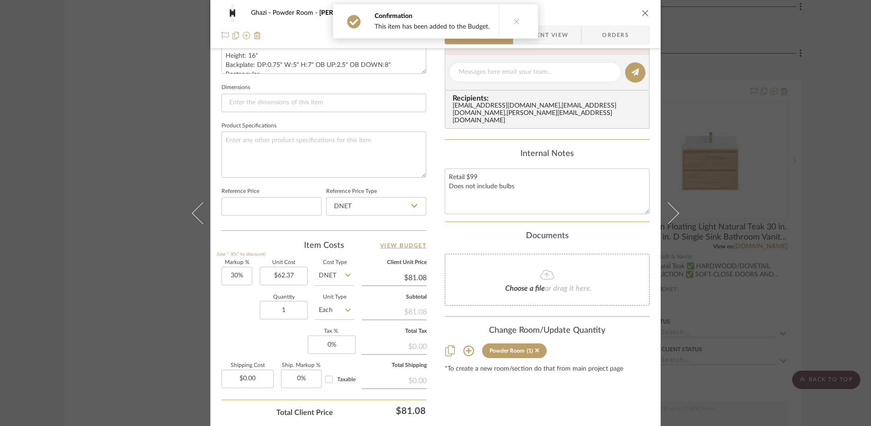
click at [406, 273] on input "$81.08" at bounding box center [394, 278] width 65 height 14
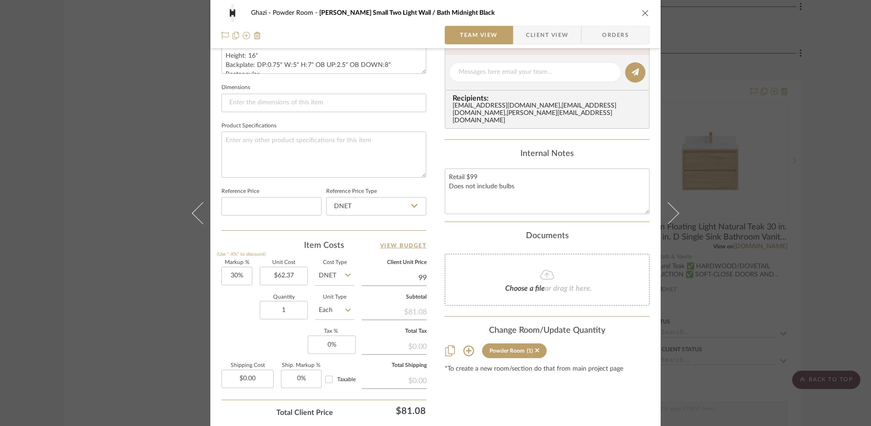
click at [561, 399] on div "Content here copies to Client View - confirm visibility there. Show in Client D…" at bounding box center [547, 74] width 205 height 759
click at [411, 413] on div "$99.00" at bounding box center [384, 410] width 92 height 18
click at [477, 409] on div "Ghazi Powder Room Keaton Small Two Light Wall / Bath Midnight Black Team View C…" at bounding box center [435, 213] width 871 height 426
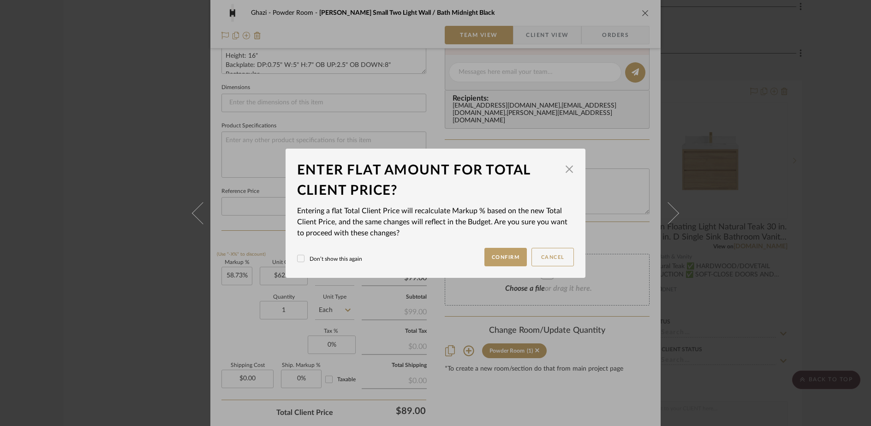
click at [331, 262] on label "Don’t show this again" at bounding box center [329, 259] width 65 height 8
click at [504, 257] on button "Confirm" at bounding box center [505, 257] width 43 height 18
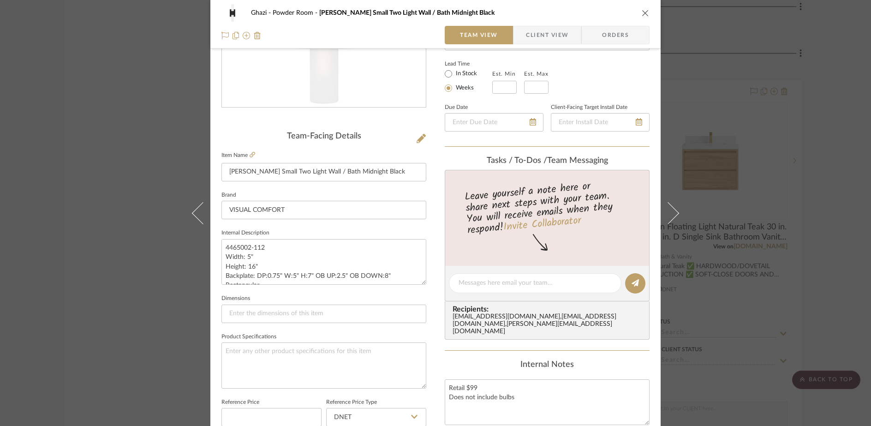
scroll to position [0, 0]
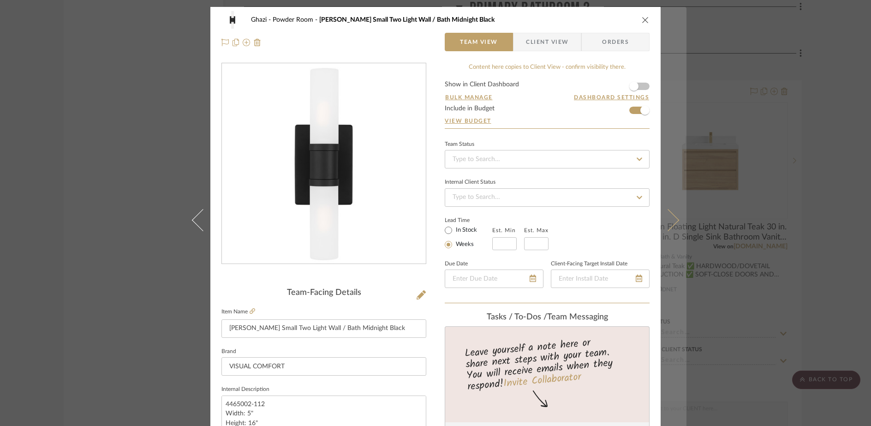
click at [668, 211] on button at bounding box center [674, 220] width 26 height 426
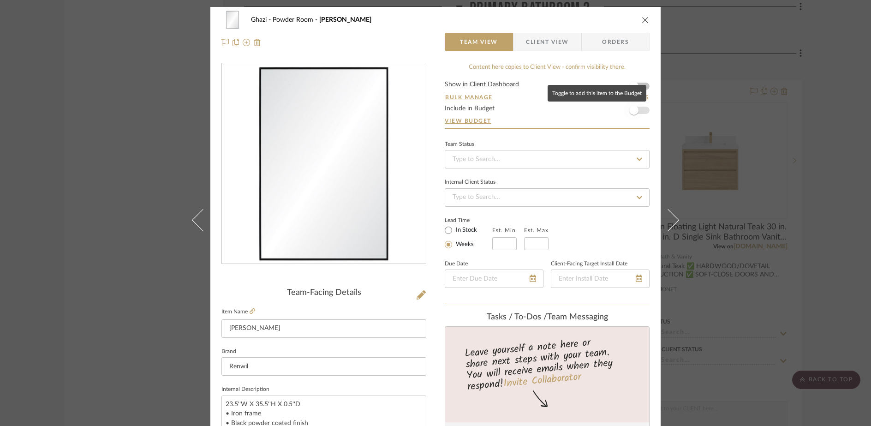
click at [636, 108] on span "button" at bounding box center [634, 110] width 20 height 20
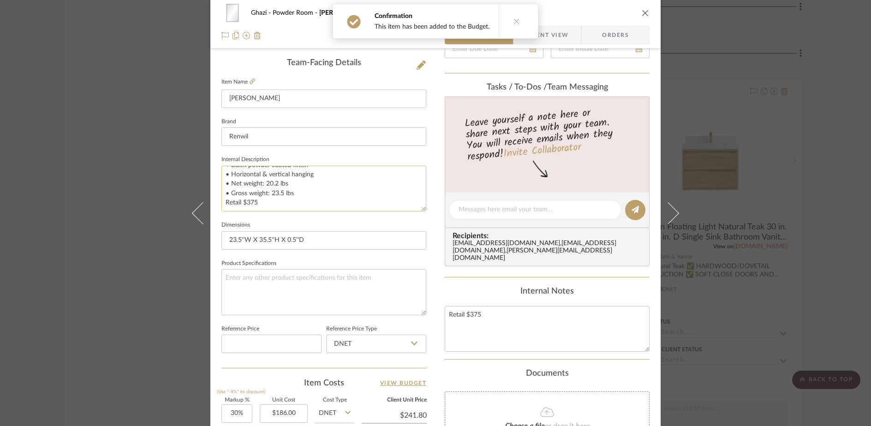
scroll to position [433, 0]
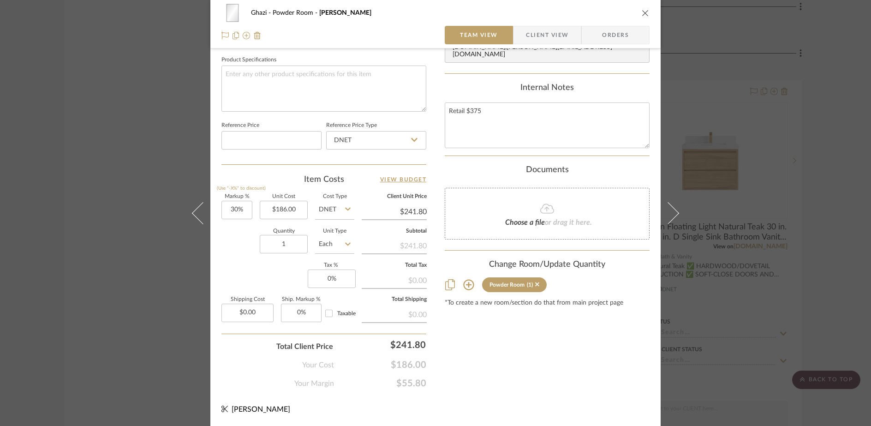
click at [412, 215] on input "$241.80" at bounding box center [394, 212] width 65 height 14
click at [484, 364] on div "Content here copies to Client View - confirm visibility there. Show in Client D…" at bounding box center [547, 9] width 205 height 759
click at [413, 348] on div "$336.99" at bounding box center [384, 344] width 92 height 18
click at [413, 348] on input "336.99" at bounding box center [384, 344] width 92 height 18
click at [499, 355] on div "Content here copies to Client View - confirm visibility there. Show in Client D…" at bounding box center [547, 9] width 205 height 759
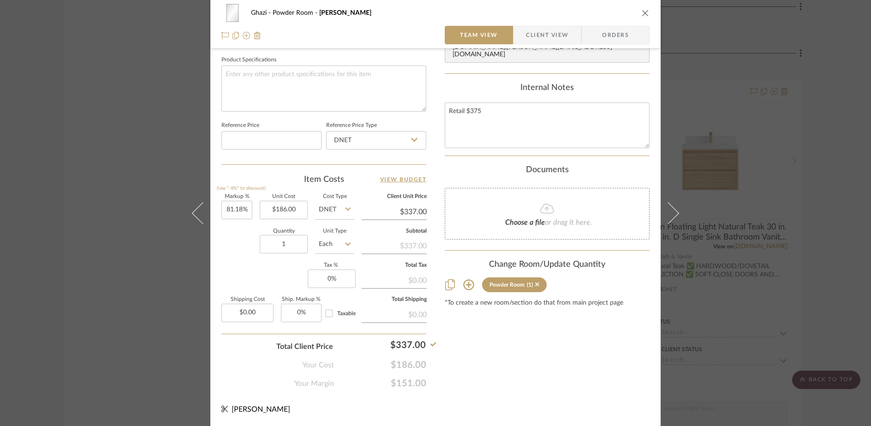
scroll to position [0, 0]
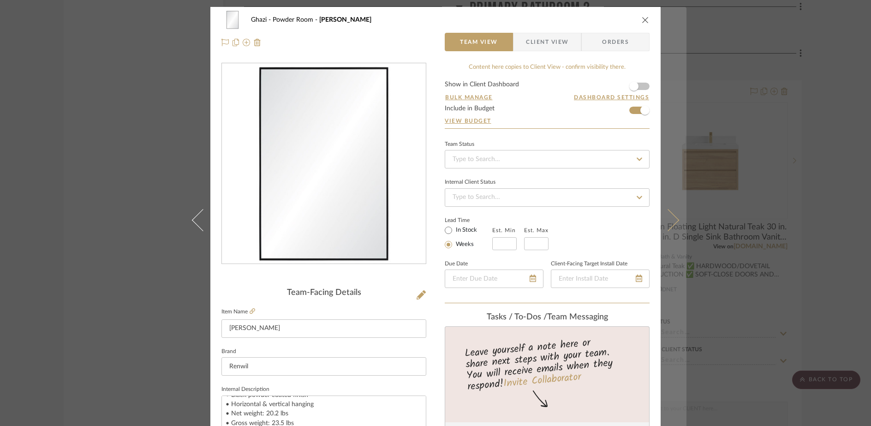
click at [668, 216] on icon at bounding box center [668, 220] width 22 height 22
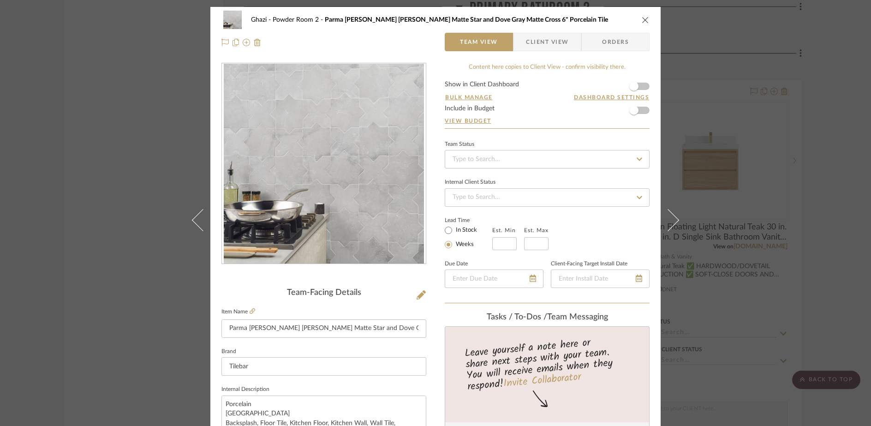
click at [642, 19] on icon "close" at bounding box center [645, 19] width 7 height 7
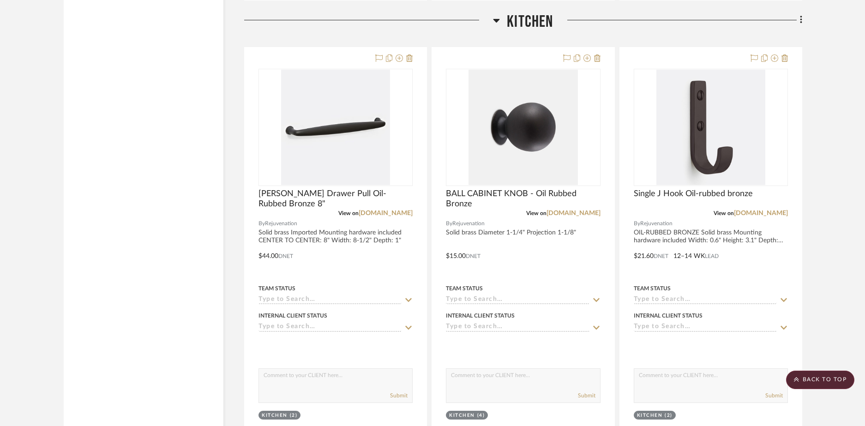
scroll to position [7136, 0]
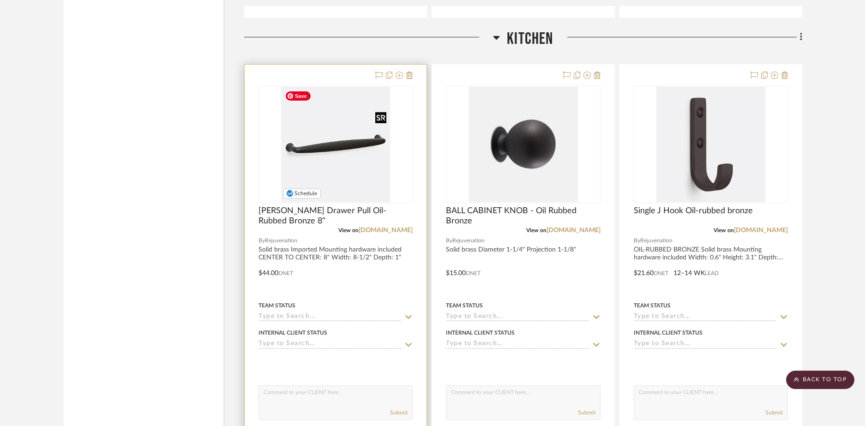
click at [287, 152] on img "0" at bounding box center [335, 144] width 109 height 115
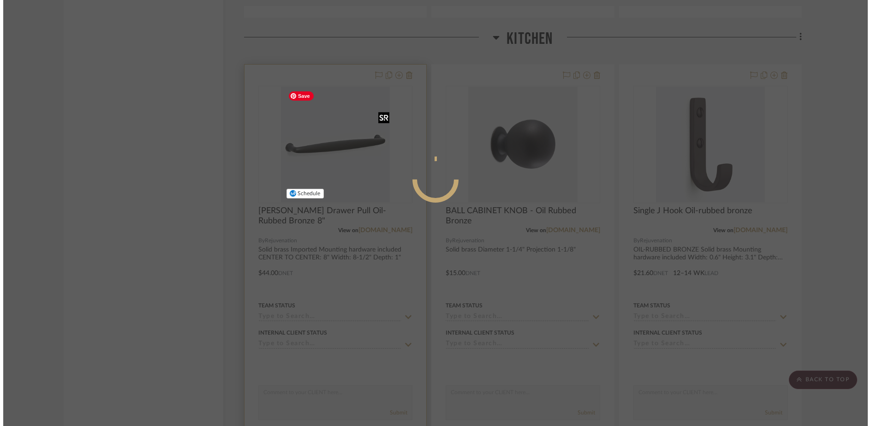
scroll to position [0, 0]
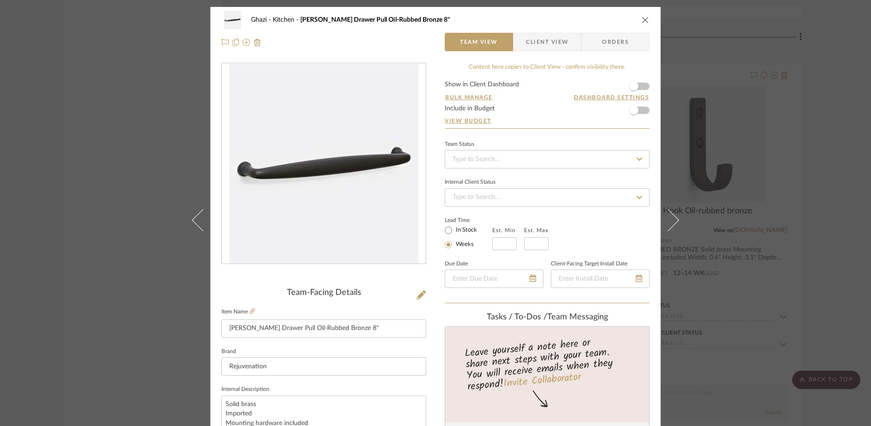
click at [643, 110] on form "Show in Client Dashboard Bulk Manage Dashboard Settings Include in Budget View …" at bounding box center [547, 104] width 205 height 47
click at [633, 111] on span "button" at bounding box center [633, 110] width 9 height 9
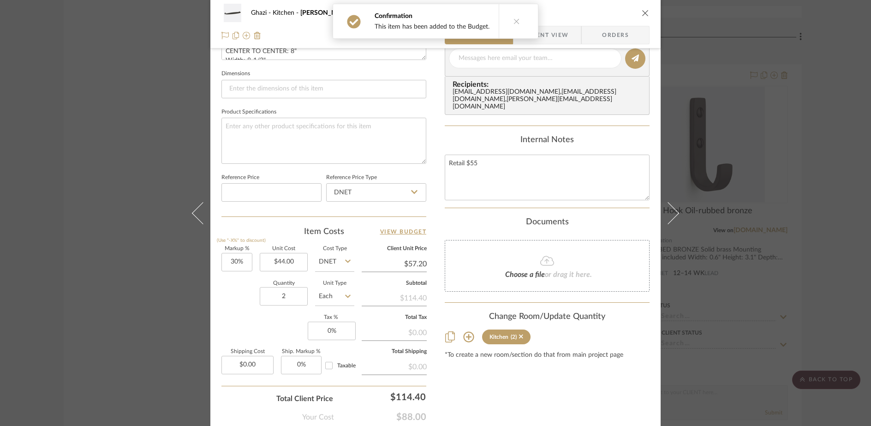
scroll to position [433, 0]
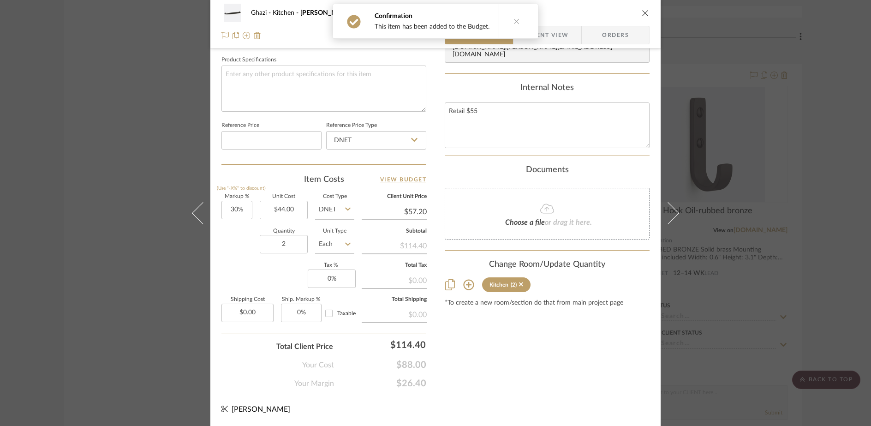
click at [418, 211] on input "$57.20" at bounding box center [394, 212] width 65 height 14
click at [532, 392] on div "Ghazi Kitchen Claybourne Drawer Pull Oil-Rubbed Bronze 8" Team View Client View…" at bounding box center [435, 0] width 450 height 852
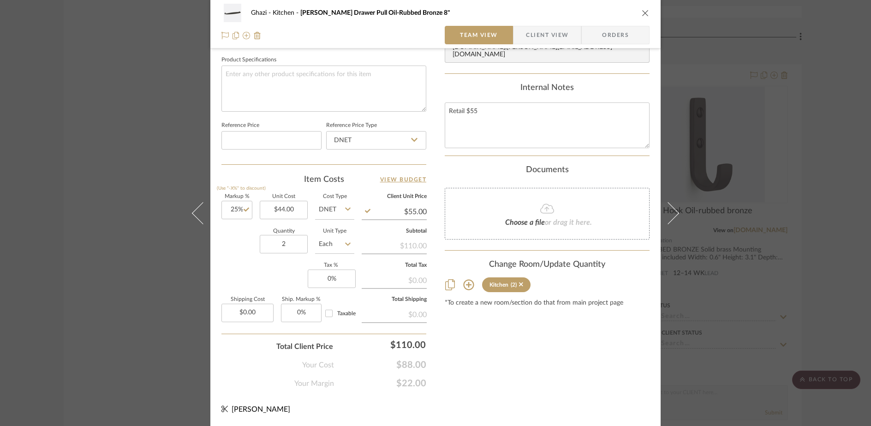
scroll to position [0, 0]
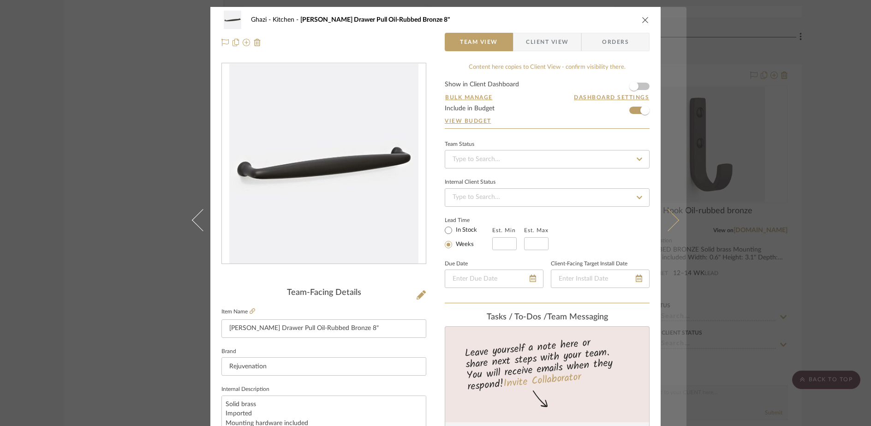
click at [675, 220] on icon at bounding box center [668, 220] width 22 height 22
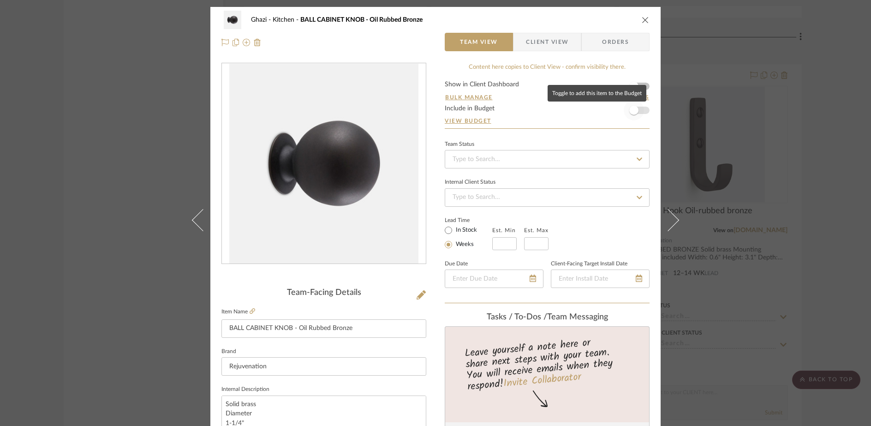
click at [636, 113] on span "button" at bounding box center [634, 110] width 20 height 20
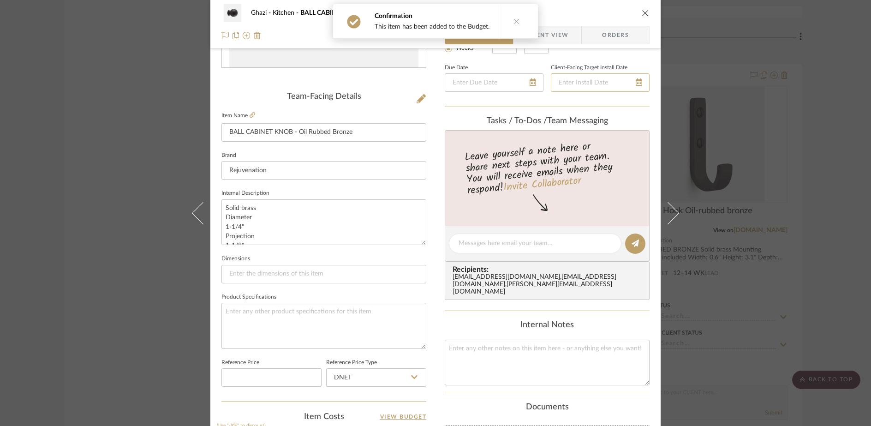
scroll to position [396, 0]
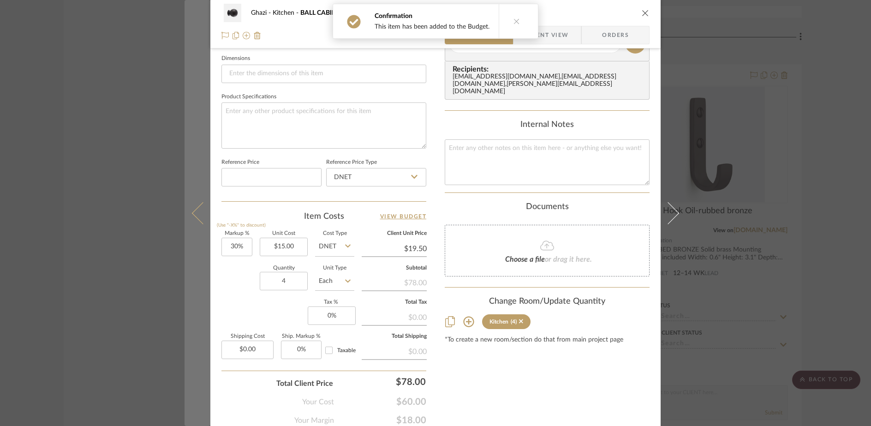
click at [197, 211] on icon at bounding box center [203, 213] width 22 height 22
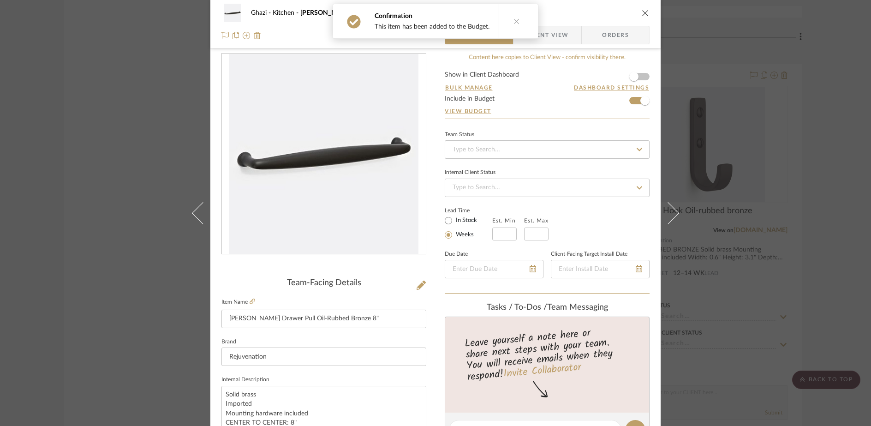
scroll to position [9, 0]
click at [252, 302] on fieldset "Item Name Claybourne Drawer Pull Oil-Rubbed Bronze 8"" at bounding box center [323, 312] width 205 height 32
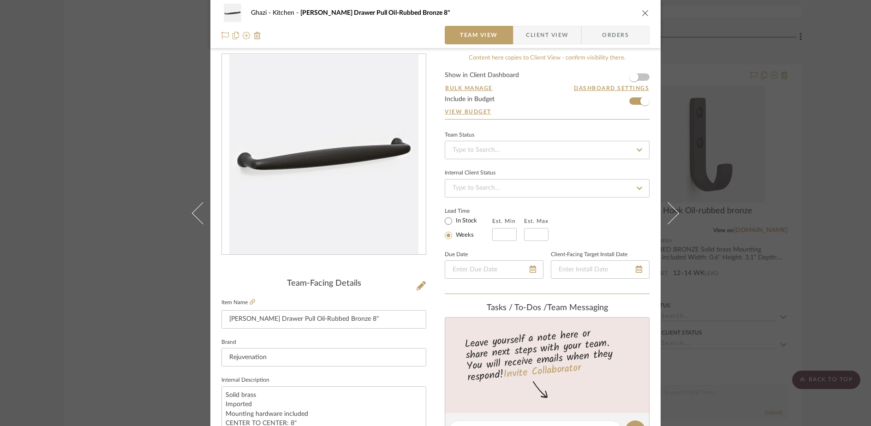
click at [252, 307] on fieldset "Item Name Claybourne Drawer Pull Oil-Rubbed Bronze 8"" at bounding box center [323, 312] width 205 height 32
click at [250, 299] on link at bounding box center [253, 303] width 6 height 8
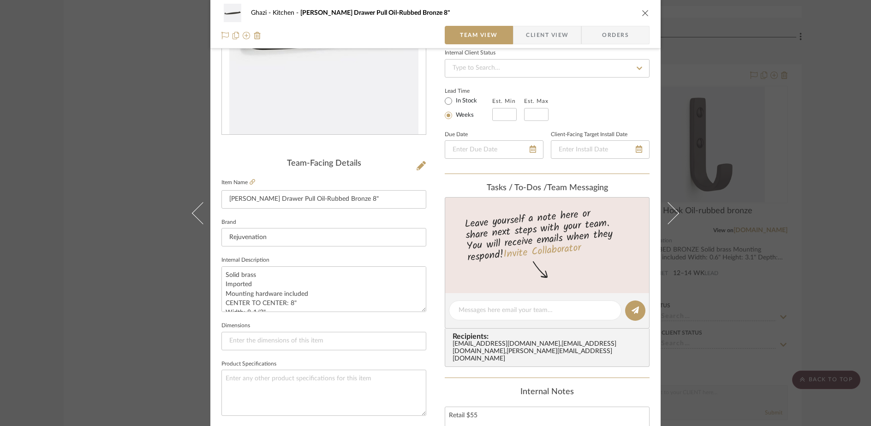
scroll to position [172, 0]
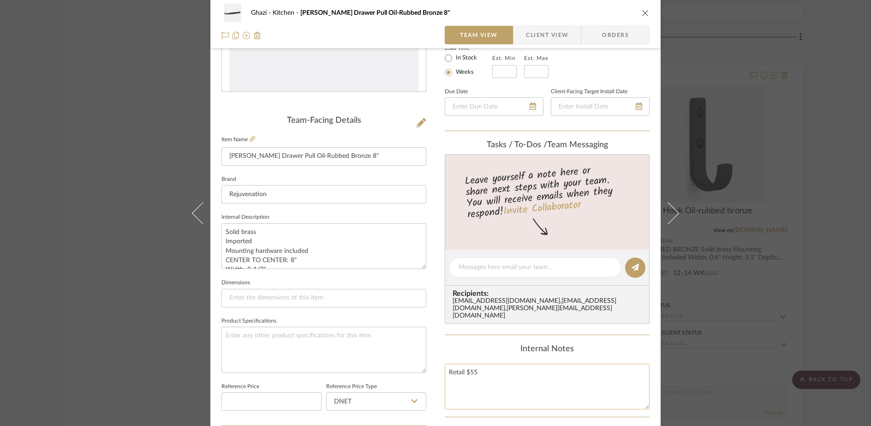
click at [491, 385] on textarea "Retail $55" at bounding box center [547, 387] width 205 height 46
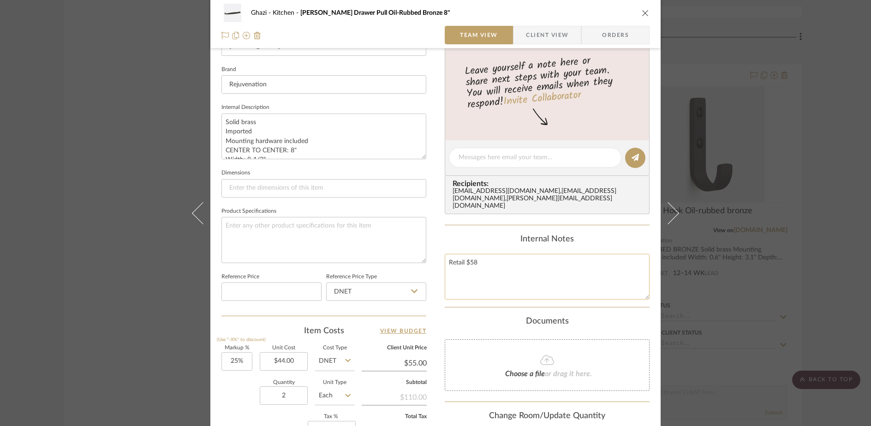
scroll to position [433, 0]
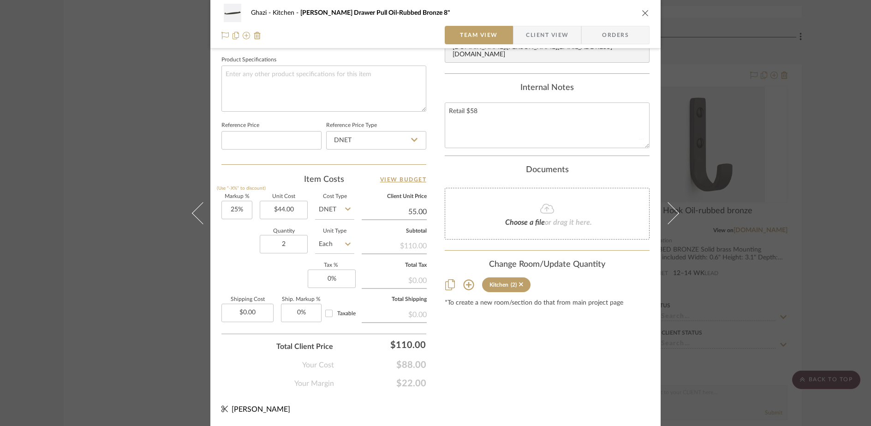
click at [420, 213] on input "55.00" at bounding box center [394, 212] width 65 height 14
click at [416, 209] on input "55.00" at bounding box center [394, 212] width 65 height 14
click at [414, 212] on input "55.00" at bounding box center [394, 212] width 65 height 14
click at [501, 350] on div "Content here copies to Client View - confirm visibility there. Show in Client D…" at bounding box center [547, 9] width 205 height 759
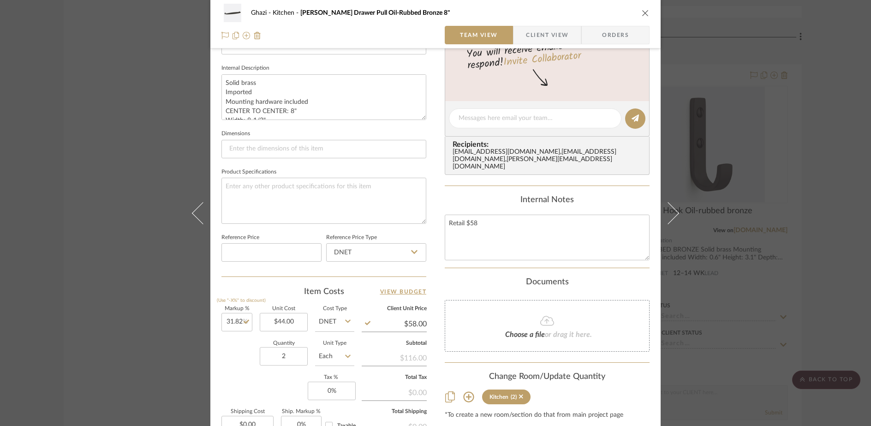
scroll to position [0, 0]
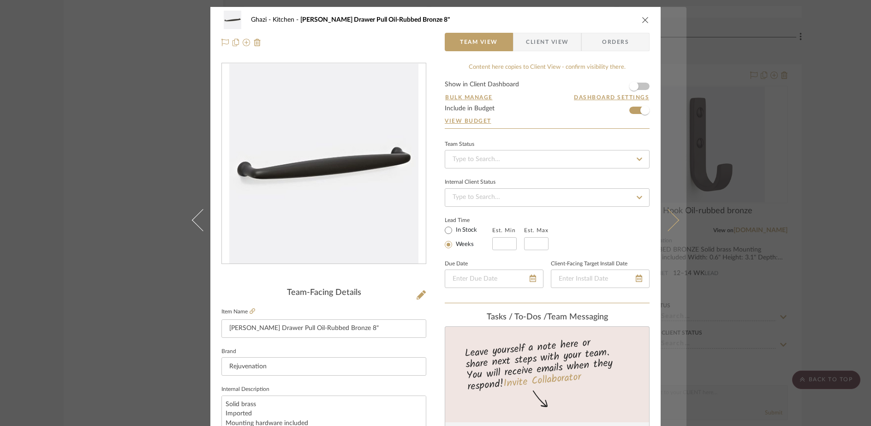
click at [669, 226] on icon at bounding box center [668, 220] width 22 height 22
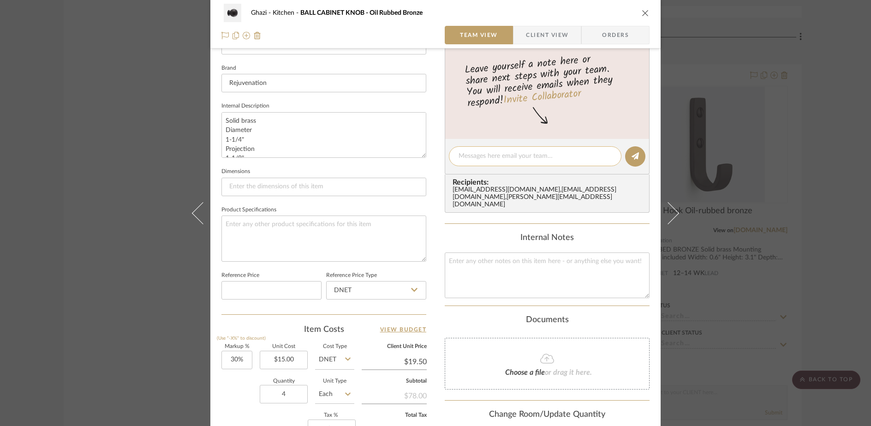
scroll to position [240, 0]
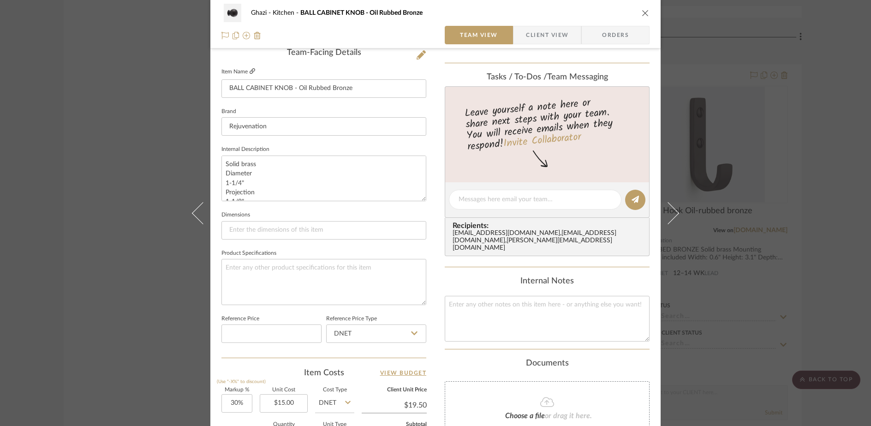
click at [250, 69] on icon at bounding box center [253, 71] width 6 height 6
click at [613, 315] on textarea at bounding box center [547, 319] width 205 height 46
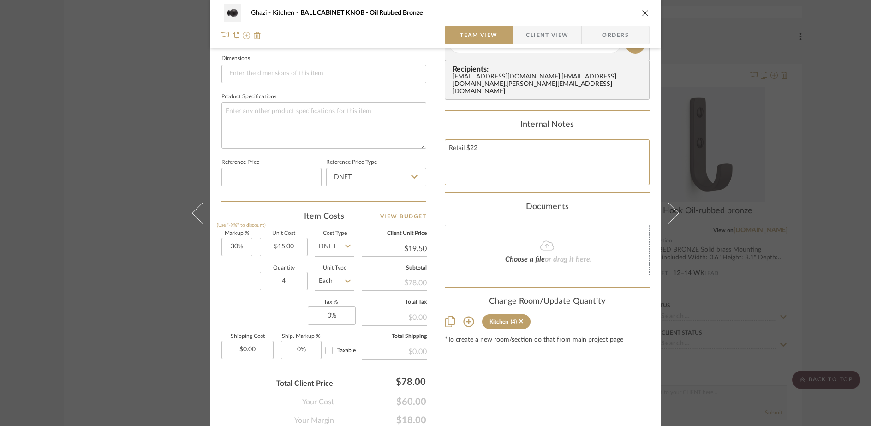
scroll to position [412, 0]
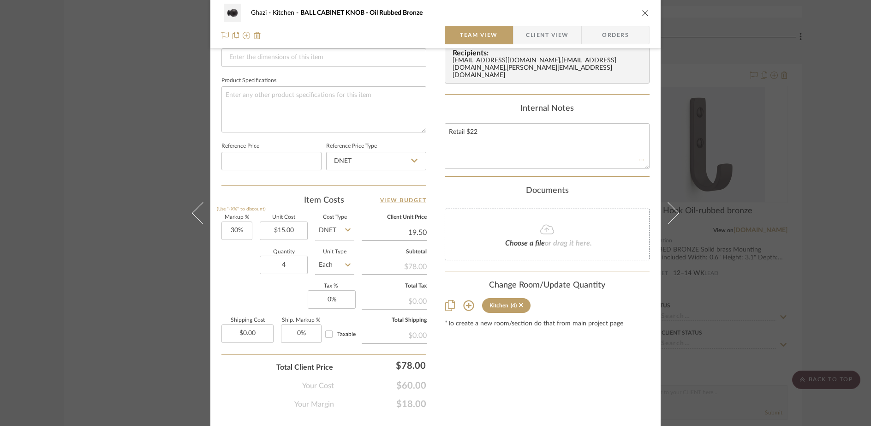
click at [411, 236] on input "19.50" at bounding box center [394, 233] width 65 height 14
click at [295, 228] on input "15.00" at bounding box center [284, 230] width 48 height 18
click at [413, 232] on input "$19.50" at bounding box center [394, 233] width 65 height 14
click at [534, 385] on div "Content here copies to Client View - confirm visibility there. Show in Client D…" at bounding box center [547, 29] width 205 height 759
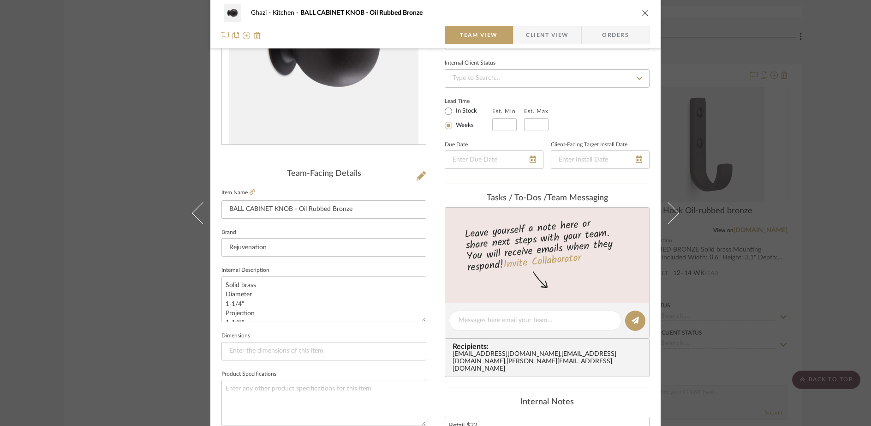
scroll to position [0, 0]
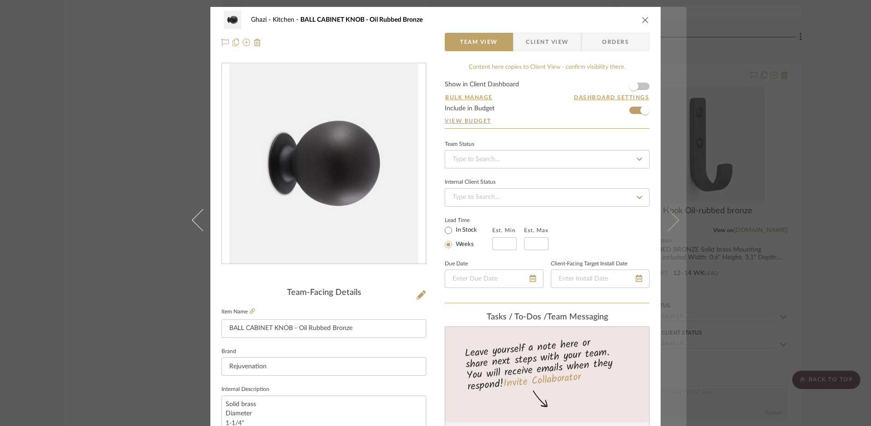
click at [668, 215] on icon at bounding box center [668, 220] width 22 height 22
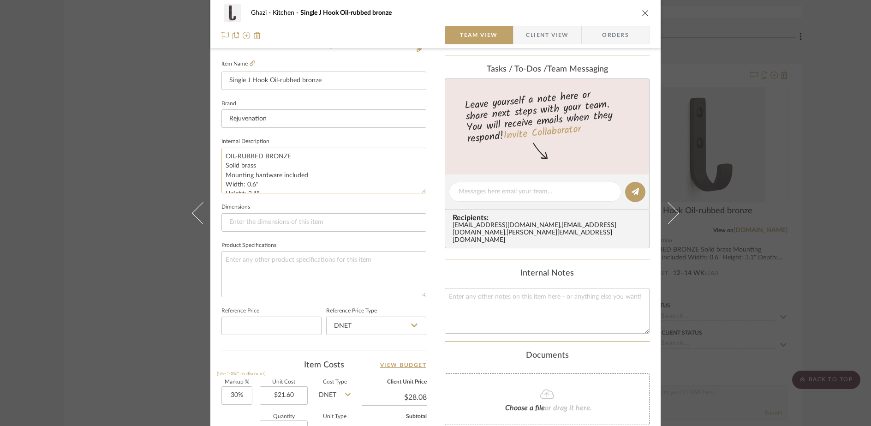
scroll to position [205, 0]
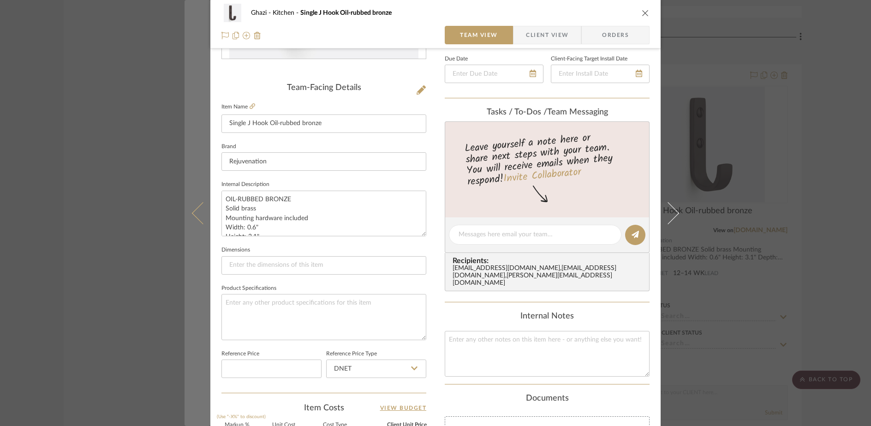
click at [192, 223] on button at bounding box center [198, 213] width 26 height 426
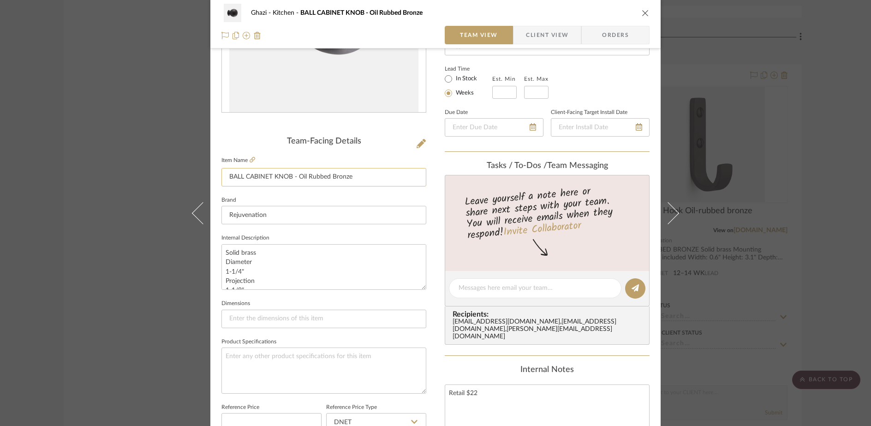
scroll to position [191, 0]
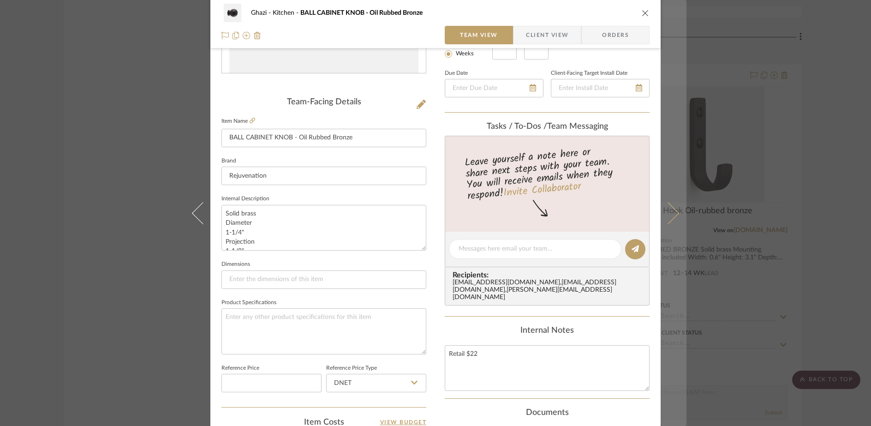
click at [667, 214] on icon at bounding box center [668, 213] width 22 height 22
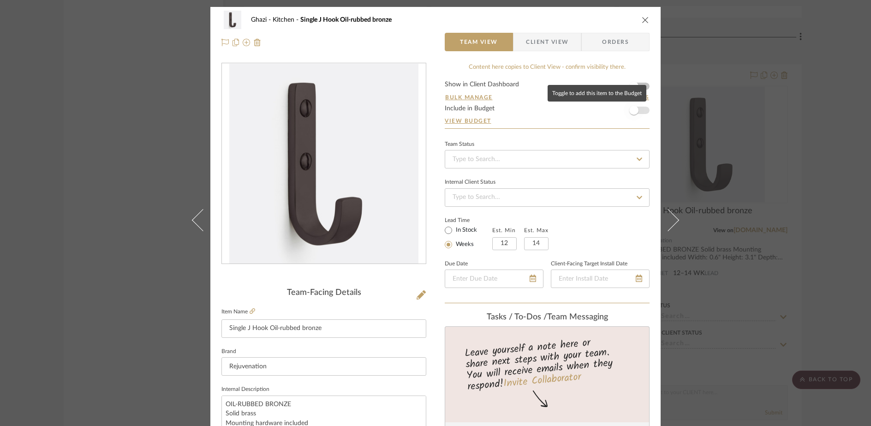
click at [635, 110] on span "button" at bounding box center [633, 110] width 9 height 9
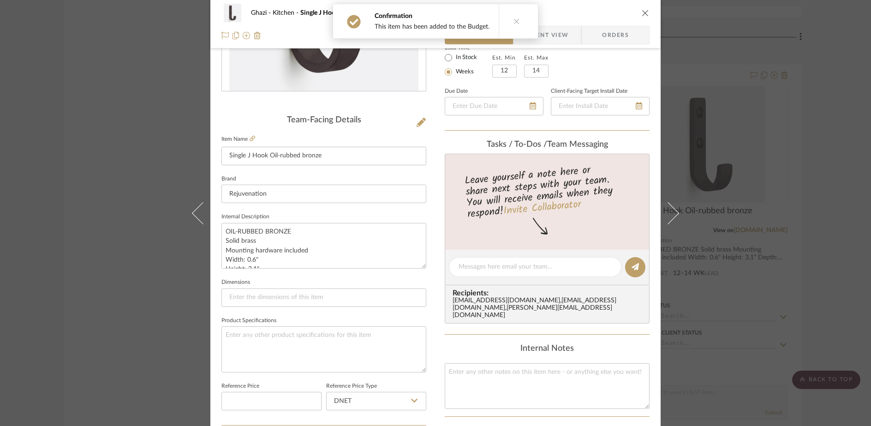
scroll to position [169, 0]
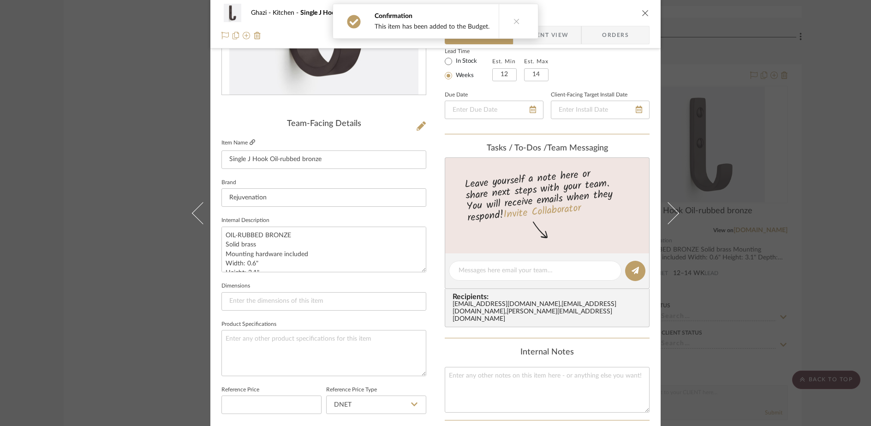
click at [251, 143] on icon at bounding box center [253, 142] width 6 height 6
click at [582, 375] on textarea at bounding box center [547, 390] width 205 height 46
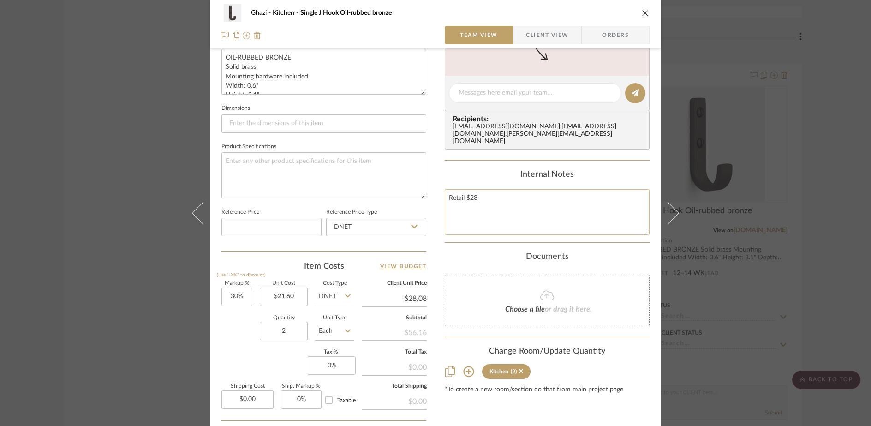
scroll to position [433, 0]
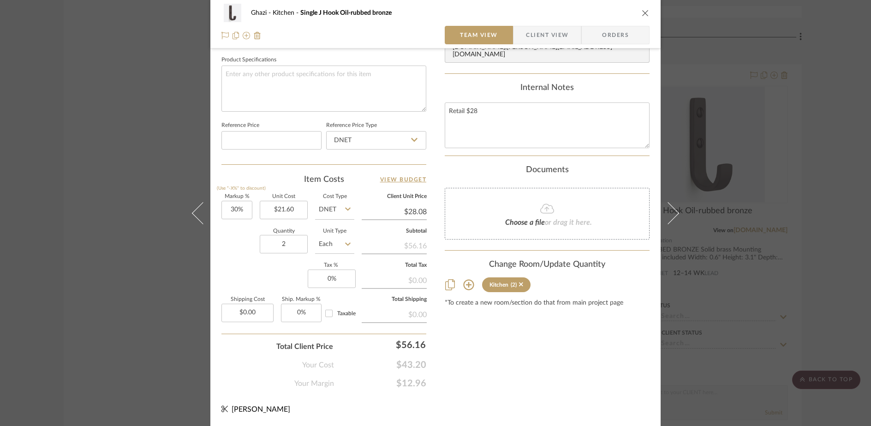
click at [413, 210] on input "$28.08" at bounding box center [394, 212] width 65 height 14
click at [423, 212] on input "28.08" at bounding box center [394, 212] width 65 height 14
click at [514, 359] on div "Content here copies to Client View - confirm visibility there. Show in Client D…" at bounding box center [547, 9] width 205 height 759
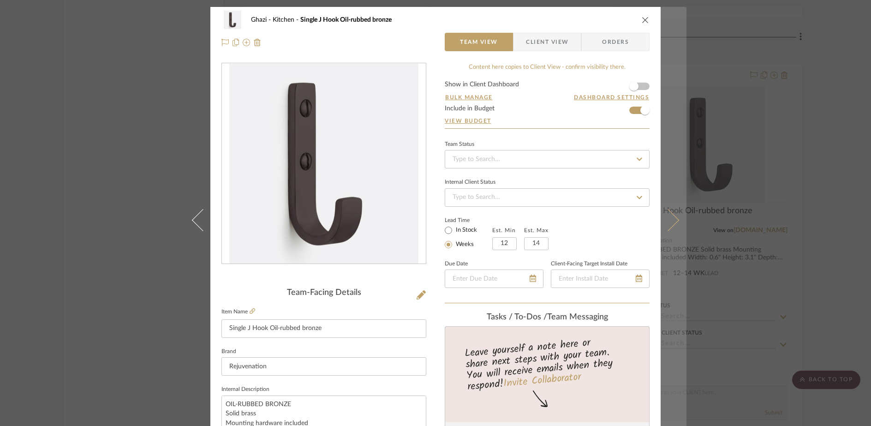
click at [663, 223] on icon at bounding box center [668, 220] width 22 height 22
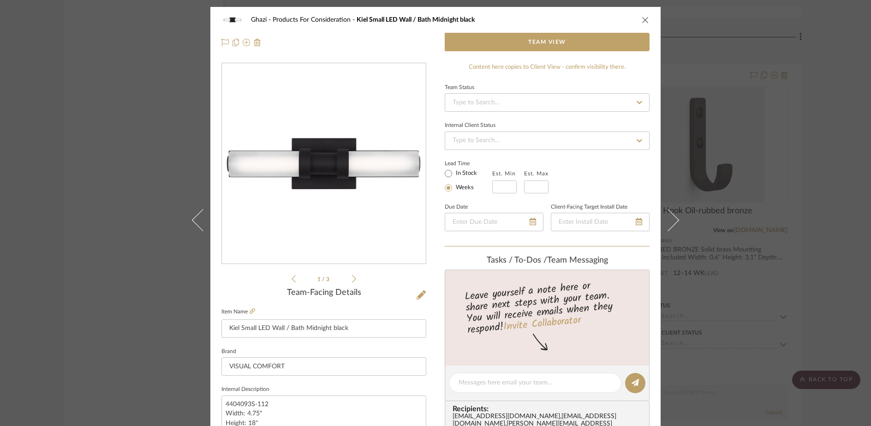
click at [642, 18] on icon "close" at bounding box center [645, 19] width 7 height 7
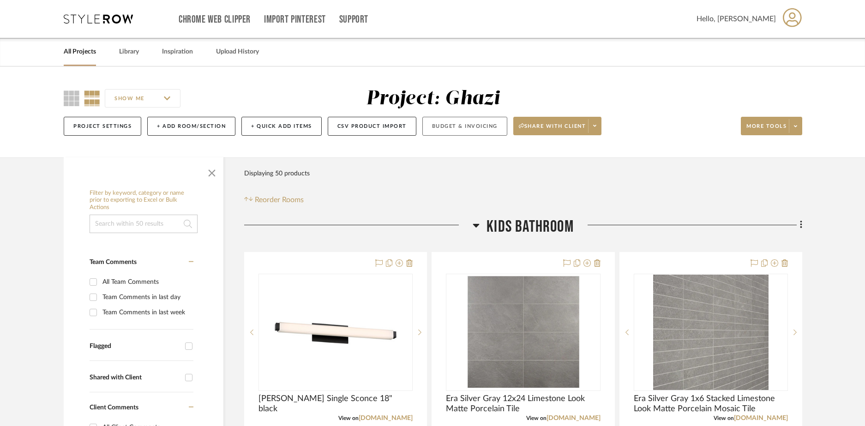
click at [442, 127] on button "Budget & Invoicing" at bounding box center [464, 126] width 85 height 19
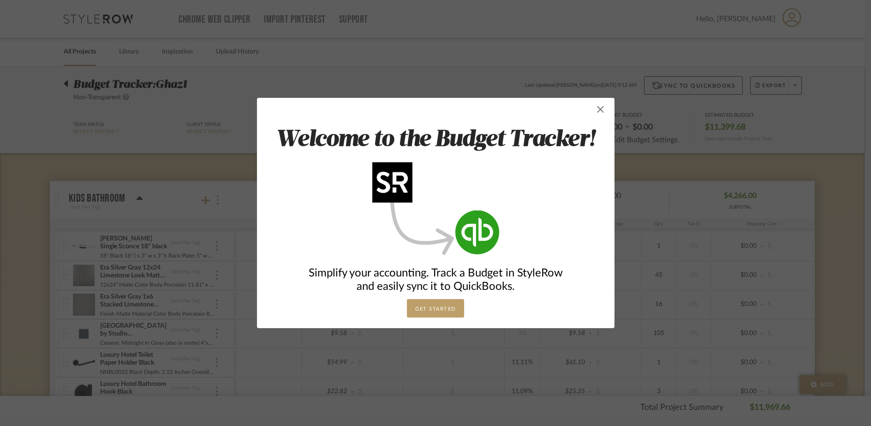
click at [600, 113] on span "button" at bounding box center [600, 109] width 18 height 18
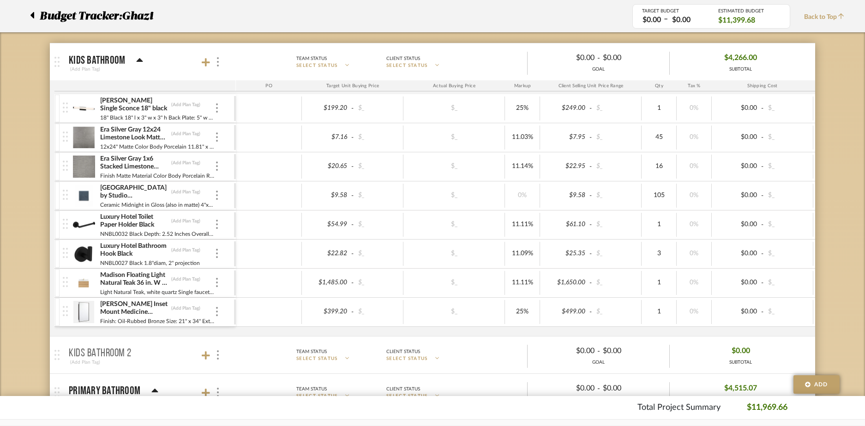
scroll to position [449, 0]
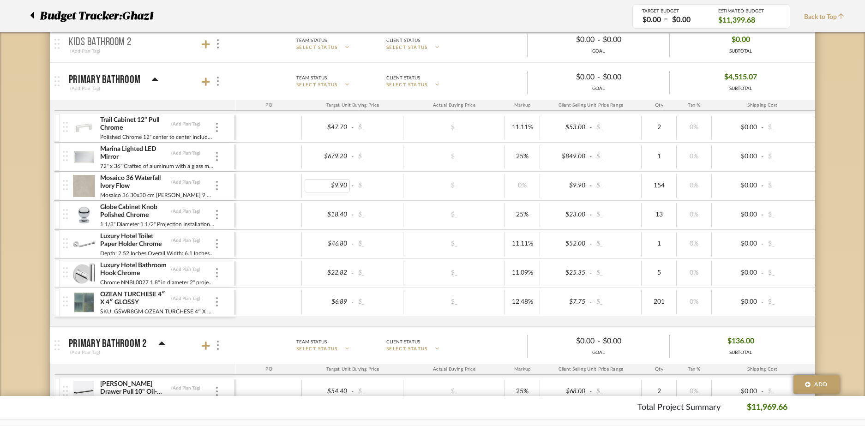
click at [338, 189] on div "$9.90" at bounding box center [327, 185] width 45 height 13
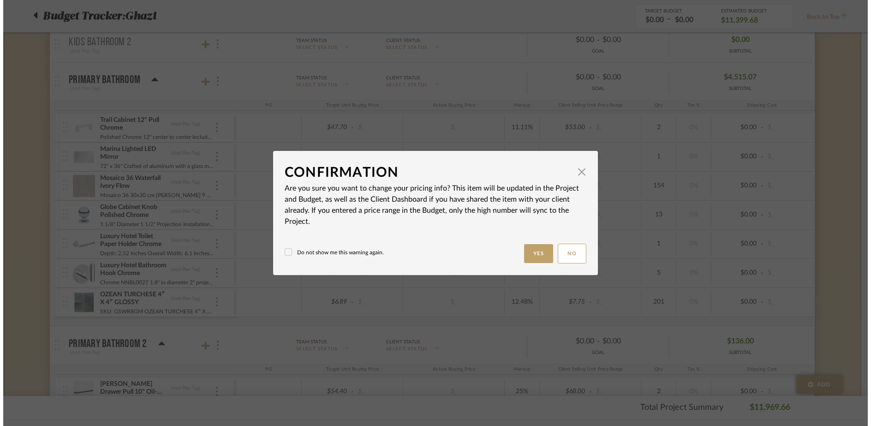
scroll to position [0, 0]
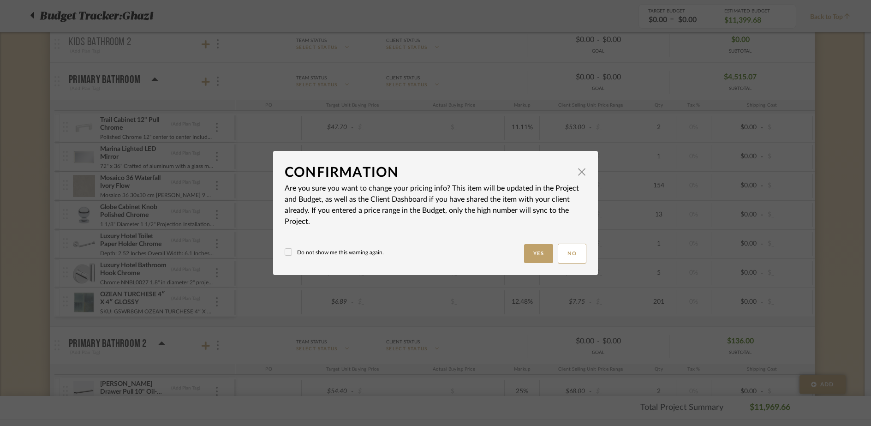
click at [339, 251] on label "Do not show me this warning again." at bounding box center [334, 252] width 99 height 8
click at [532, 259] on button "Yes" at bounding box center [539, 253] width 30 height 19
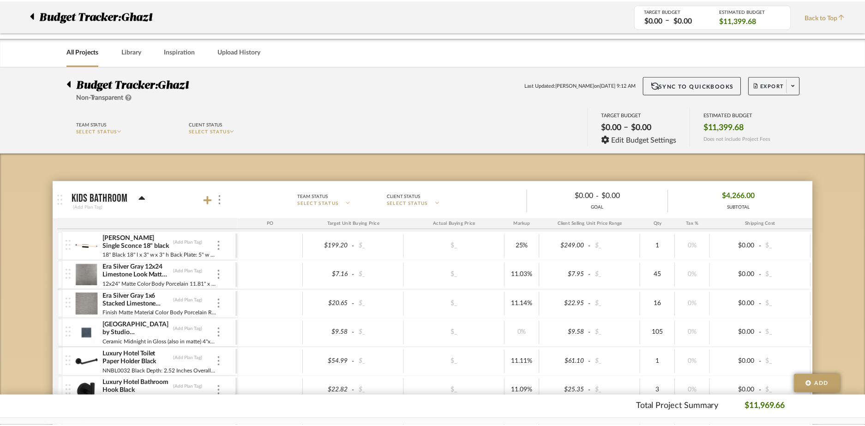
scroll to position [449, 0]
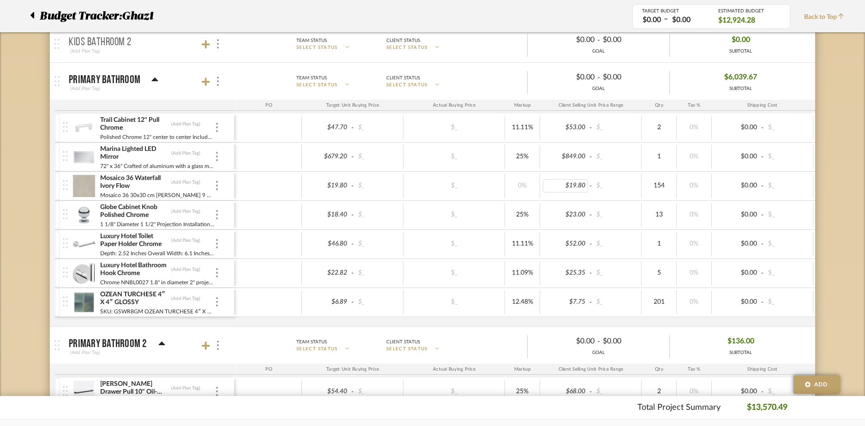
click at [580, 181] on div "$19.80" at bounding box center [565, 185] width 45 height 13
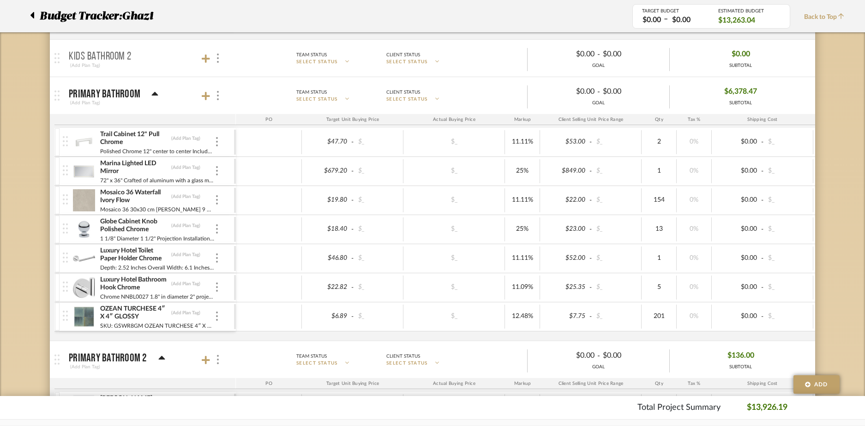
scroll to position [436, 0]
click at [205, 94] on icon at bounding box center [206, 95] width 8 height 8
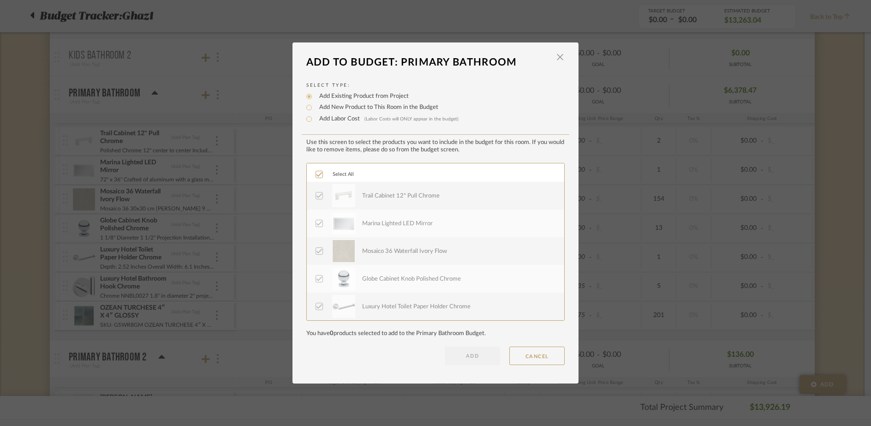
scroll to position [55, 0]
click at [560, 60] on span "button" at bounding box center [560, 57] width 18 height 18
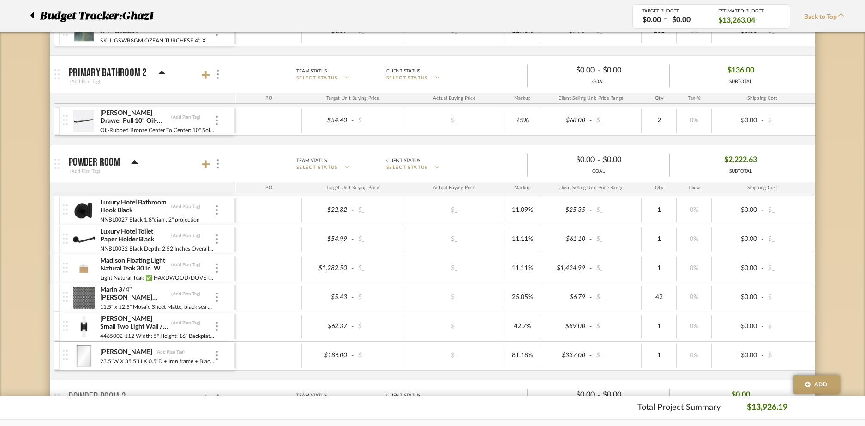
scroll to position [795, 0]
